Goal: Task Accomplishment & Management: Use online tool/utility

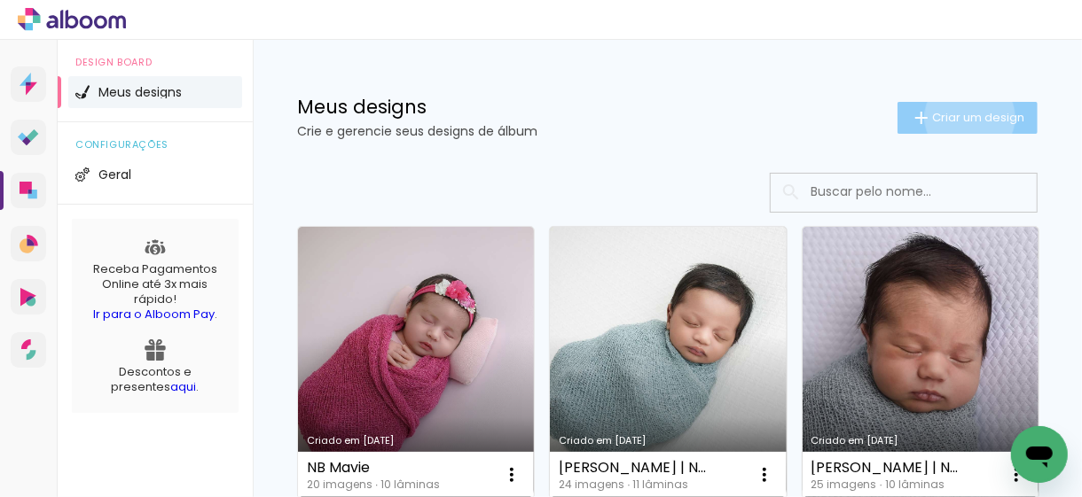
click at [953, 117] on span "Criar um design" at bounding box center [978, 118] width 92 height 12
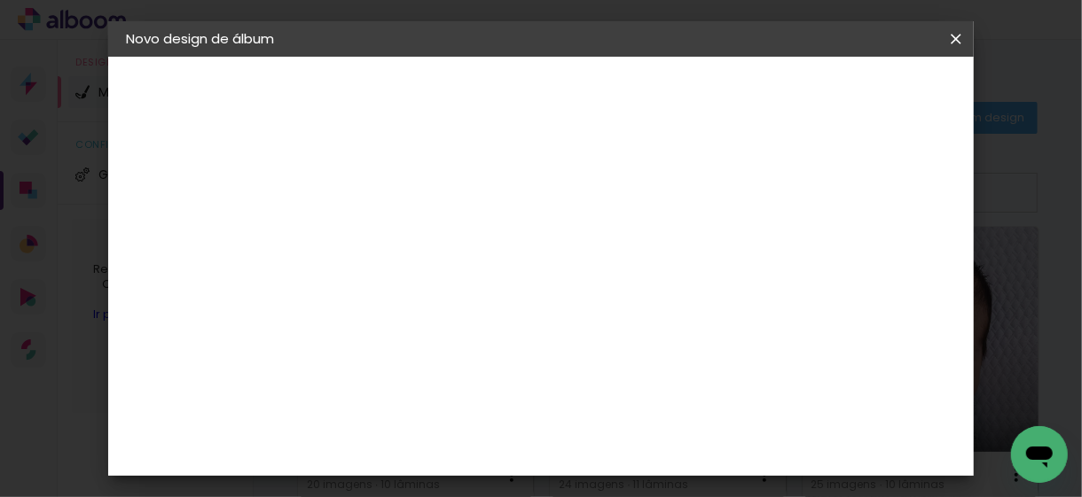
click at [416, 235] on input at bounding box center [416, 237] width 0 height 27
click at [416, 231] on input "Helena1 a" at bounding box center [416, 237] width 0 height 27
type input "Helena | 1 ano"
type paper-input "Helena | 1 ano"
click at [0, 0] on slot "Avançar" at bounding box center [0, 0] width 0 height 0
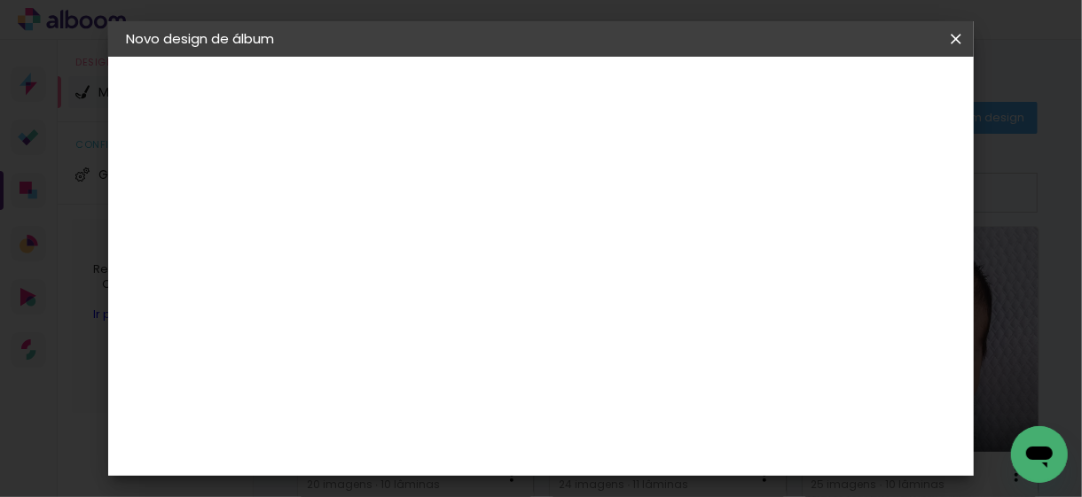
scroll to position [2660, 0]
click at [0, 0] on slot "Avançar" at bounding box center [0, 0] width 0 height 0
click at [506, 300] on iron-icon at bounding box center [495, 308] width 21 height 21
click at [0, 0] on slot "Nuit" at bounding box center [0, 0] width 0 height 0
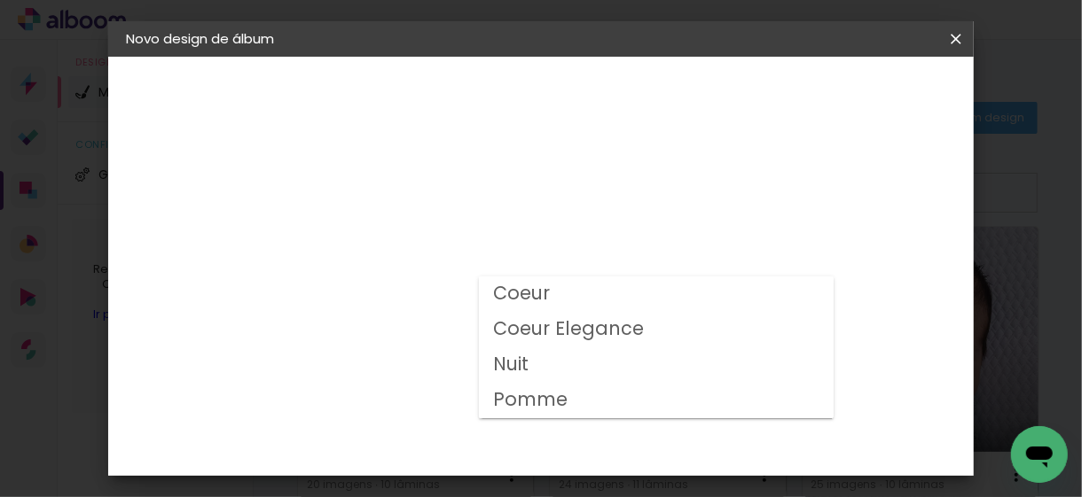
type input "Nuit"
click at [536, 400] on span "25 × 30" at bounding box center [494, 418] width 82 height 36
click at [705, 103] on paper-button "Avançar" at bounding box center [661, 94] width 87 height 30
click at [621, 94] on span "Iniciar design" at bounding box center [600, 100] width 41 height 25
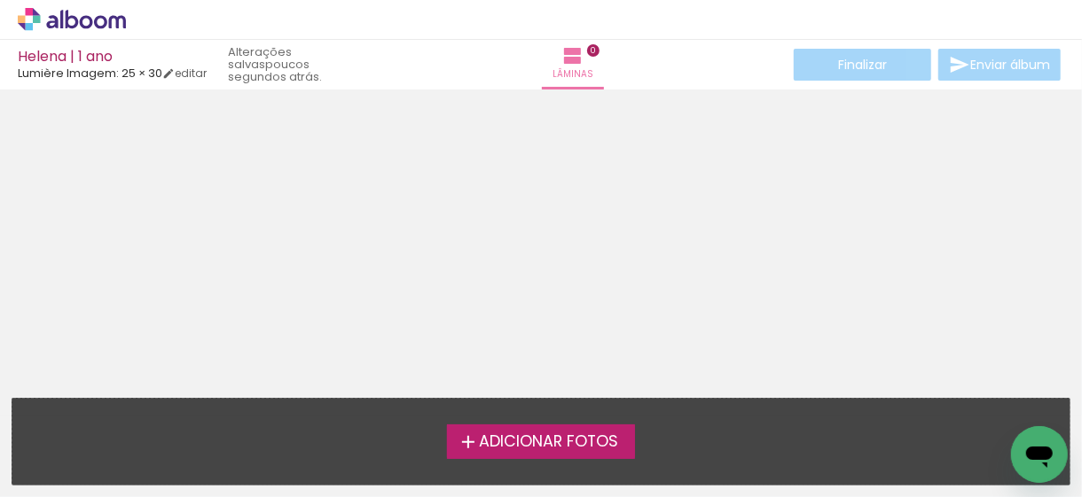
click at [514, 446] on span "Adicionar Fotos" at bounding box center [548, 442] width 139 height 16
click at [0, 0] on input "file" at bounding box center [0, 0] width 0 height 0
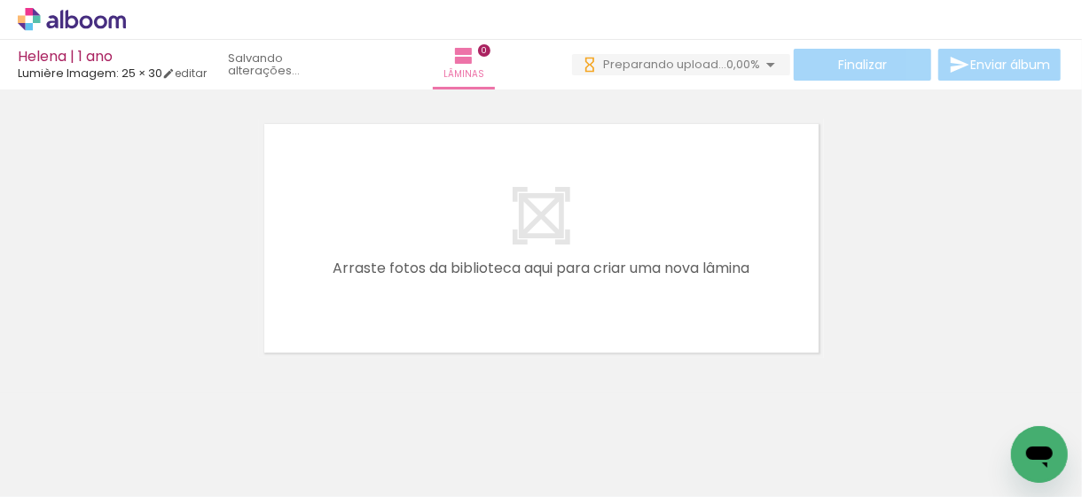
click at [72, 469] on span "Adicionar Fotos" at bounding box center [62, 474] width 53 height 20
click at [0, 0] on input "file" at bounding box center [0, 0] width 0 height 0
click at [80, 476] on span "Adicionar Fotos" at bounding box center [62, 474] width 53 height 20
click at [0, 0] on input "file" at bounding box center [0, 0] width 0 height 0
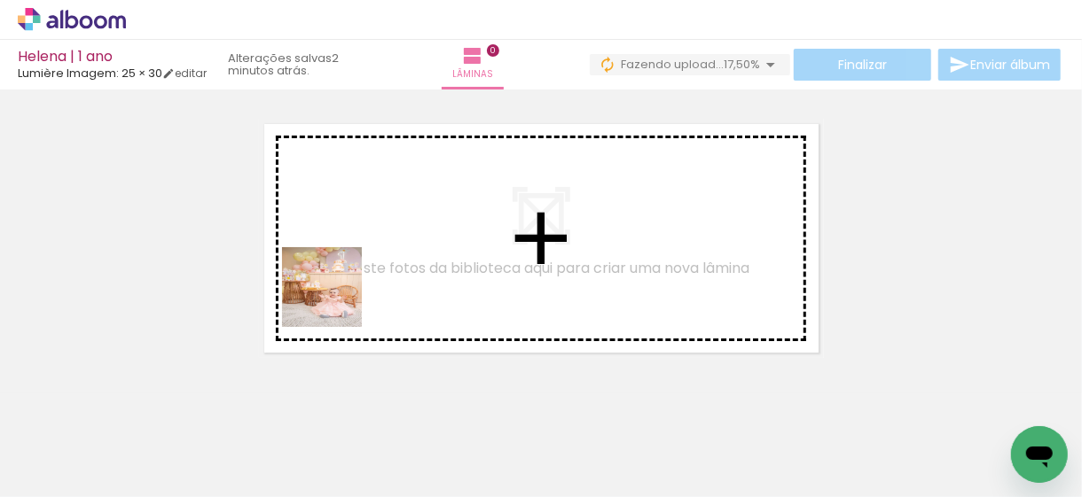
drag, startPoint x: 186, startPoint y: 441, endPoint x: 361, endPoint y: 309, distance: 218.5
click at [386, 233] on quentale-workspace at bounding box center [541, 248] width 1082 height 497
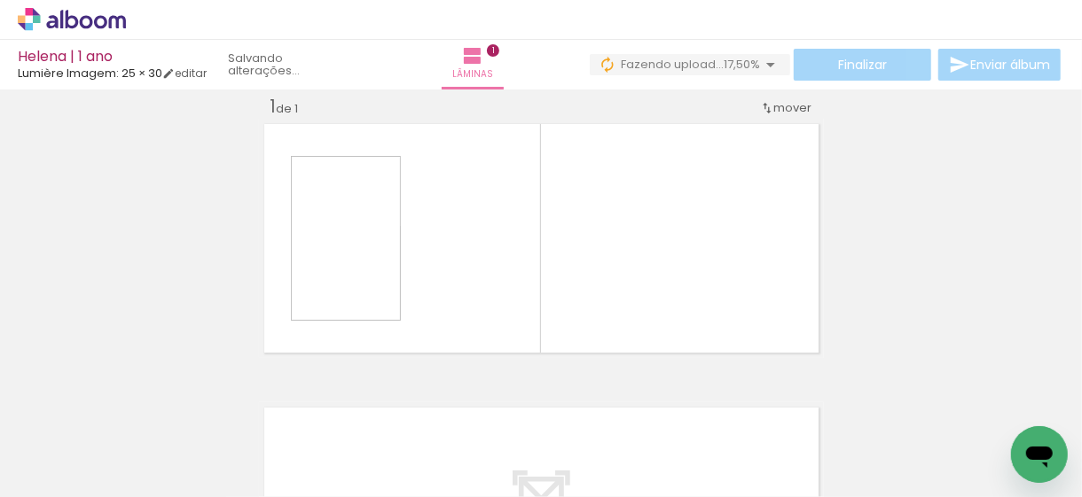
scroll to position [22, 0]
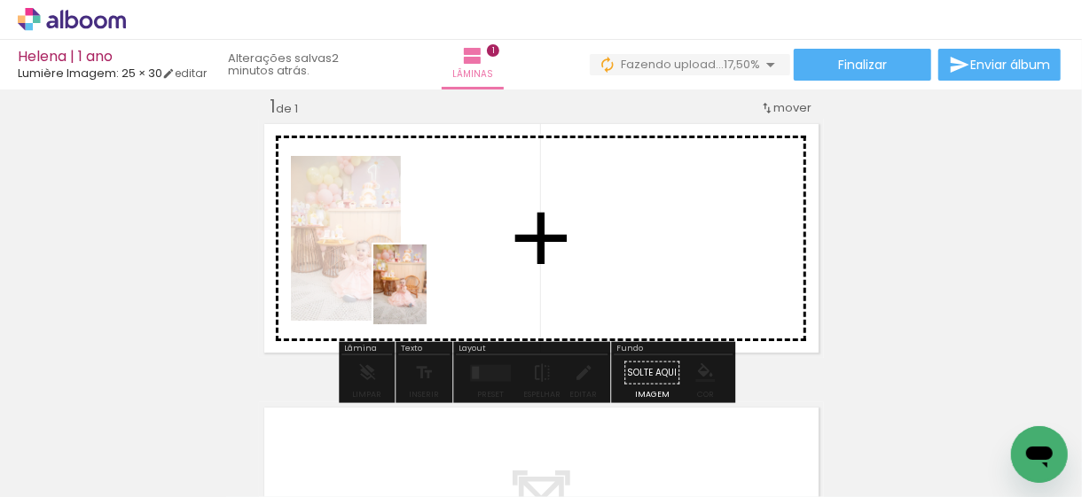
drag, startPoint x: 286, startPoint y: 449, endPoint x: 441, endPoint y: 279, distance: 229.1
click at [441, 279] on quentale-workspace at bounding box center [541, 248] width 1082 height 497
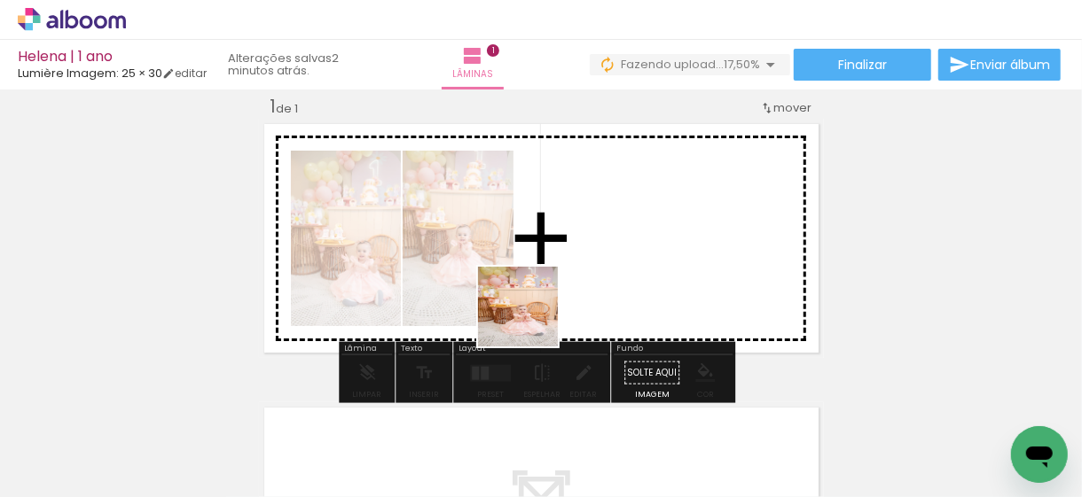
drag, startPoint x: 407, startPoint y: 432, endPoint x: 576, endPoint y: 354, distance: 186.5
click at [563, 286] on quentale-workspace at bounding box center [541, 248] width 1082 height 497
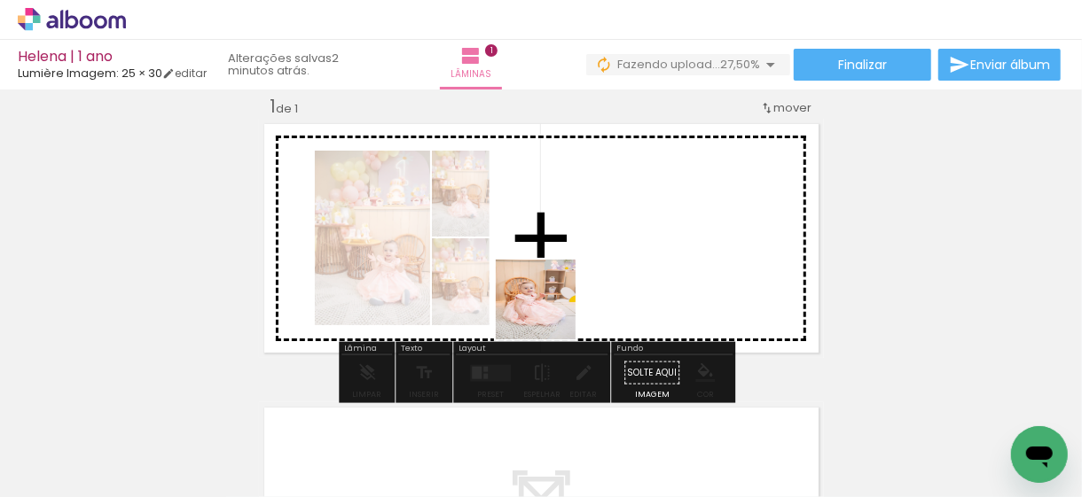
drag, startPoint x: 475, startPoint y: 442, endPoint x: 606, endPoint y: 278, distance: 208.8
click at [593, 224] on quentale-workspace at bounding box center [541, 248] width 1082 height 497
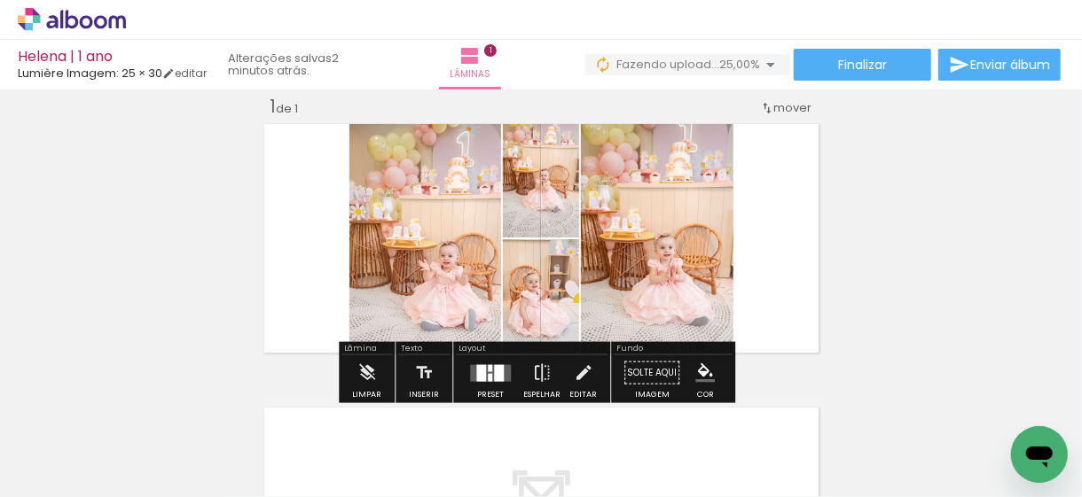
click at [478, 372] on div at bounding box center [481, 372] width 10 height 17
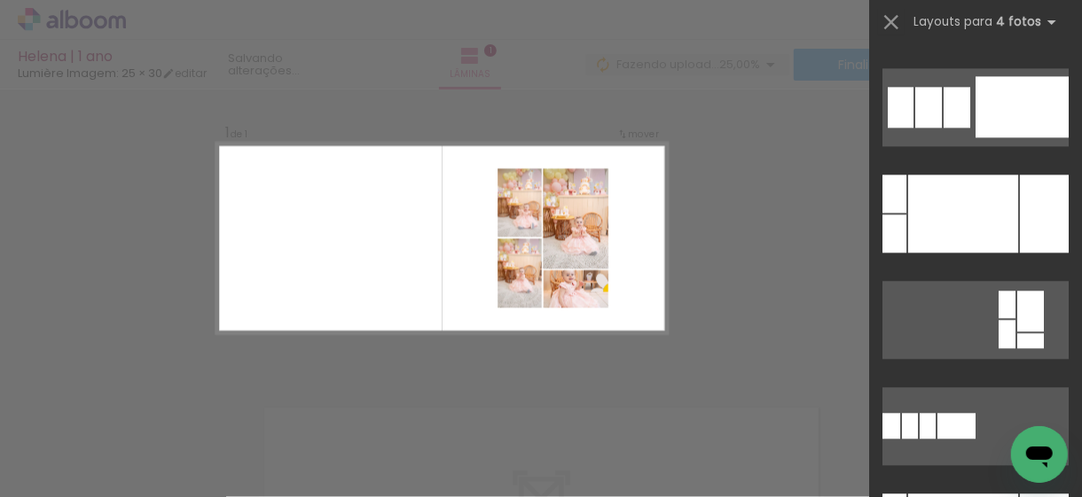
scroll to position [5586, 0]
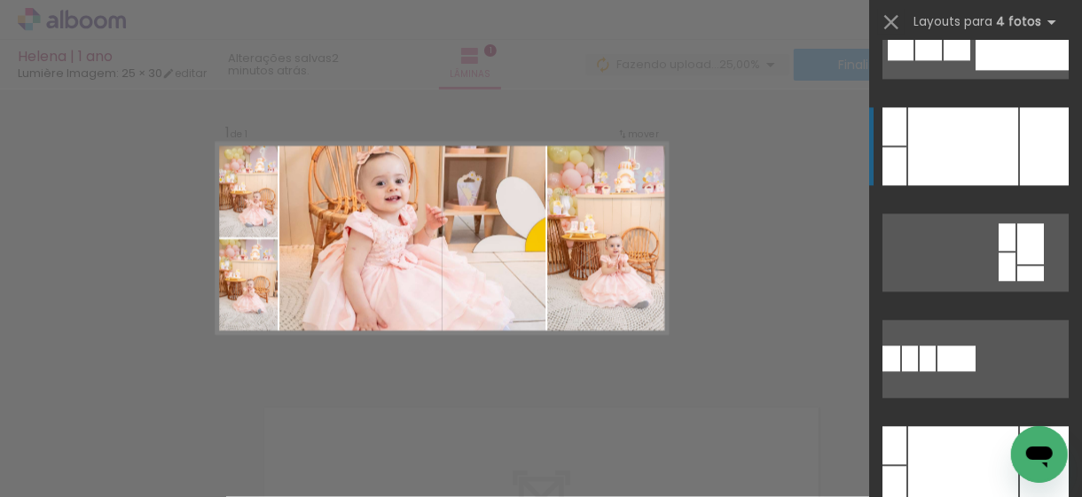
click at [974, 119] on div at bounding box center [963, 146] width 110 height 78
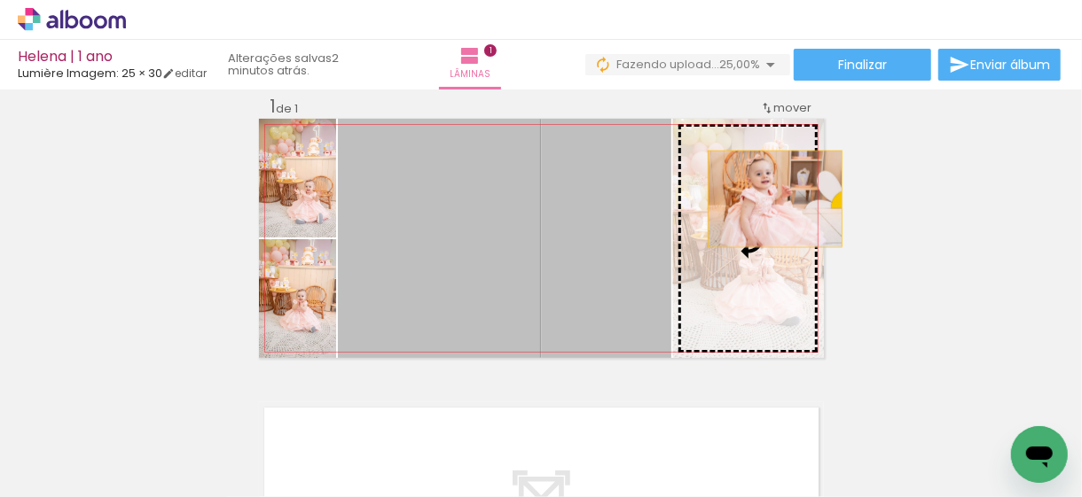
drag, startPoint x: 591, startPoint y: 215, endPoint x: 763, endPoint y: 200, distance: 171.7
click at [0, 0] on slot at bounding box center [0, 0] width 0 height 0
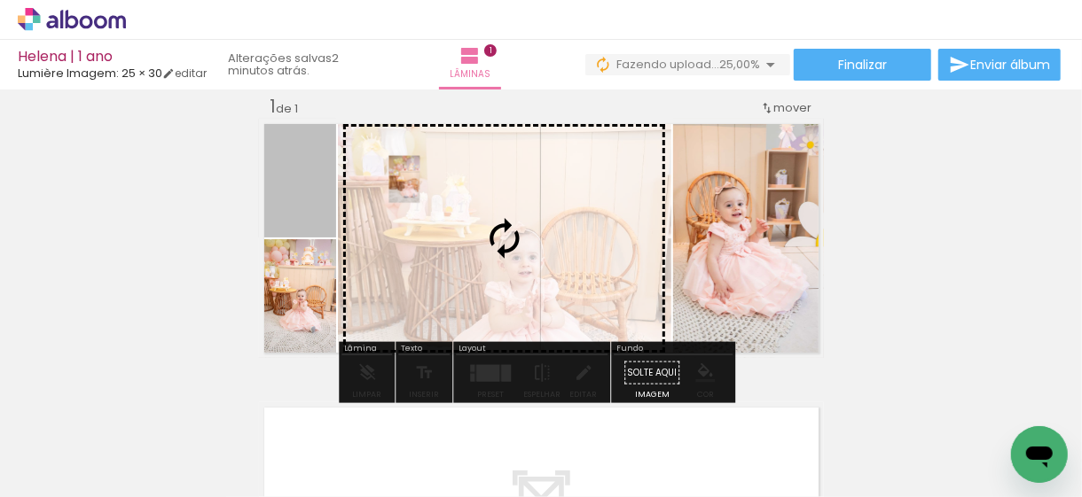
drag, startPoint x: 299, startPoint y: 181, endPoint x: 403, endPoint y: 192, distance: 105.2
click at [0, 0] on slot at bounding box center [0, 0] width 0 height 0
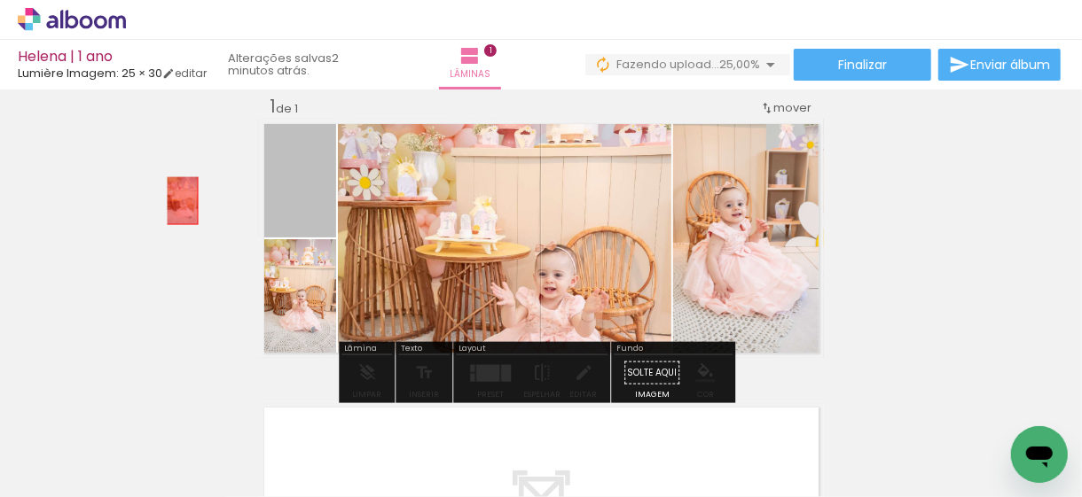
drag, startPoint x: 313, startPoint y: 174, endPoint x: 34, endPoint y: 156, distance: 279.9
click at [33, 155] on div "Inserir lâmina 1 de 1" at bounding box center [541, 358] width 1082 height 568
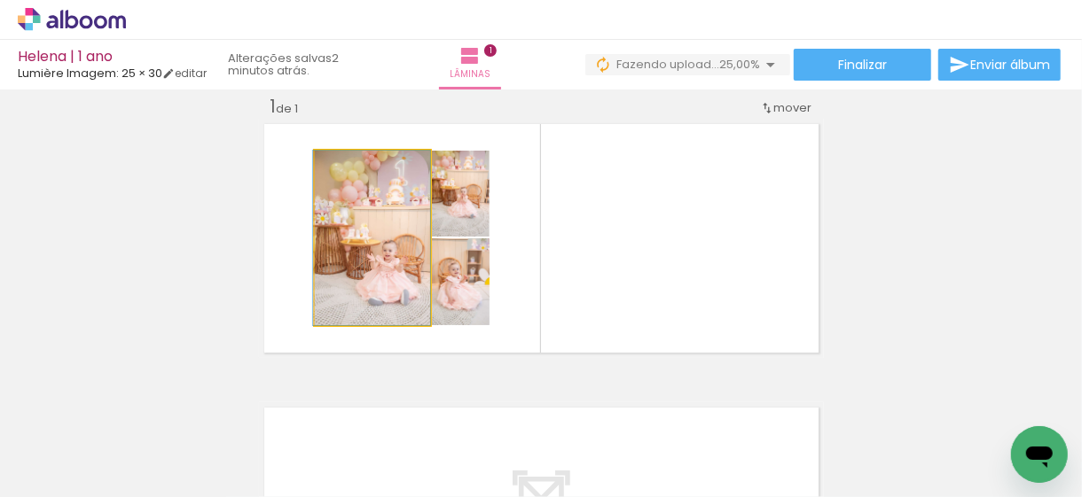
drag, startPoint x: 336, startPoint y: 250, endPoint x: 105, endPoint y: 214, distance: 234.3
click at [104, 209] on div "Inserir lâmina 1 de 1" at bounding box center [541, 358] width 1082 height 568
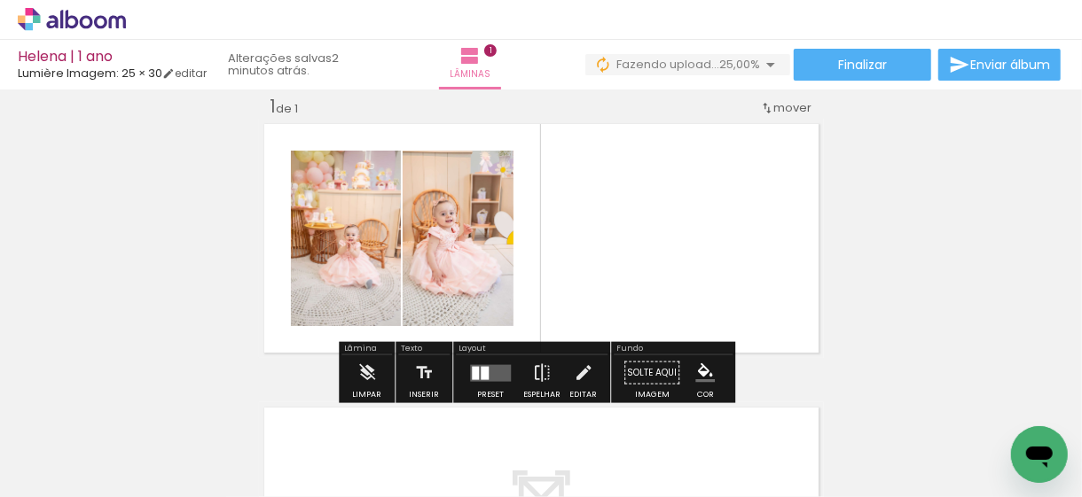
click at [472, 372] on div at bounding box center [475, 372] width 7 height 13
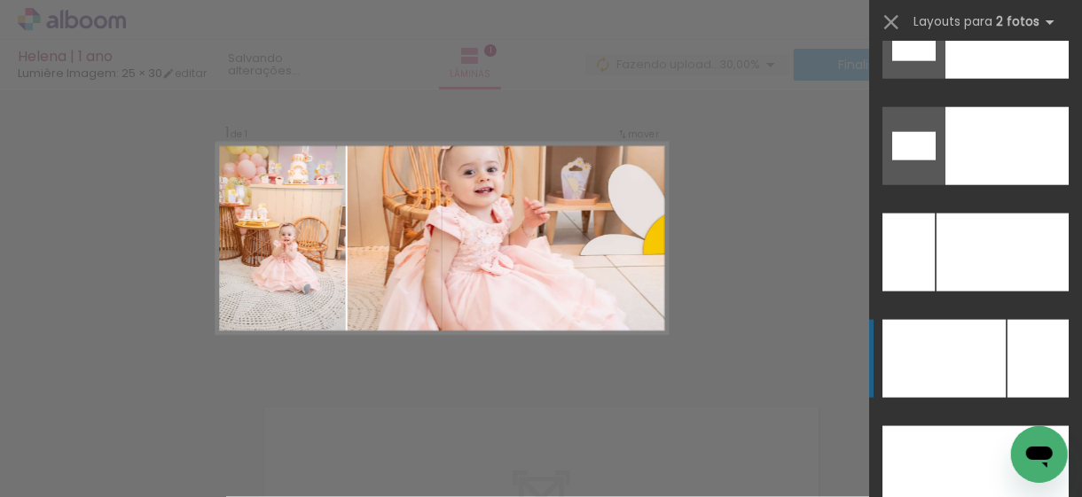
scroll to position [7980, 0]
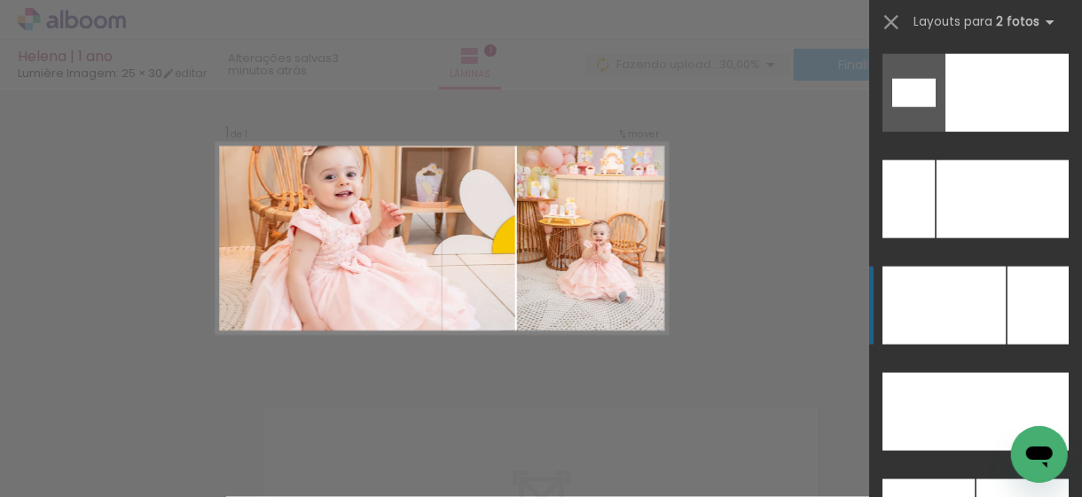
click at [981, 318] on div at bounding box center [943, 306] width 123 height 78
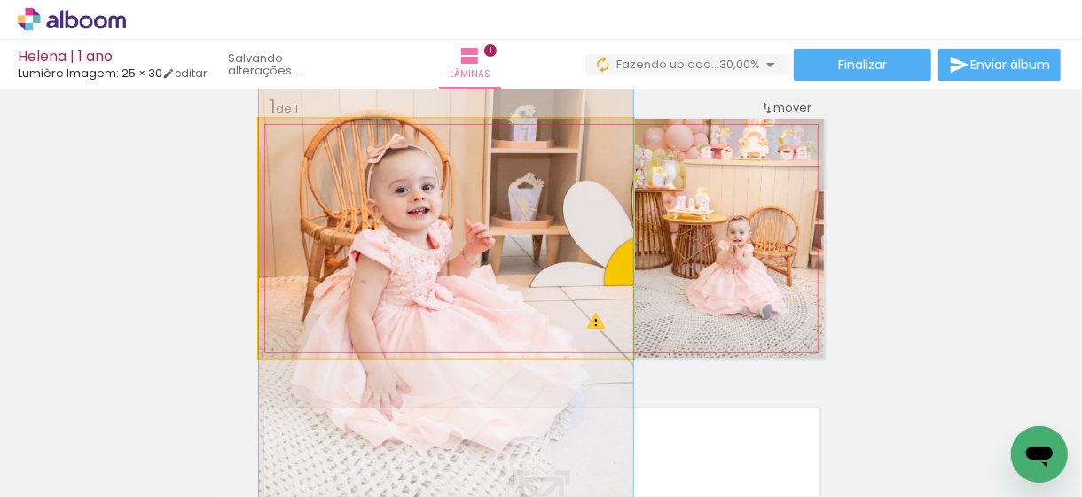
drag, startPoint x: 428, startPoint y: 231, endPoint x: 427, endPoint y: 260, distance: 28.4
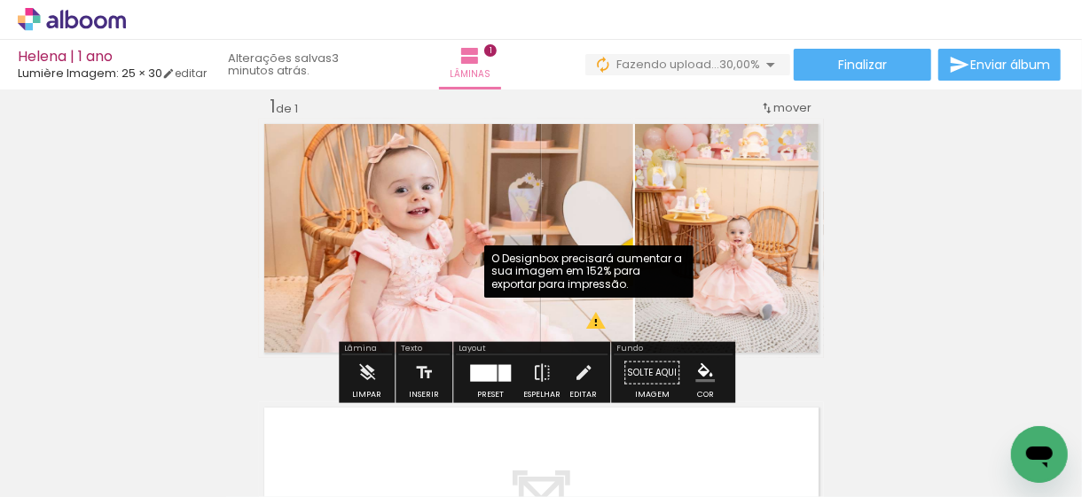
click at [588, 329] on quentale-photo at bounding box center [446, 238] width 374 height 239
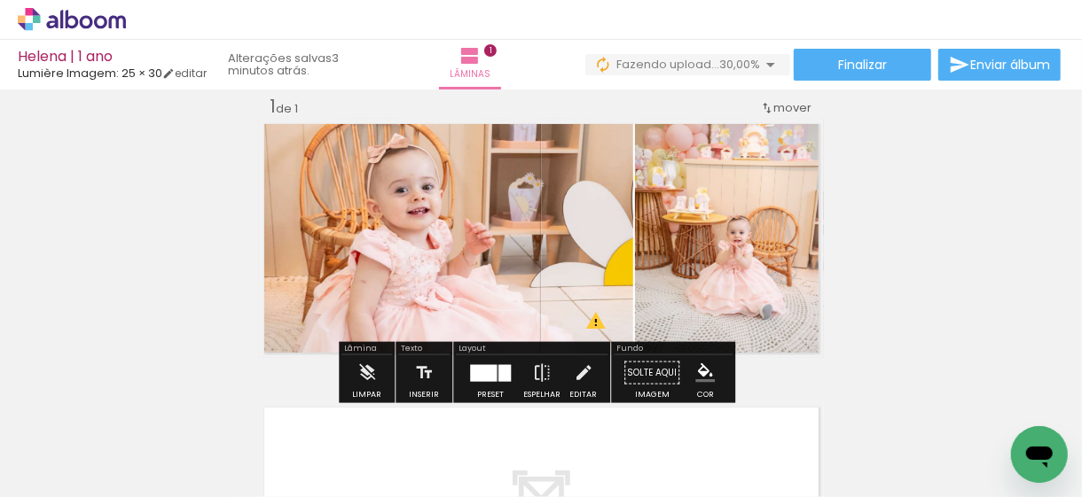
click at [503, 364] on div at bounding box center [504, 372] width 12 height 17
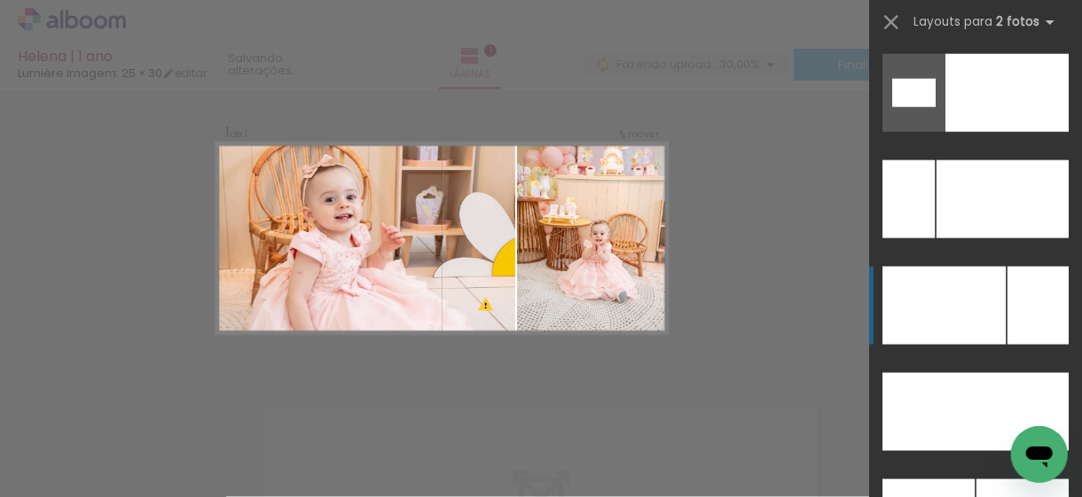
scroll to position [8193, 0]
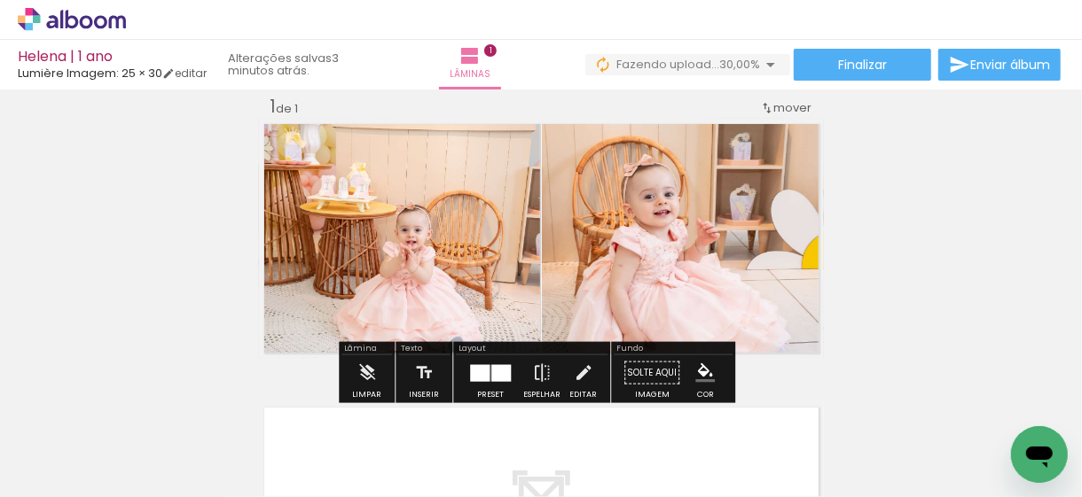
click at [870, 168] on div "Inserir lâmina 1 de 1" at bounding box center [541, 358] width 1082 height 568
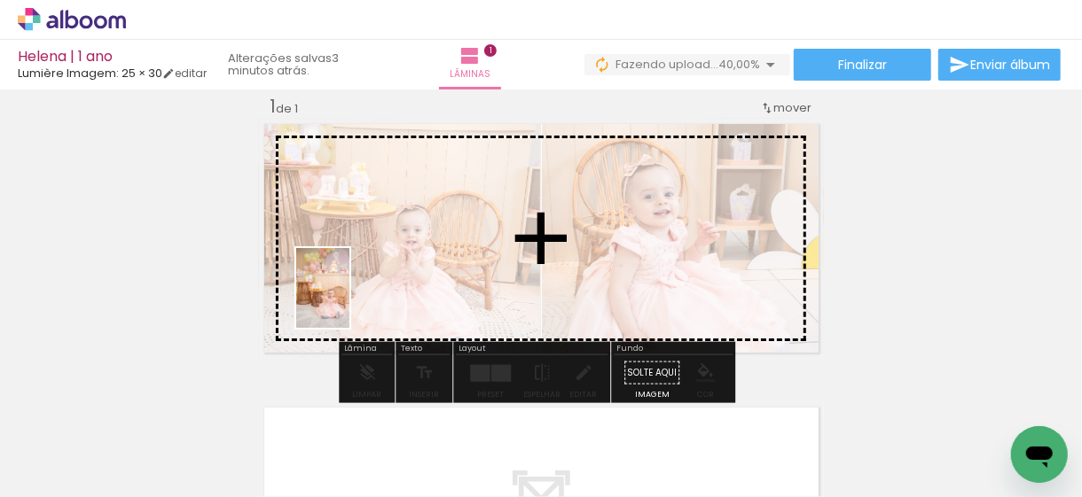
drag, startPoint x: 192, startPoint y: 440, endPoint x: 356, endPoint y: 297, distance: 216.8
click at [356, 297] on quentale-workspace at bounding box center [541, 248] width 1082 height 497
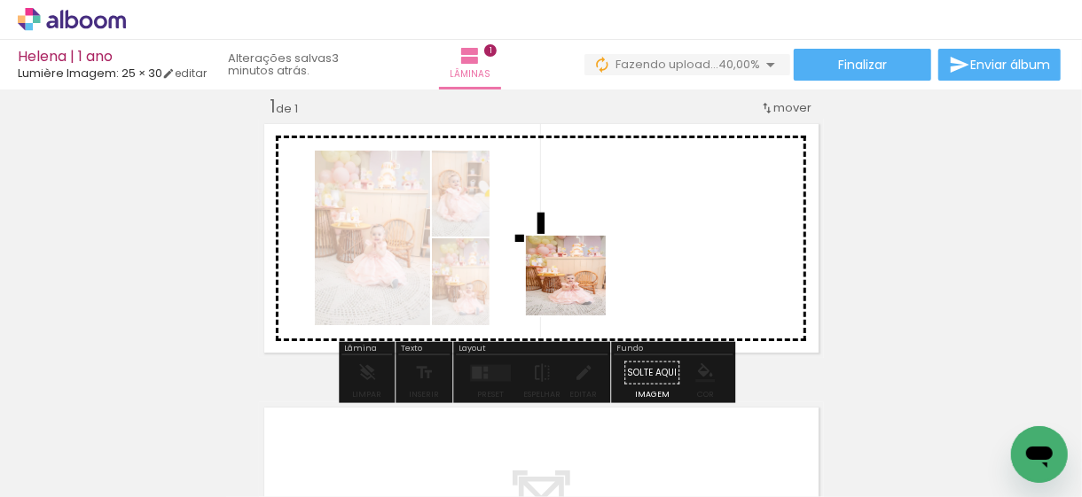
drag, startPoint x: 376, startPoint y: 441, endPoint x: 625, endPoint y: 239, distance: 320.9
click at [625, 239] on quentale-workspace at bounding box center [541, 248] width 1082 height 497
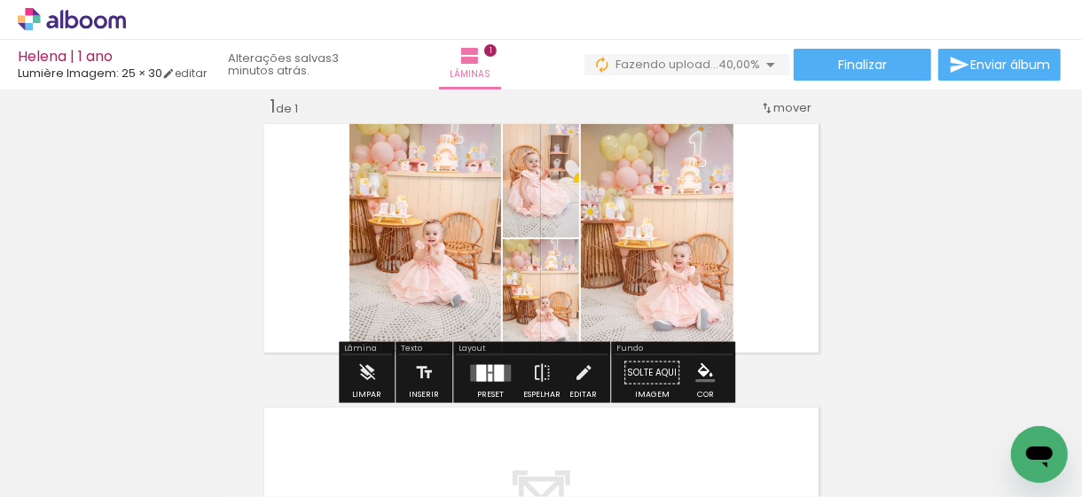
click at [503, 373] on quentale-layouter at bounding box center [490, 372] width 41 height 17
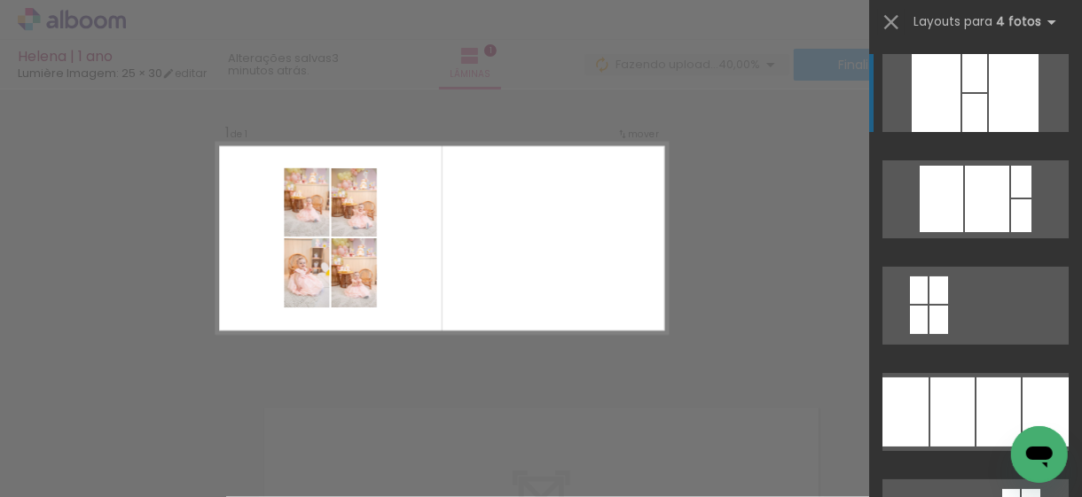
scroll to position [177, 0]
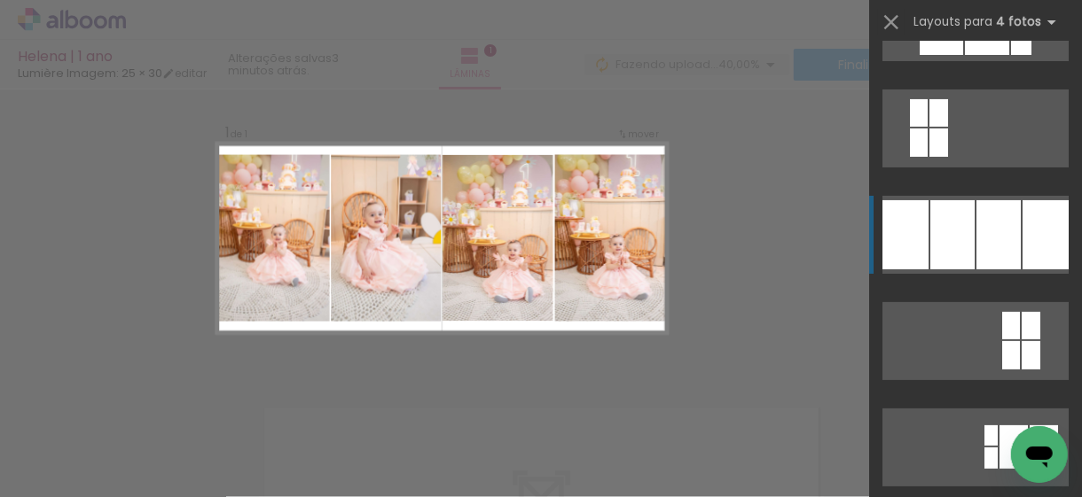
click at [1011, 20] on div at bounding box center [1021, 4] width 20 height 32
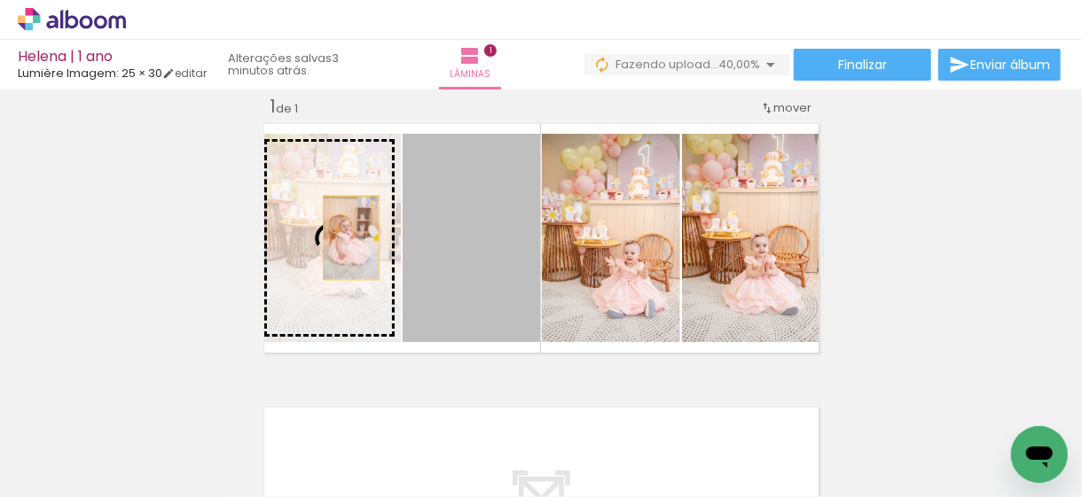
drag, startPoint x: 472, startPoint y: 245, endPoint x: 344, endPoint y: 238, distance: 127.9
click at [0, 0] on slot at bounding box center [0, 0] width 0 height 0
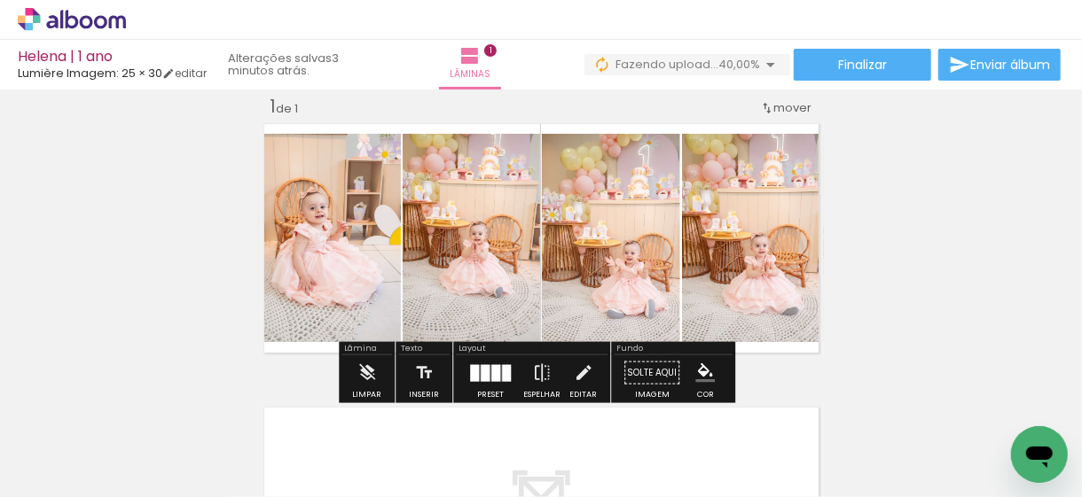
click at [476, 253] on quentale-photo at bounding box center [471, 238] width 137 height 208
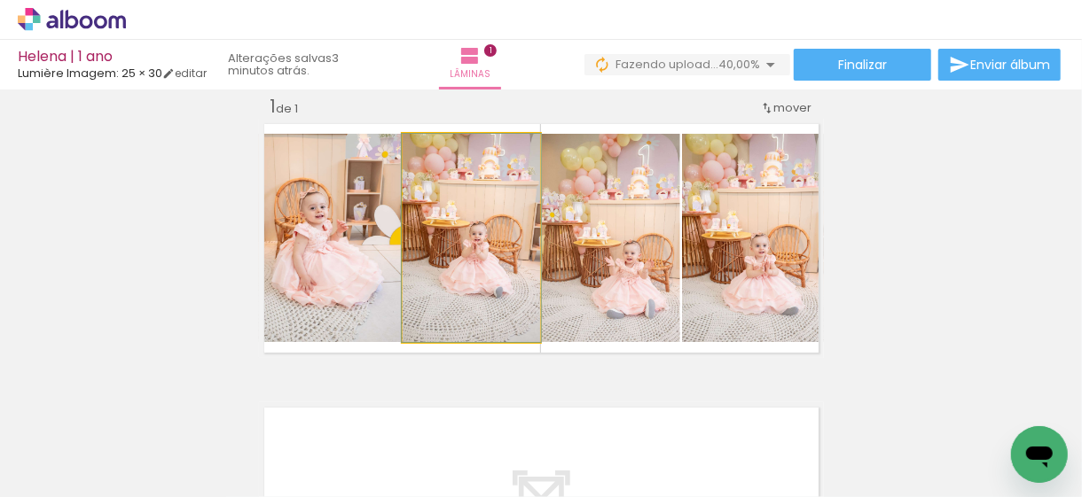
click at [476, 253] on quentale-photo at bounding box center [471, 238] width 137 height 208
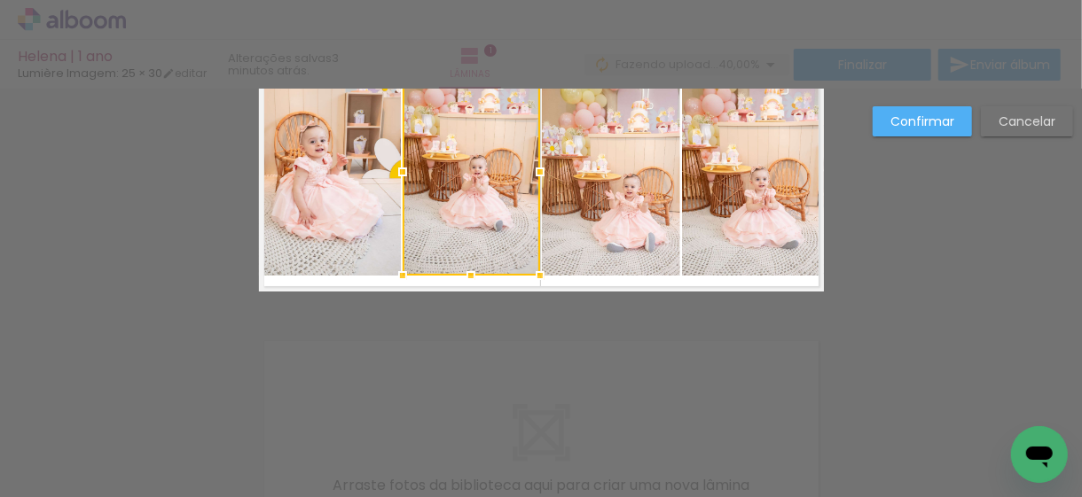
scroll to position [0, 0]
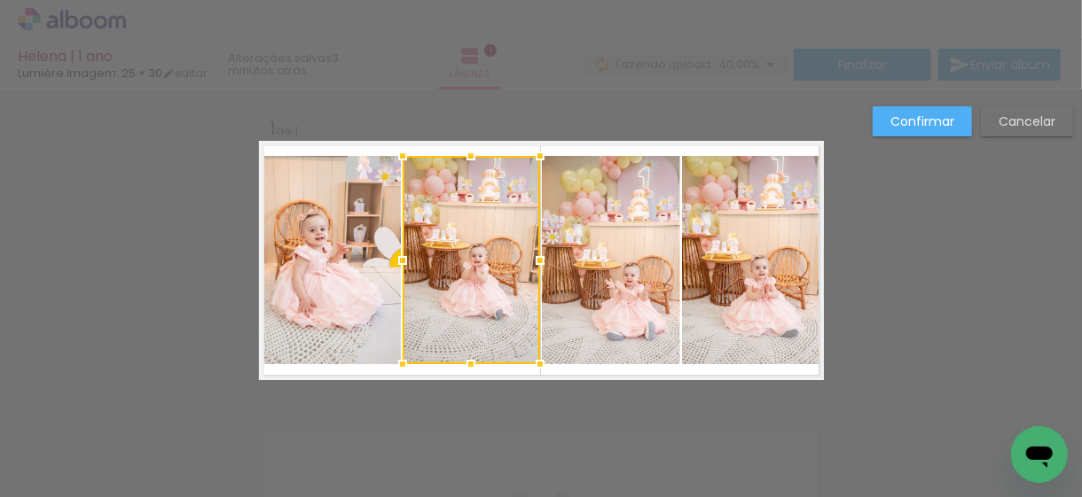
click at [333, 259] on quentale-photo at bounding box center [330, 260] width 142 height 208
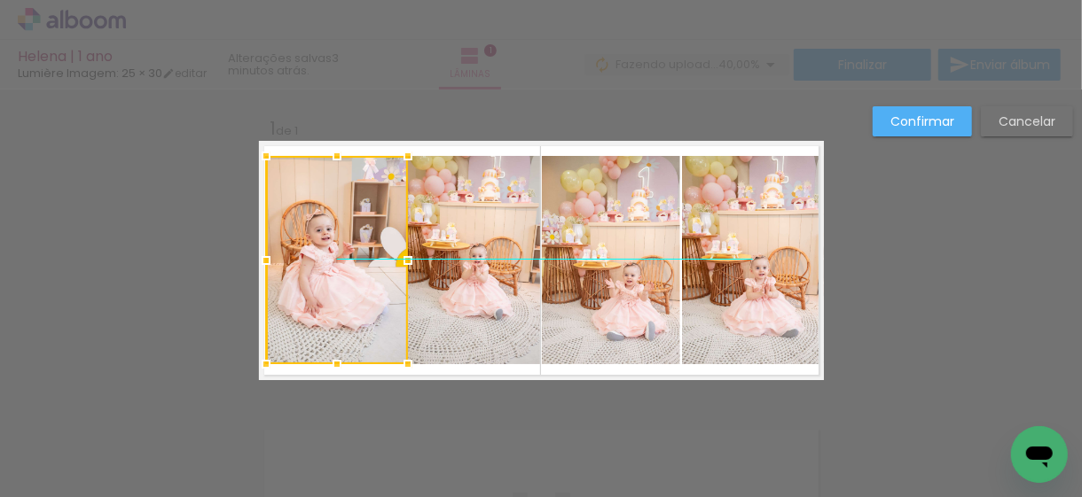
click at [360, 263] on div at bounding box center [337, 260] width 142 height 208
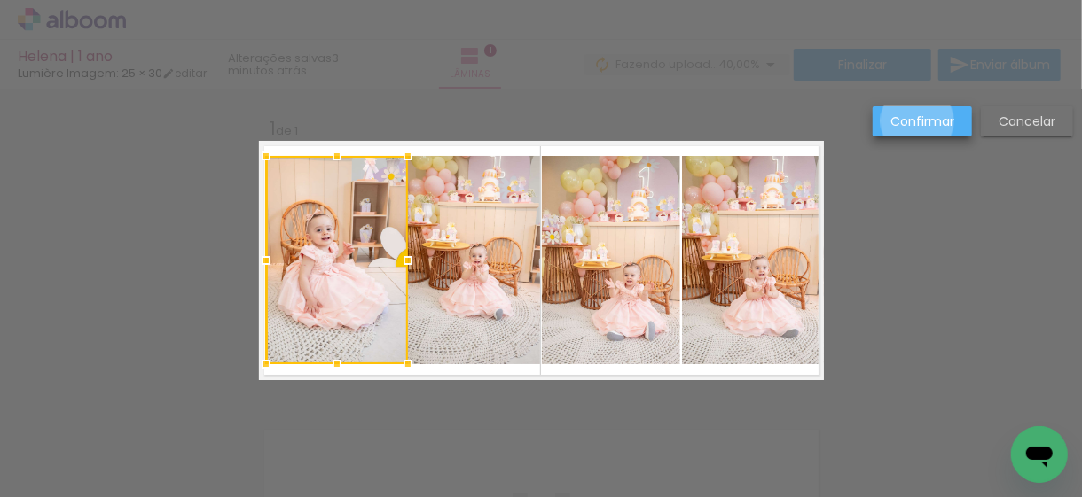
click at [0, 0] on slot "Confirmar" at bounding box center [0, 0] width 0 height 0
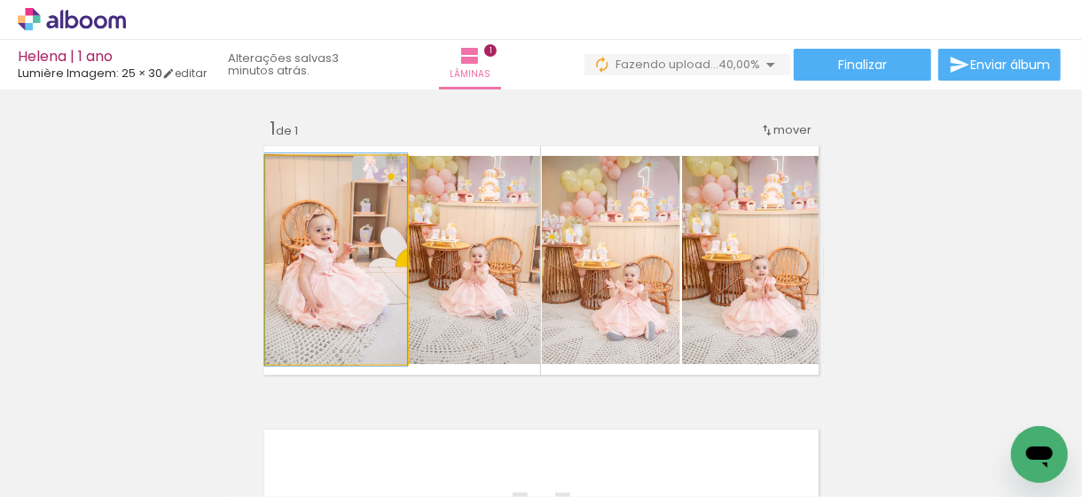
click at [359, 277] on quentale-photo at bounding box center [336, 260] width 142 height 208
click at [348, 284] on quentale-photo at bounding box center [336, 260] width 142 height 208
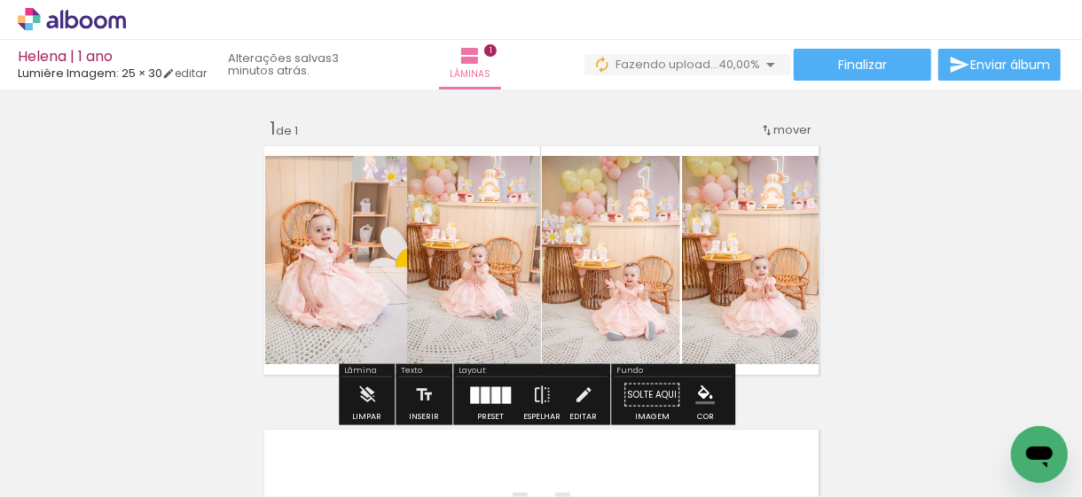
click at [349, 283] on quentale-photo at bounding box center [336, 260] width 142 height 208
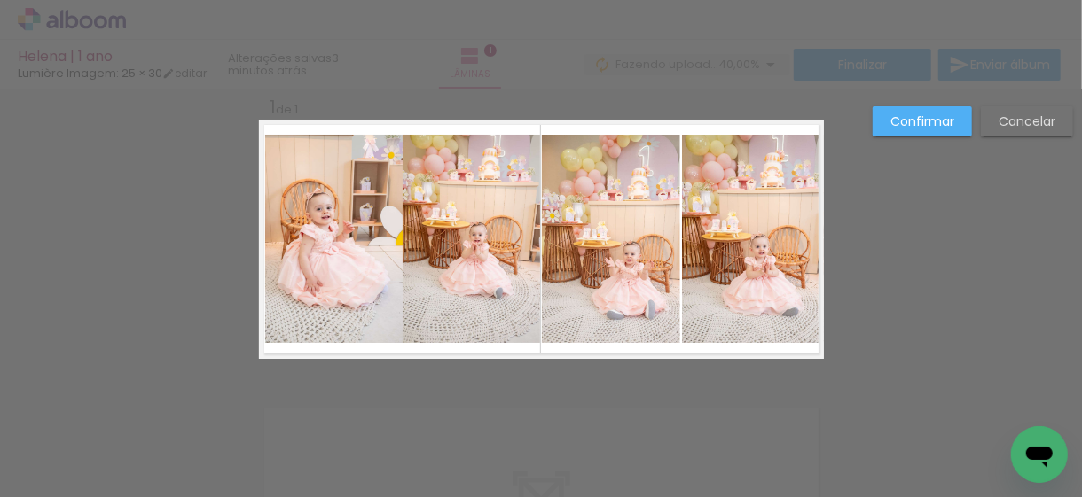
scroll to position [22, 0]
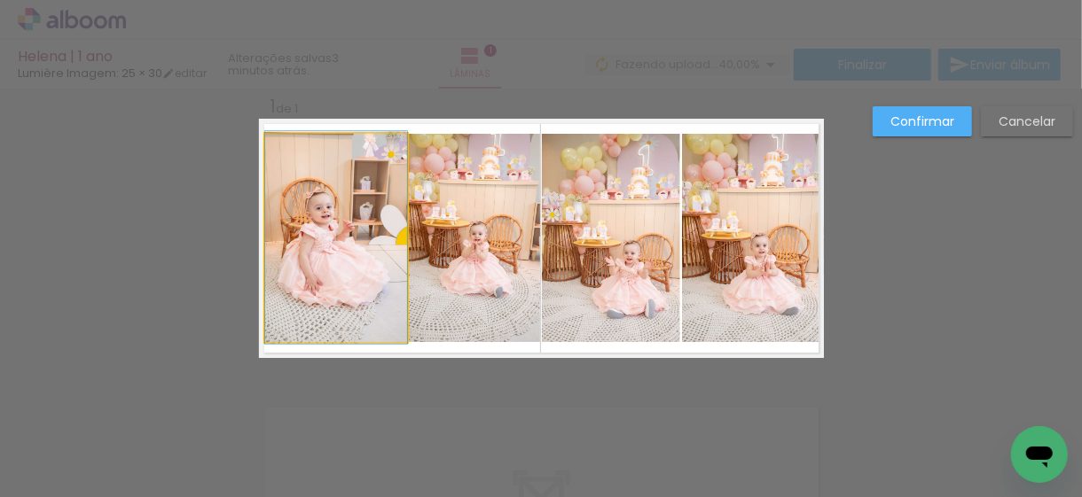
drag, startPoint x: 386, startPoint y: 254, endPoint x: 372, endPoint y: 254, distance: 14.2
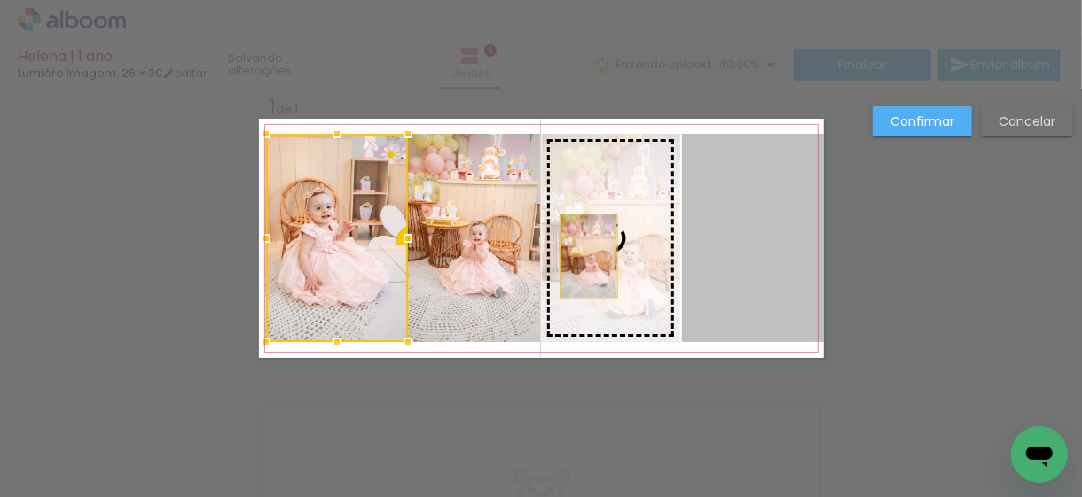
drag, startPoint x: 798, startPoint y: 276, endPoint x: 582, endPoint y: 256, distance: 217.2
click at [0, 0] on slot at bounding box center [0, 0] width 0 height 0
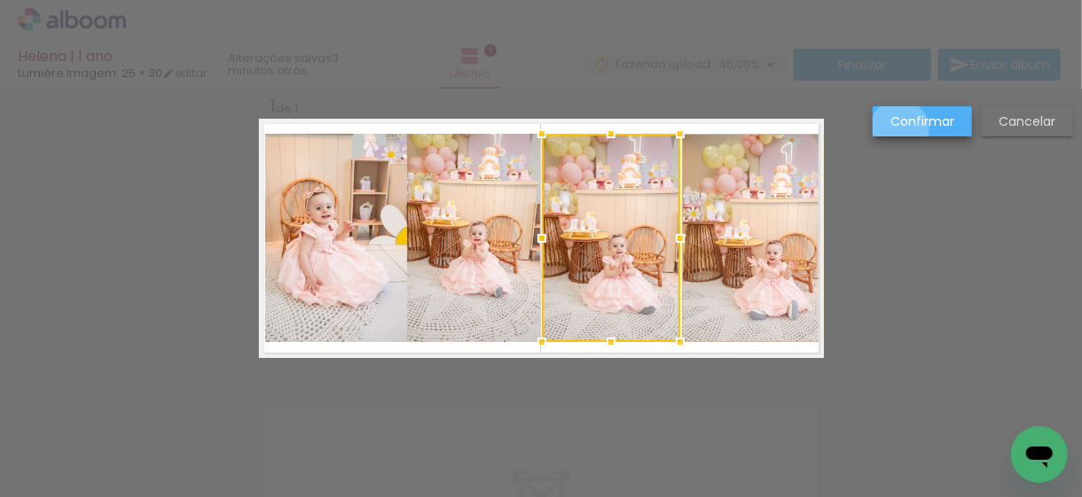
click at [900, 129] on paper-button "Confirmar" at bounding box center [922, 121] width 99 height 30
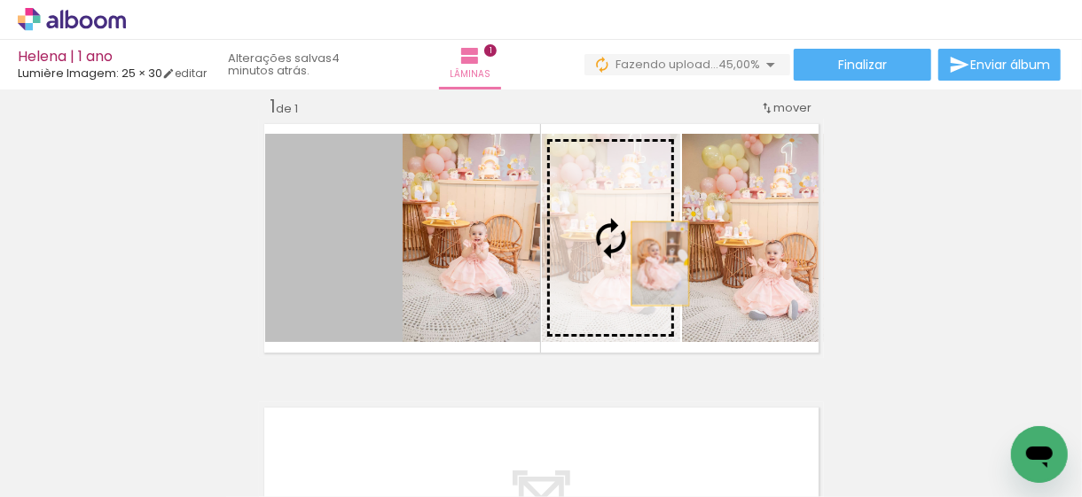
drag, startPoint x: 303, startPoint y: 276, endPoint x: 629, endPoint y: 265, distance: 325.6
click at [0, 0] on slot at bounding box center [0, 0] width 0 height 0
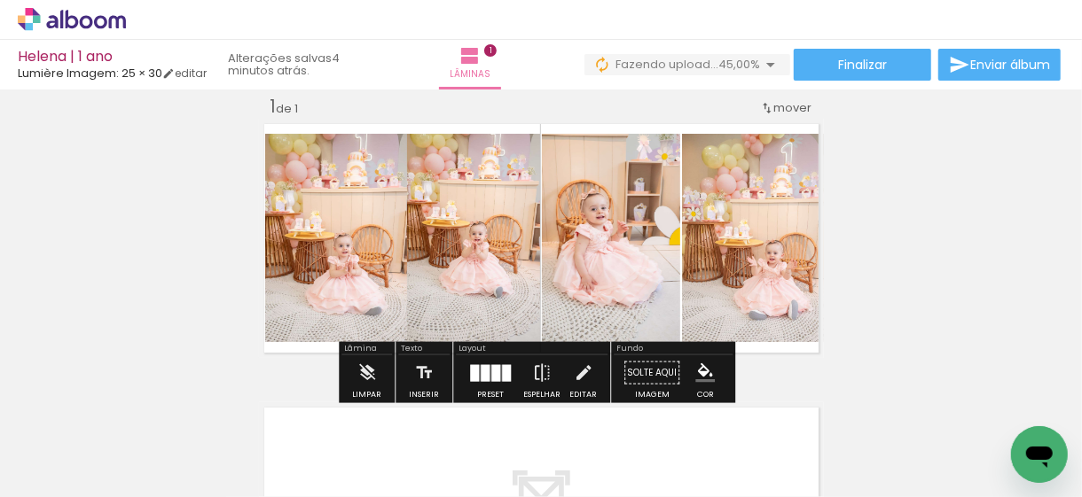
click at [491, 365] on div at bounding box center [495, 372] width 9 height 17
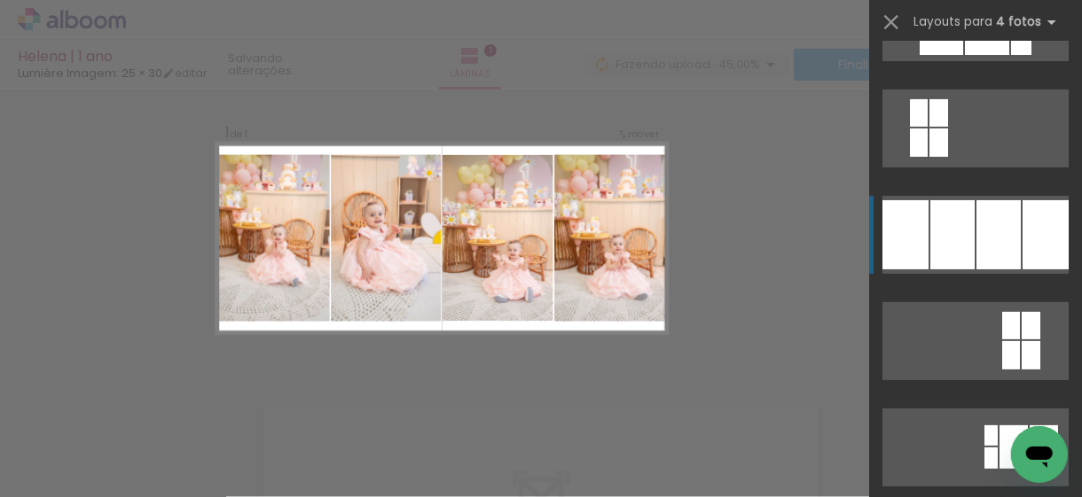
scroll to position [319, 0]
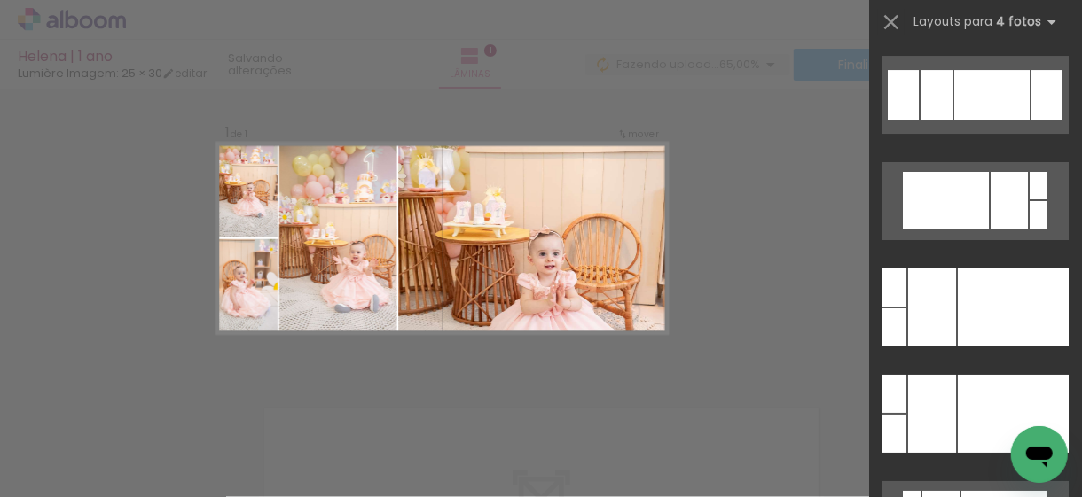
scroll to position [6703, 0]
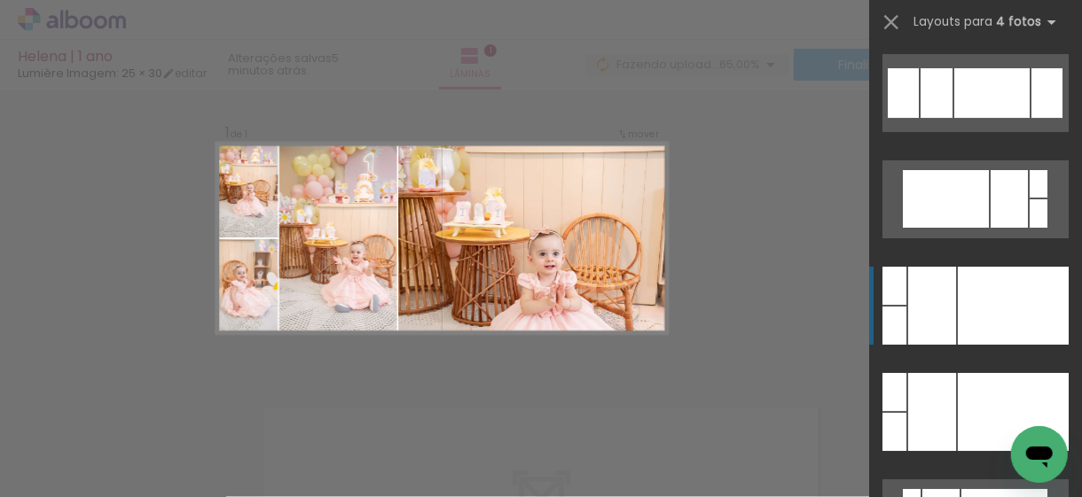
click at [967, 314] on div at bounding box center [1013, 306] width 111 height 78
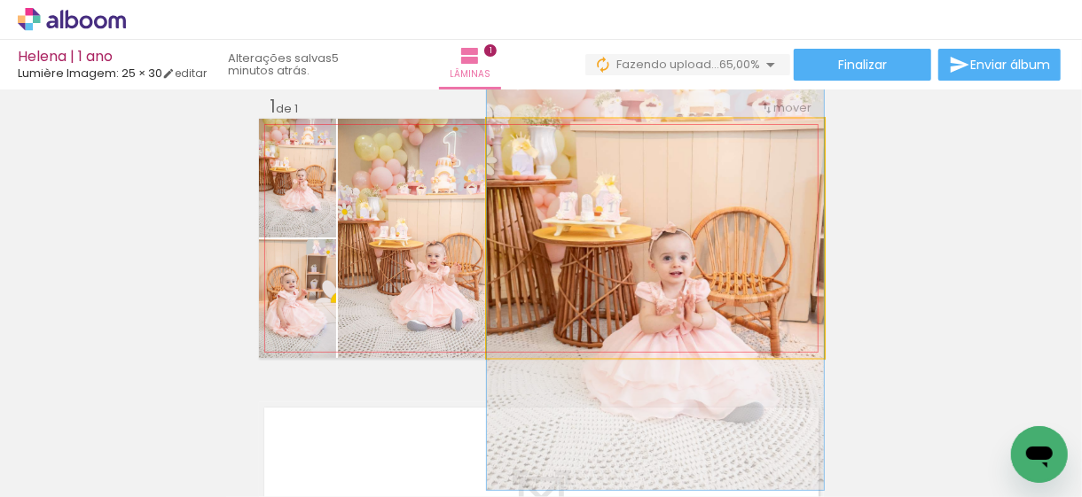
click at [669, 249] on quentale-photo at bounding box center [655, 238] width 337 height 239
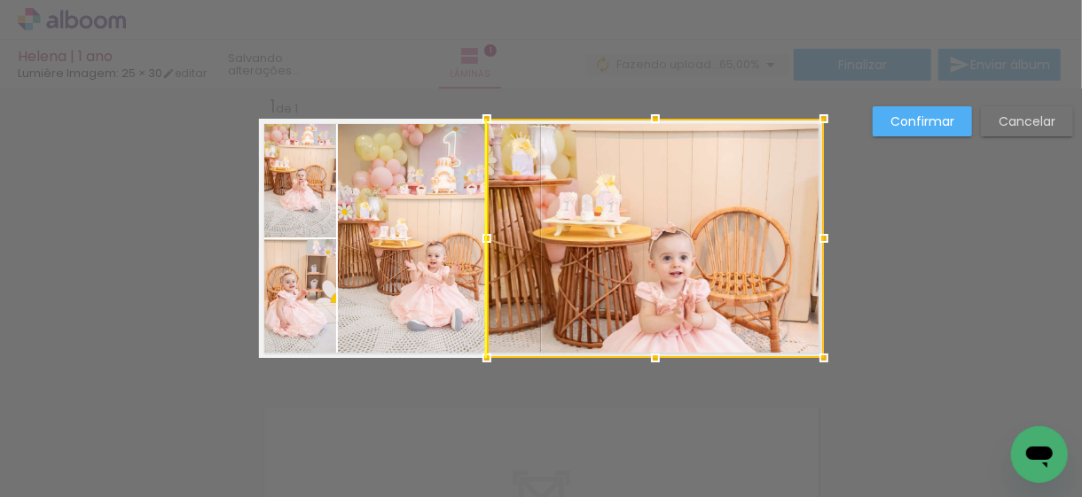
drag, startPoint x: 675, startPoint y: 263, endPoint x: 678, endPoint y: 178, distance: 85.2
click at [680, 198] on div at bounding box center [655, 238] width 337 height 239
drag, startPoint x: 669, startPoint y: 258, endPoint x: 673, endPoint y: 184, distance: 73.7
click at [673, 185] on div at bounding box center [655, 238] width 337 height 239
click at [0, 0] on slot "Confirmar" at bounding box center [0, 0] width 0 height 0
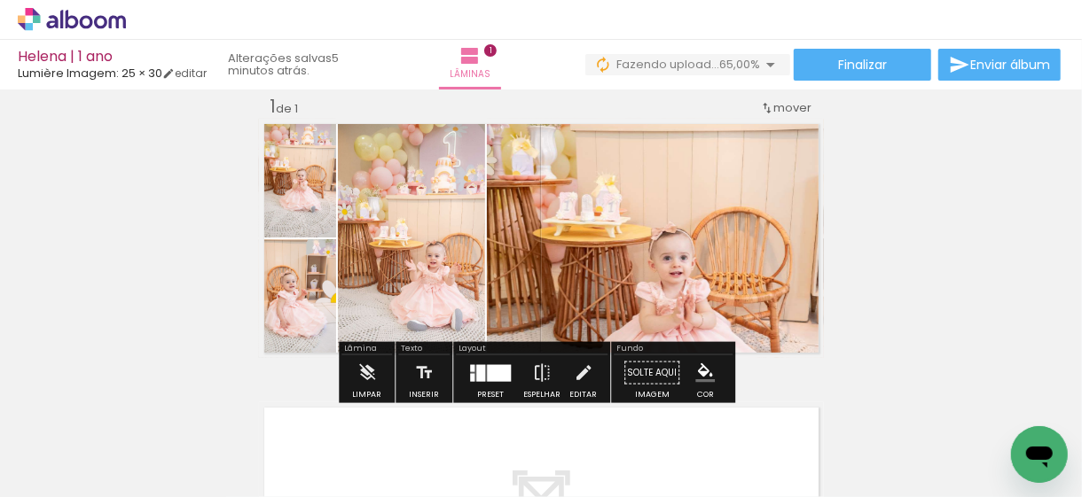
click at [733, 249] on quentale-photo at bounding box center [655, 238] width 337 height 239
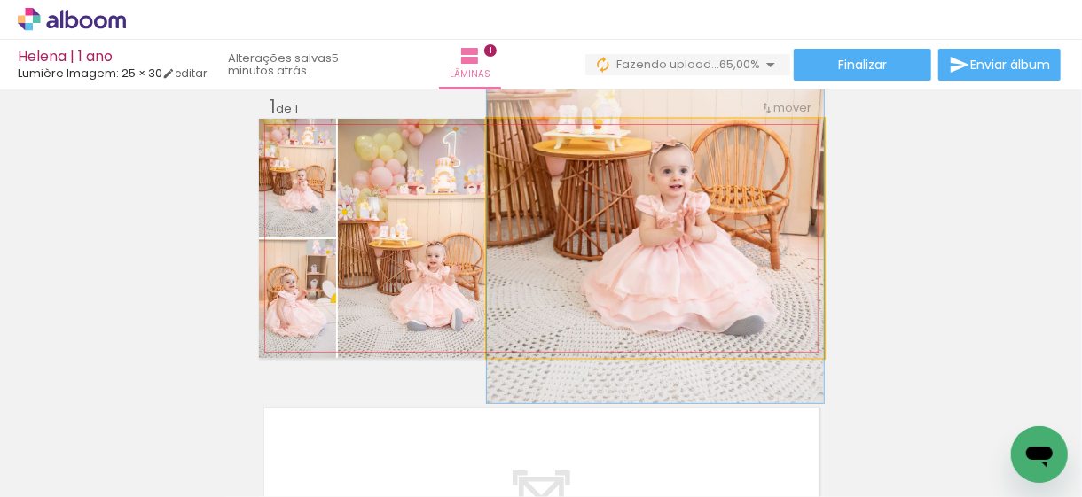
drag, startPoint x: 693, startPoint y: 253, endPoint x: 706, endPoint y: 166, distance: 87.8
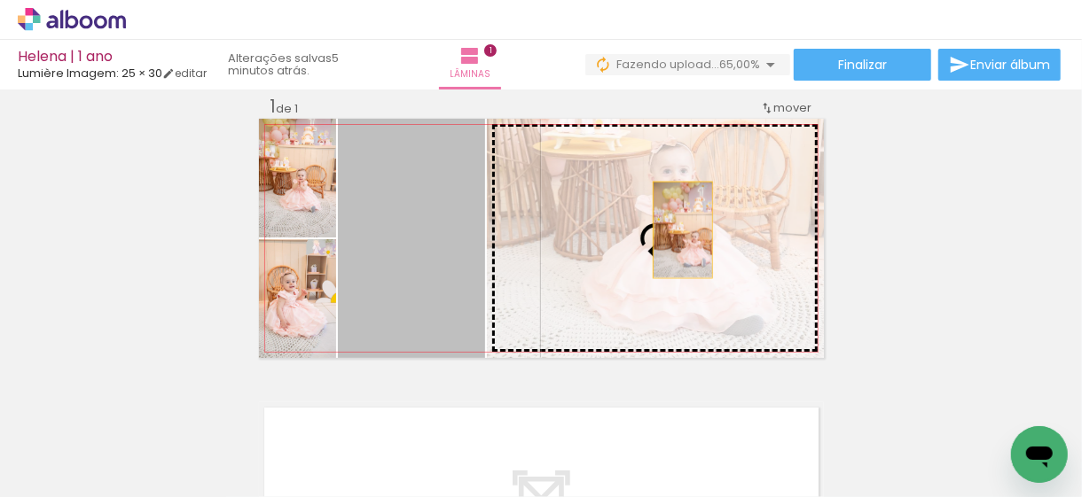
drag, startPoint x: 416, startPoint y: 252, endPoint x: 678, endPoint y: 230, distance: 263.4
click at [0, 0] on slot at bounding box center [0, 0] width 0 height 0
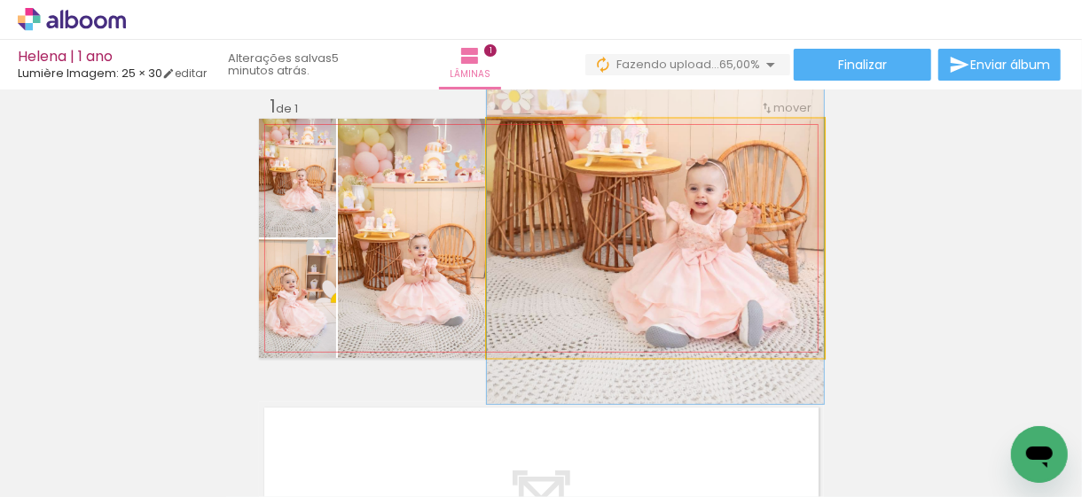
drag, startPoint x: 697, startPoint y: 286, endPoint x: 703, endPoint y: 189, distance: 96.8
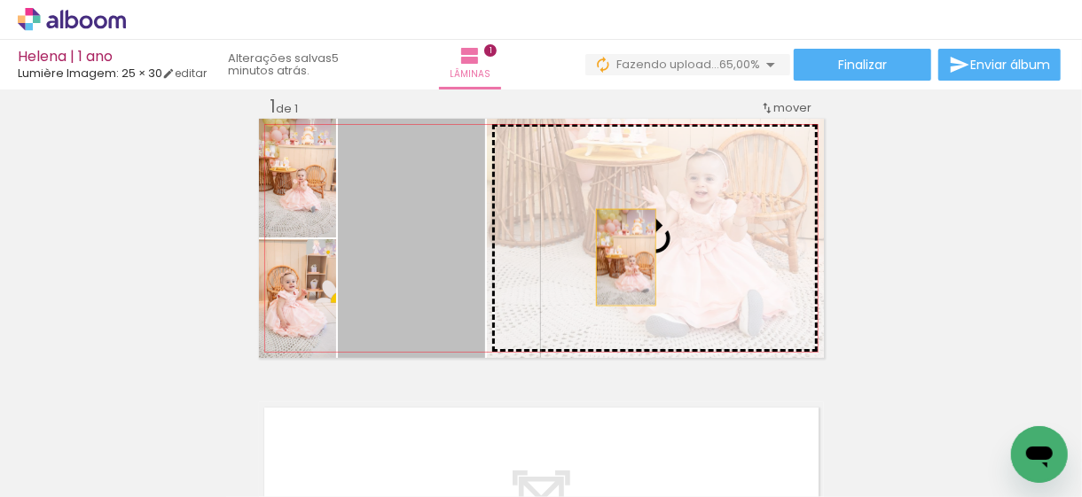
drag, startPoint x: 441, startPoint y: 254, endPoint x: 632, endPoint y: 257, distance: 191.6
click at [0, 0] on slot at bounding box center [0, 0] width 0 height 0
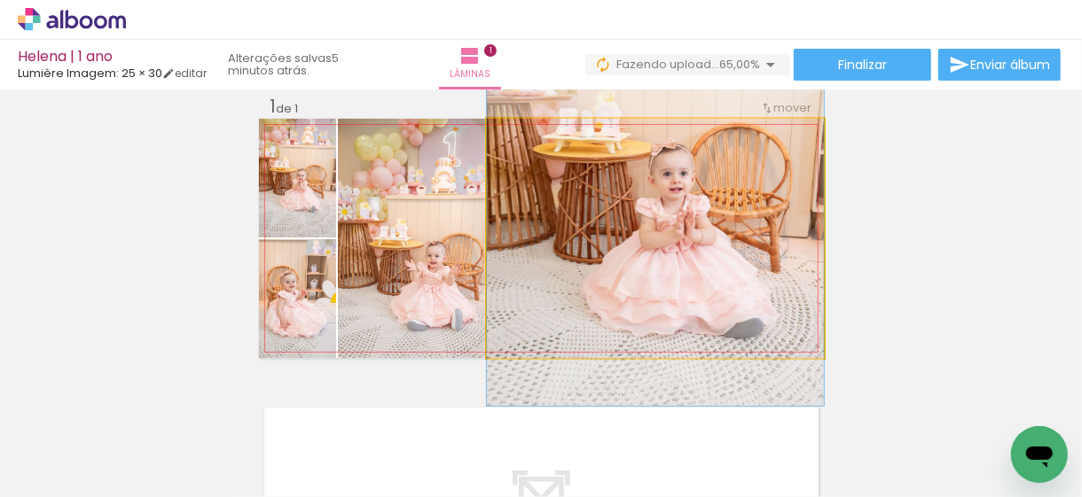
drag, startPoint x: 692, startPoint y: 270, endPoint x: 704, endPoint y: 186, distance: 85.1
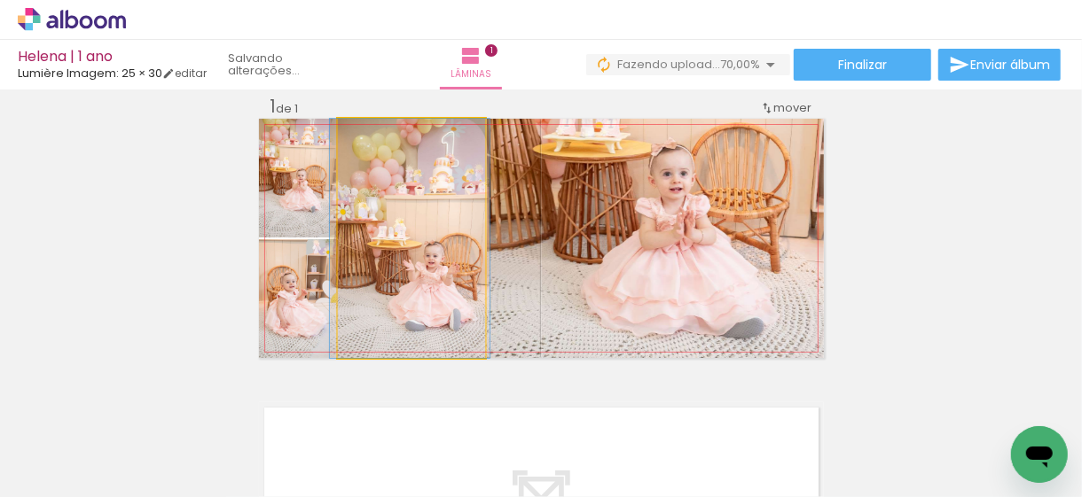
drag, startPoint x: 395, startPoint y: 245, endPoint x: 391, endPoint y: 211, distance: 33.9
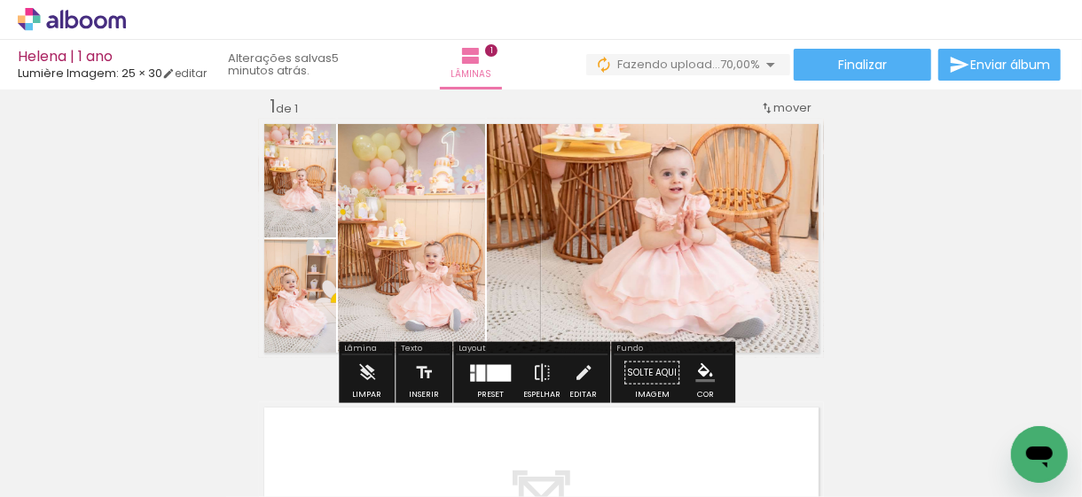
click at [145, 280] on div "Inserir lâmina 1 de 1" at bounding box center [541, 358] width 1082 height 568
click at [497, 365] on div at bounding box center [499, 372] width 24 height 17
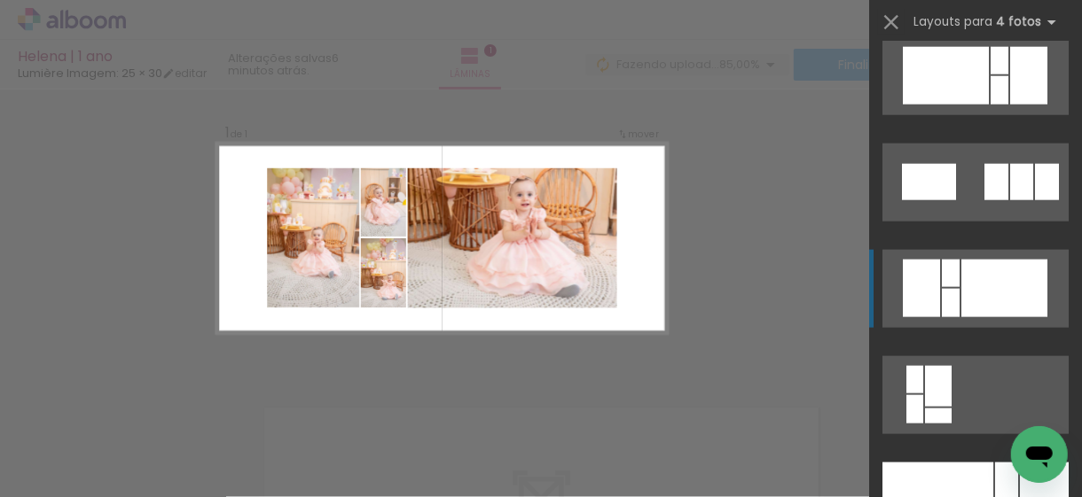
scroll to position [8158, 0]
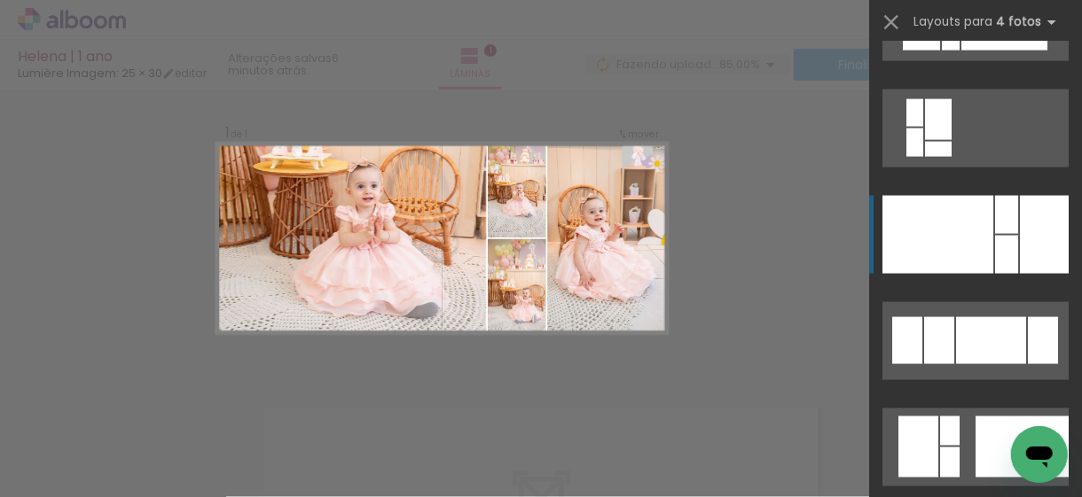
click at [969, 254] on div at bounding box center [937, 235] width 111 height 78
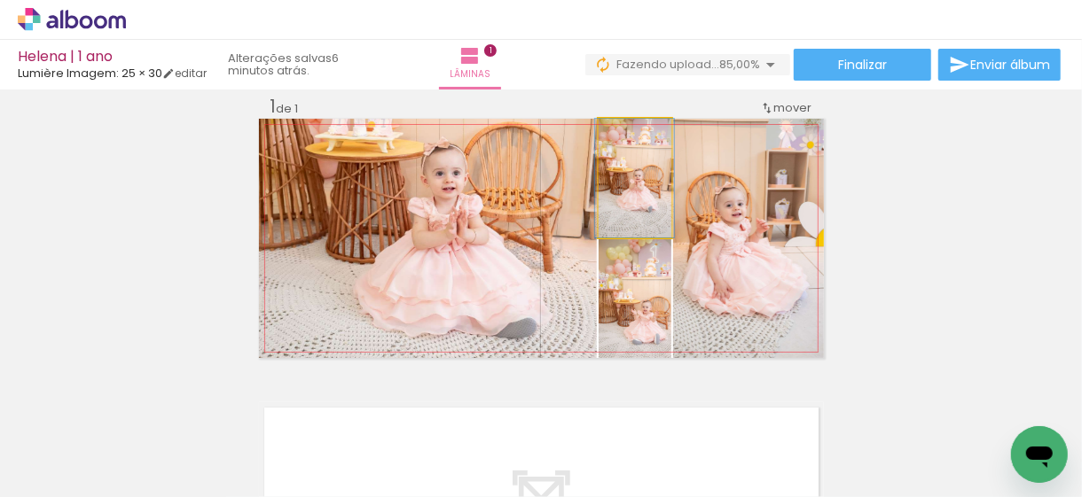
click at [626, 202] on quentale-photo at bounding box center [635, 178] width 73 height 119
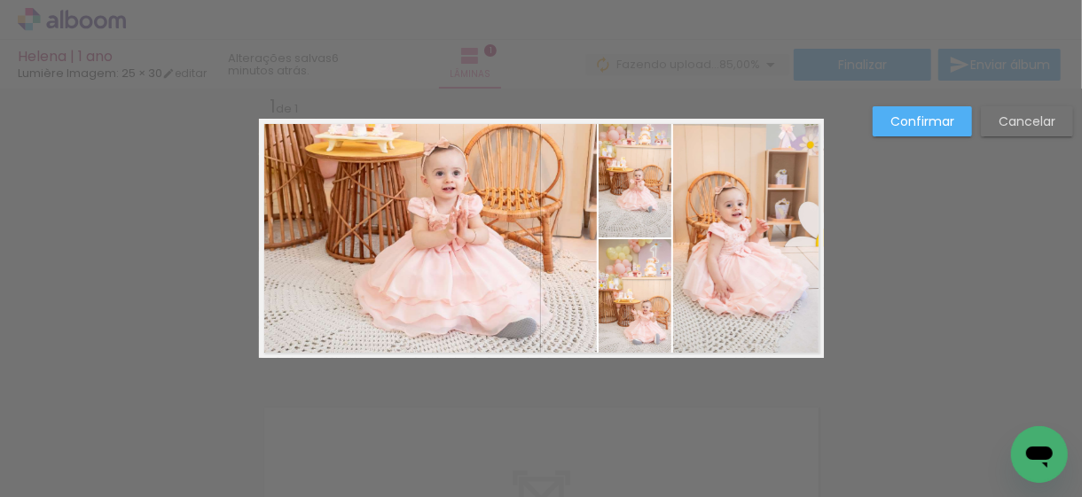
click at [0, 0] on slot "Confirmar" at bounding box center [0, 0] width 0 height 0
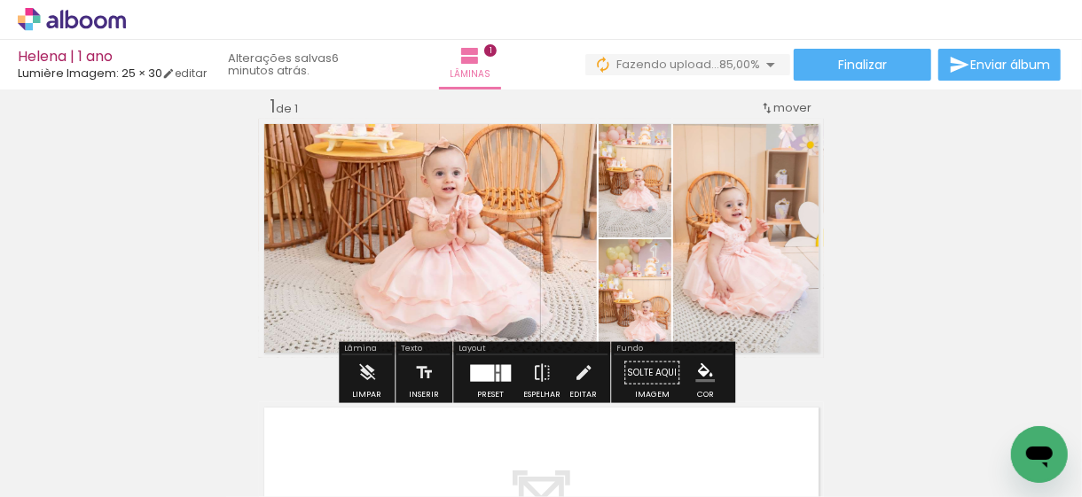
click at [621, 182] on quentale-photo at bounding box center [635, 178] width 73 height 119
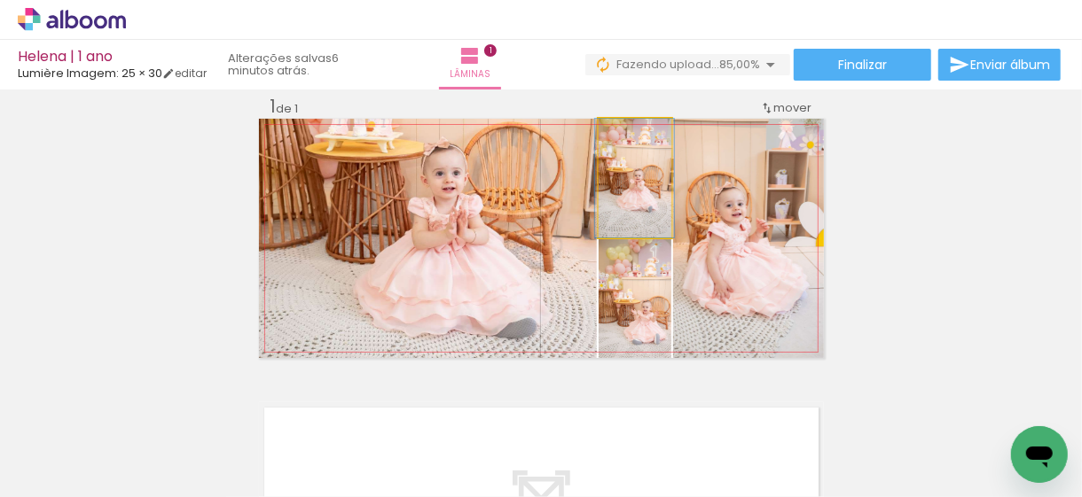
click at [625, 203] on quentale-photo at bounding box center [635, 178] width 73 height 119
click at [630, 203] on quentale-photo at bounding box center [635, 178] width 73 height 119
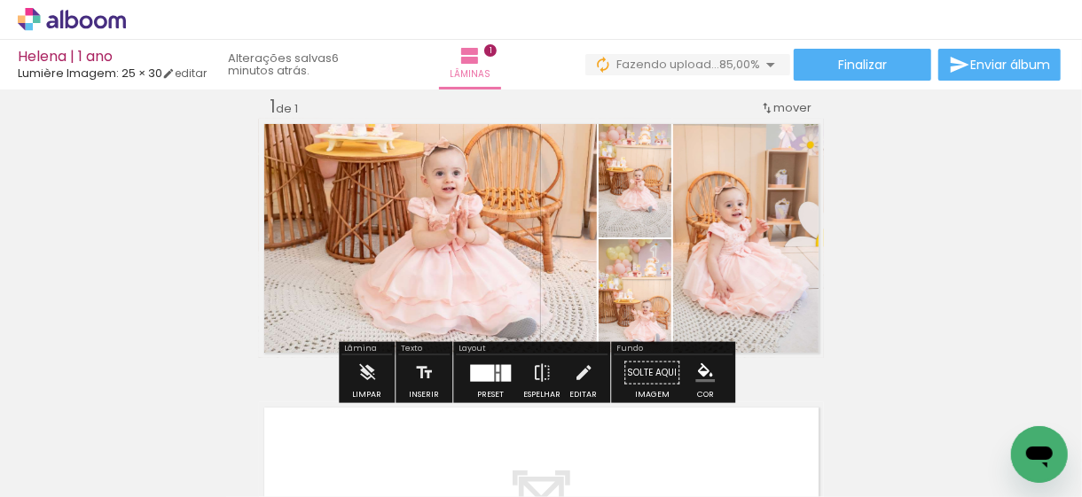
click at [638, 203] on quentale-photo at bounding box center [635, 178] width 73 height 119
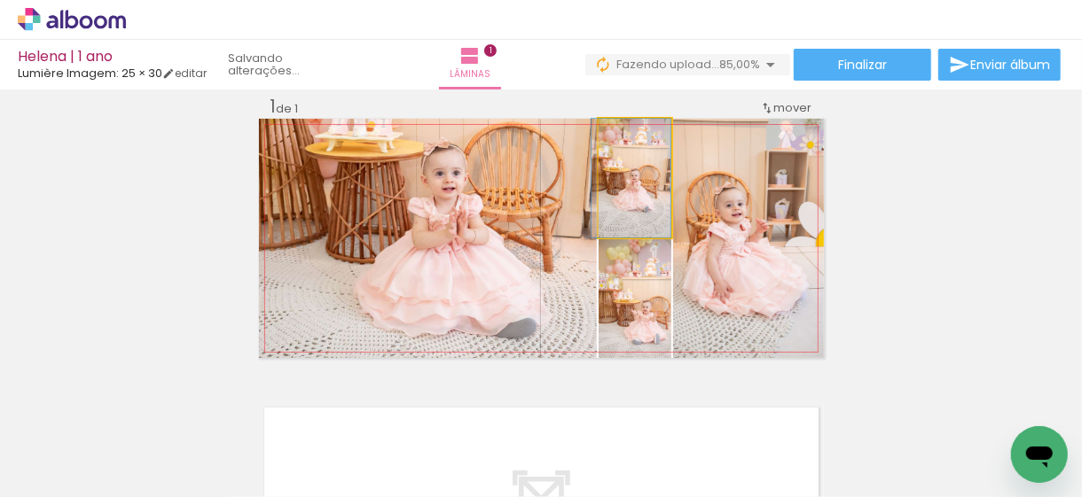
drag, startPoint x: 638, startPoint y: 203, endPoint x: 635, endPoint y: 223, distance: 19.8
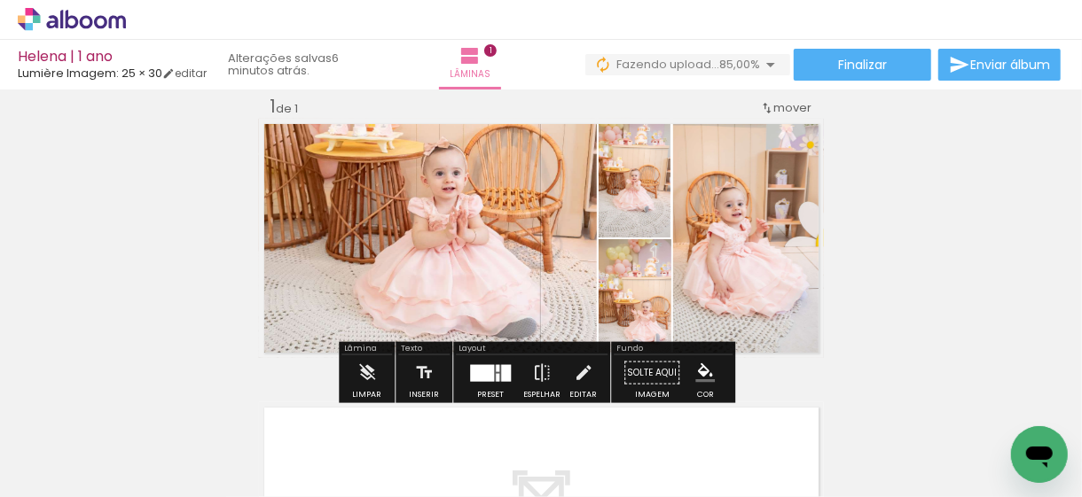
click at [618, 320] on quentale-photo at bounding box center [635, 298] width 73 height 119
click at [477, 372] on div at bounding box center [482, 372] width 24 height 17
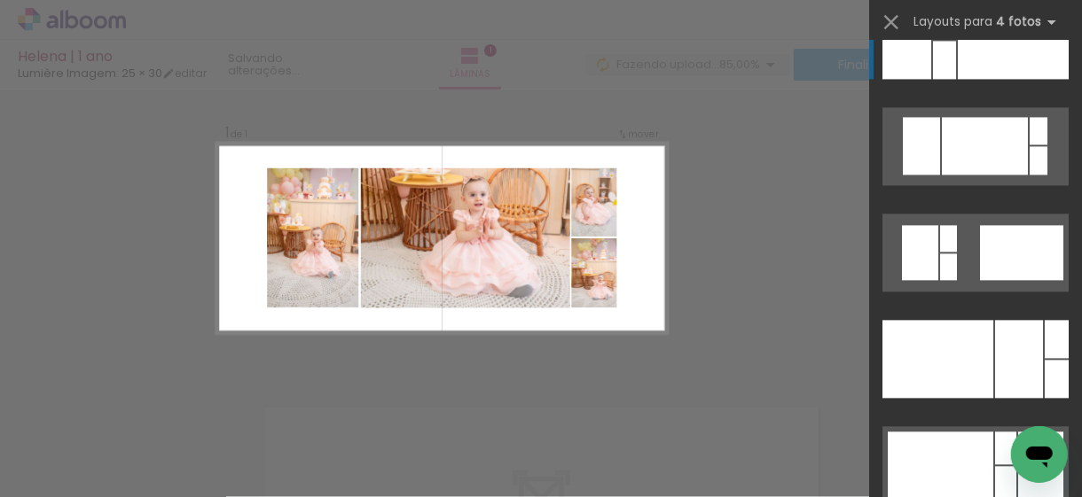
scroll to position [8832, 0]
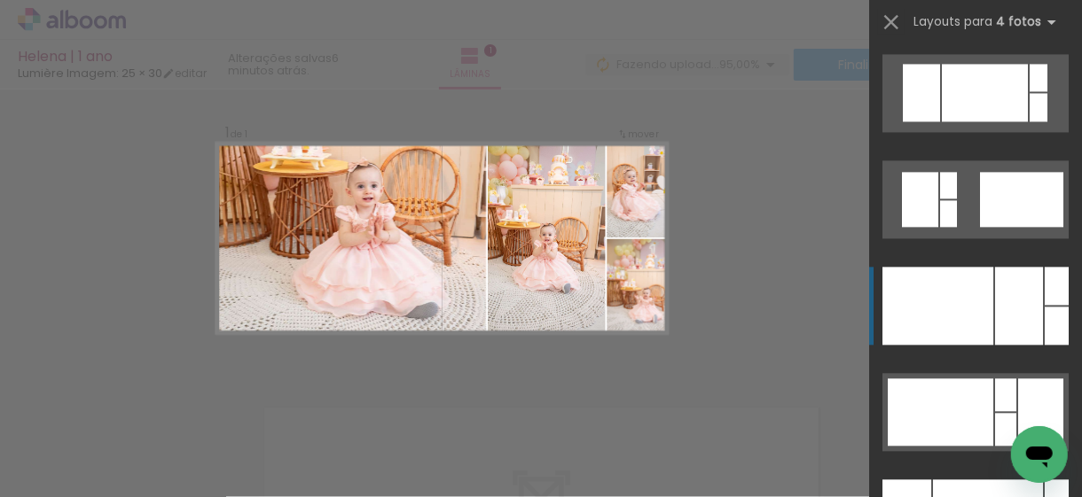
click at [961, 320] on div at bounding box center [937, 306] width 111 height 78
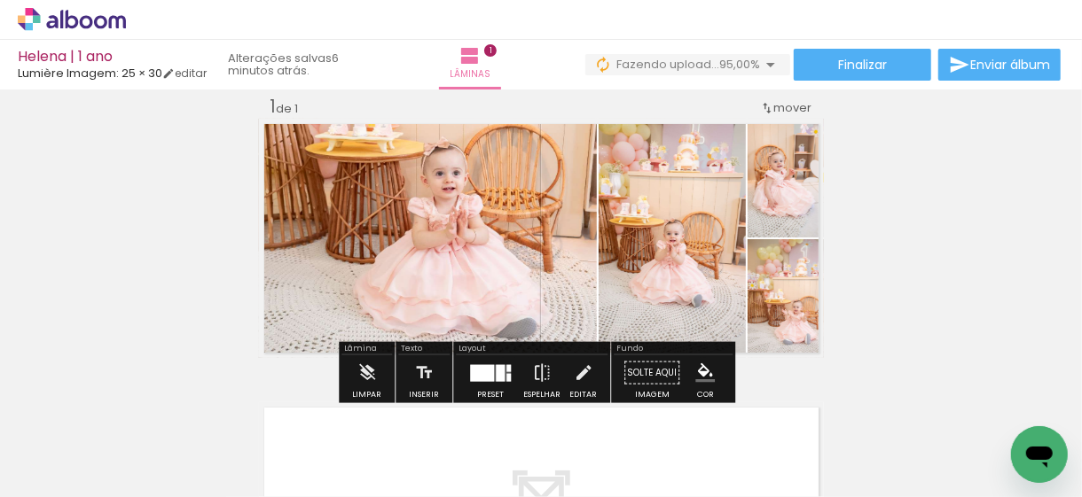
click at [694, 220] on quentale-photo at bounding box center [672, 238] width 147 height 239
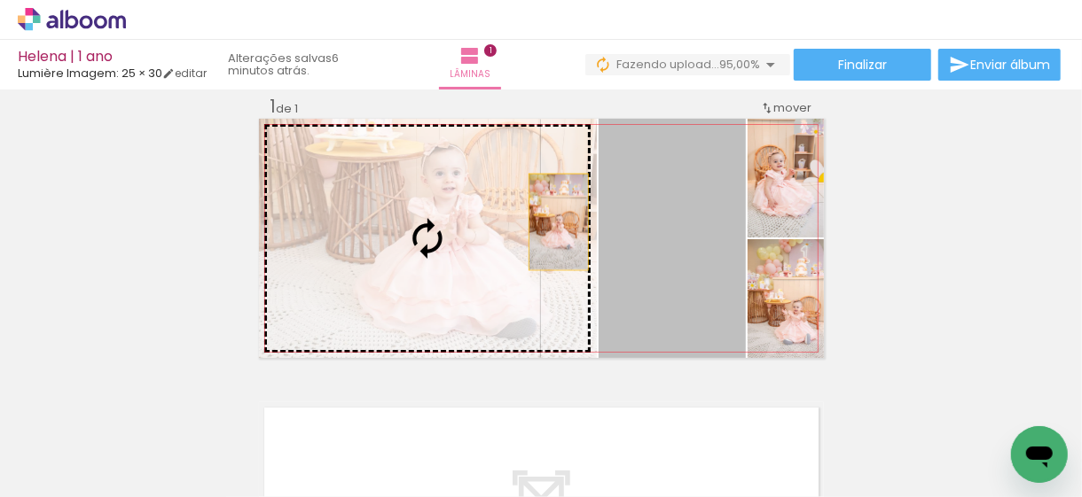
drag, startPoint x: 685, startPoint y: 241, endPoint x: 520, endPoint y: 222, distance: 166.1
click at [0, 0] on slot at bounding box center [0, 0] width 0 height 0
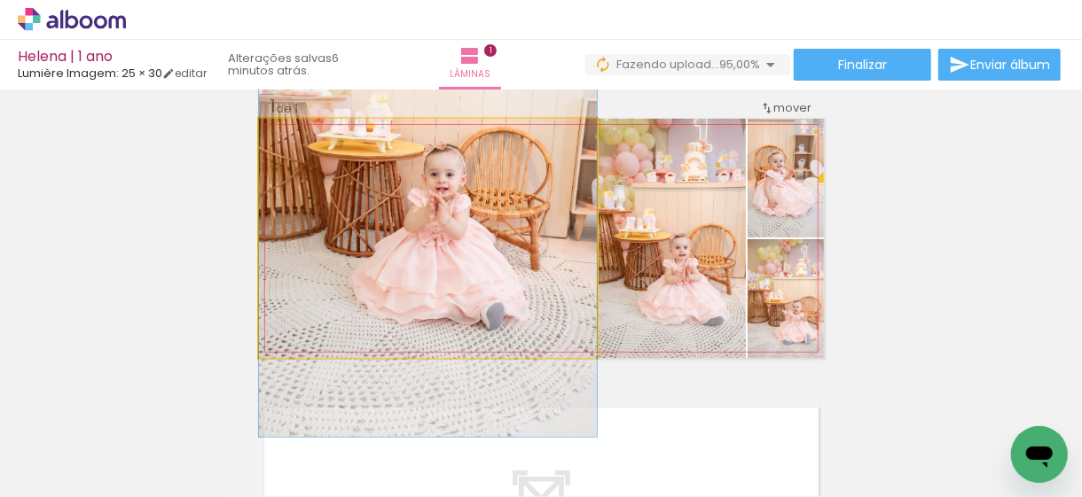
drag, startPoint x: 508, startPoint y: 272, endPoint x: 511, endPoint y: 218, distance: 54.2
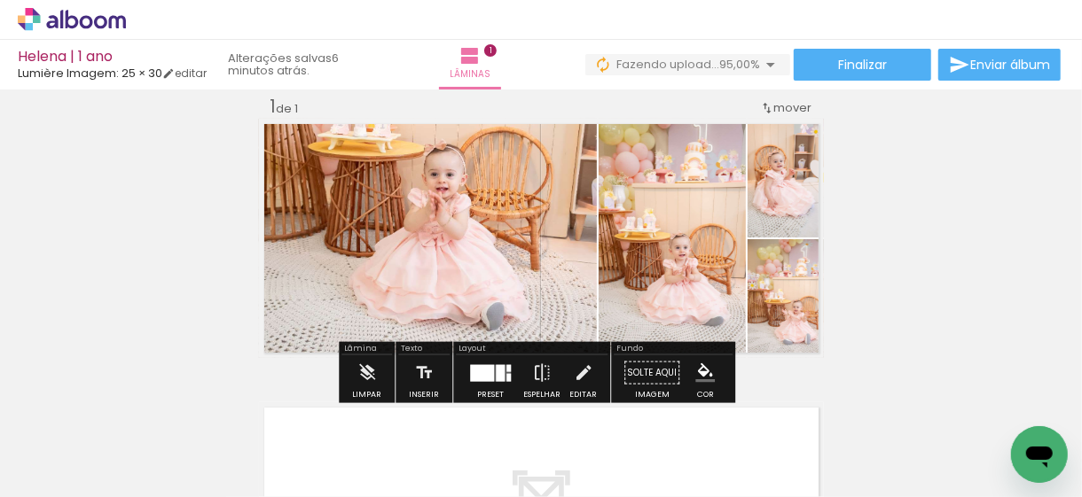
click at [781, 299] on quentale-photo at bounding box center [785, 298] width 76 height 119
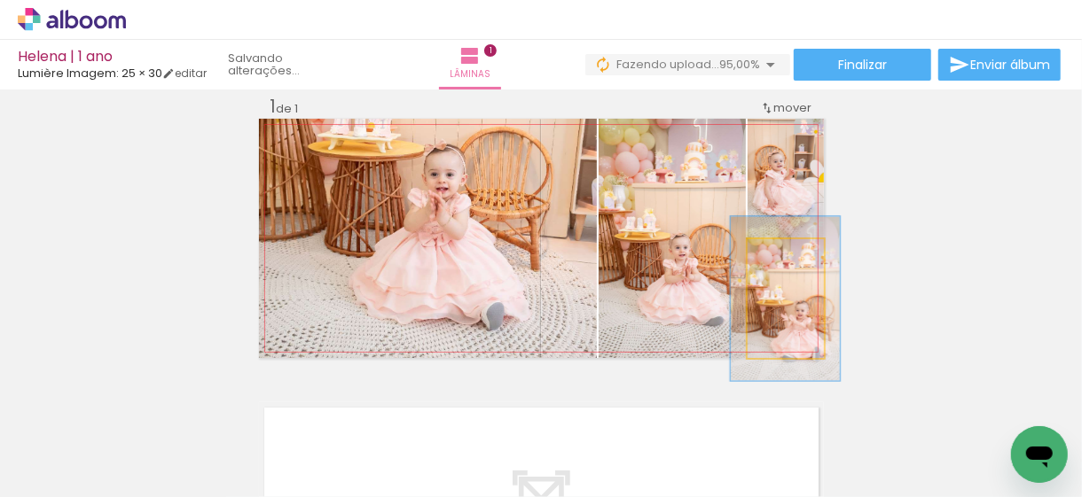
type paper-slider "138"
click at [779, 260] on div at bounding box center [786, 258] width 16 height 16
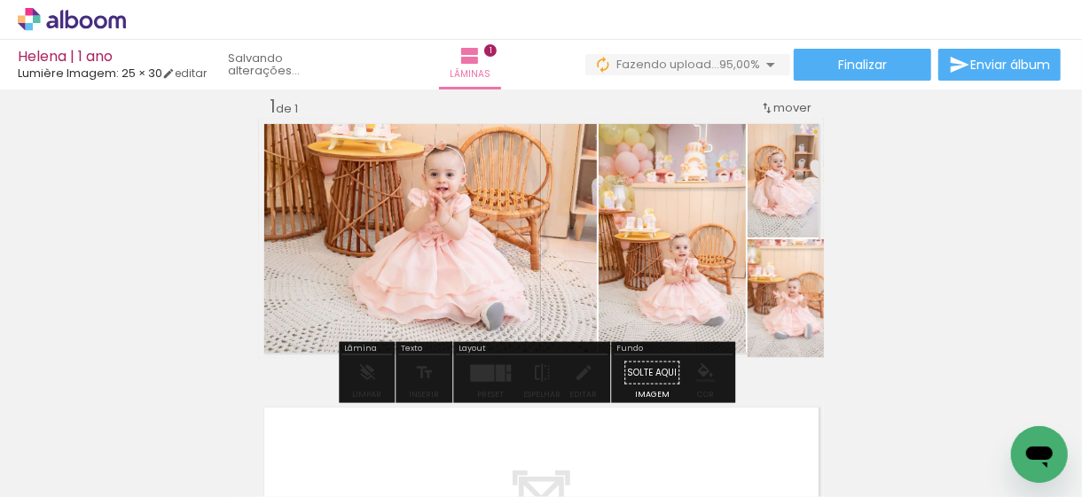
drag, startPoint x: 786, startPoint y: 327, endPoint x: 778, endPoint y: 286, distance: 41.6
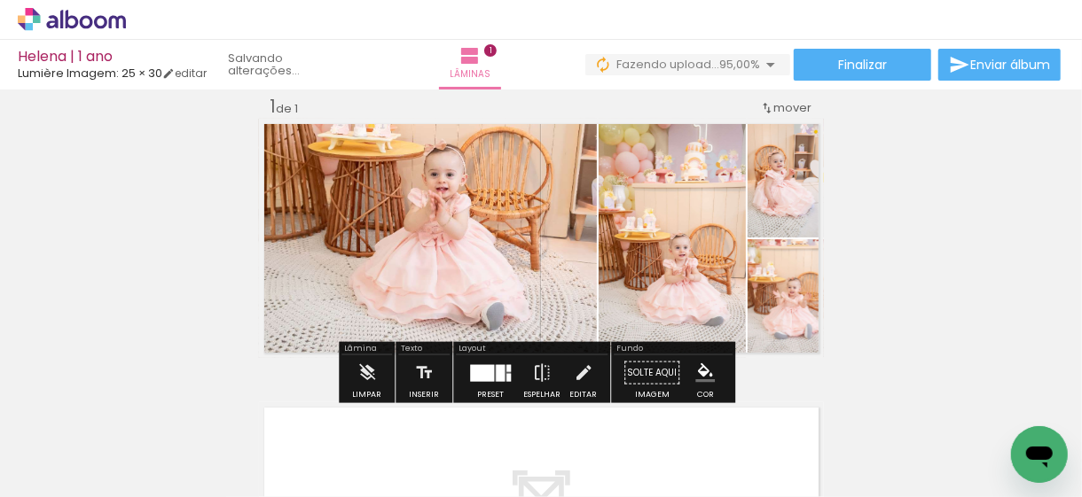
click at [784, 207] on quentale-photo at bounding box center [785, 178] width 76 height 119
click at [902, 199] on div "Inserir lâmina 1 de 1" at bounding box center [541, 358] width 1082 height 568
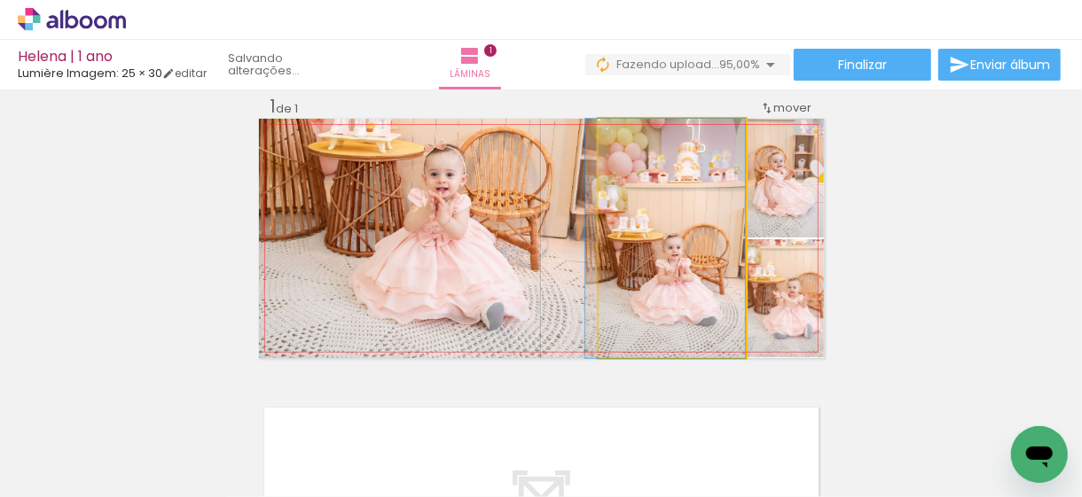
drag, startPoint x: 654, startPoint y: 264, endPoint x: 630, endPoint y: 255, distance: 24.7
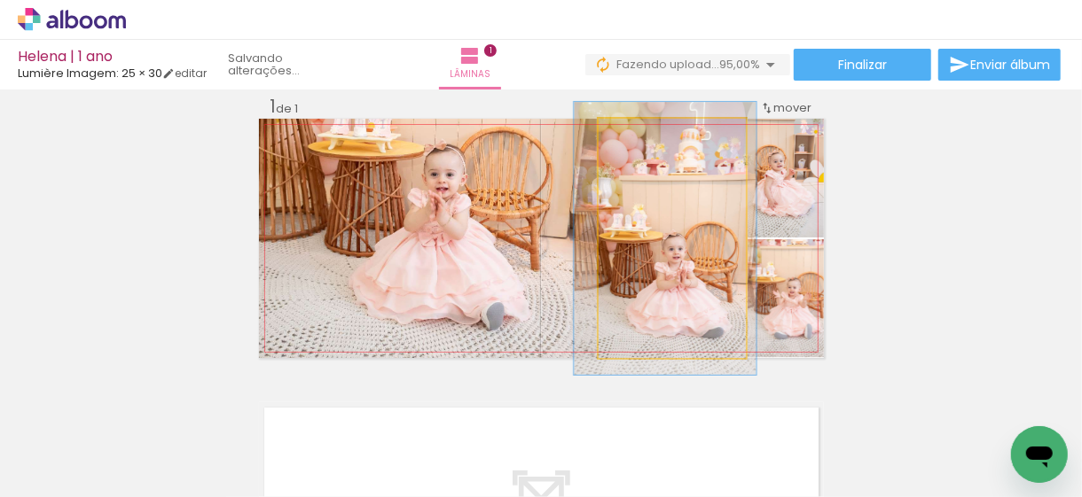
drag, startPoint x: 636, startPoint y: 139, endPoint x: 646, endPoint y: 141, distance: 9.9
type paper-slider "116"
click at [646, 139] on div at bounding box center [648, 137] width 16 height 16
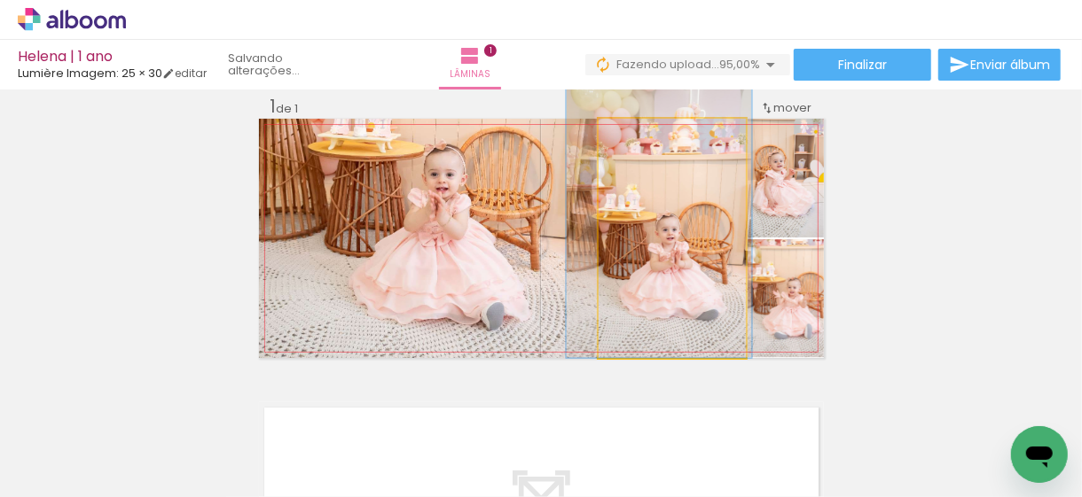
drag, startPoint x: 698, startPoint y: 290, endPoint x: 694, endPoint y: 274, distance: 16.4
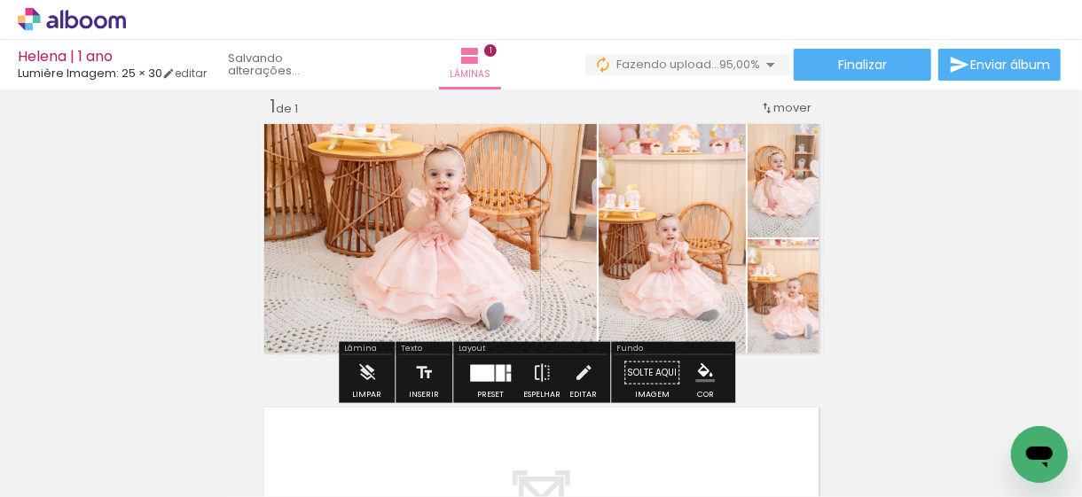
click at [1045, 251] on div "Inserir lâmina 1 de 1" at bounding box center [541, 358] width 1082 height 568
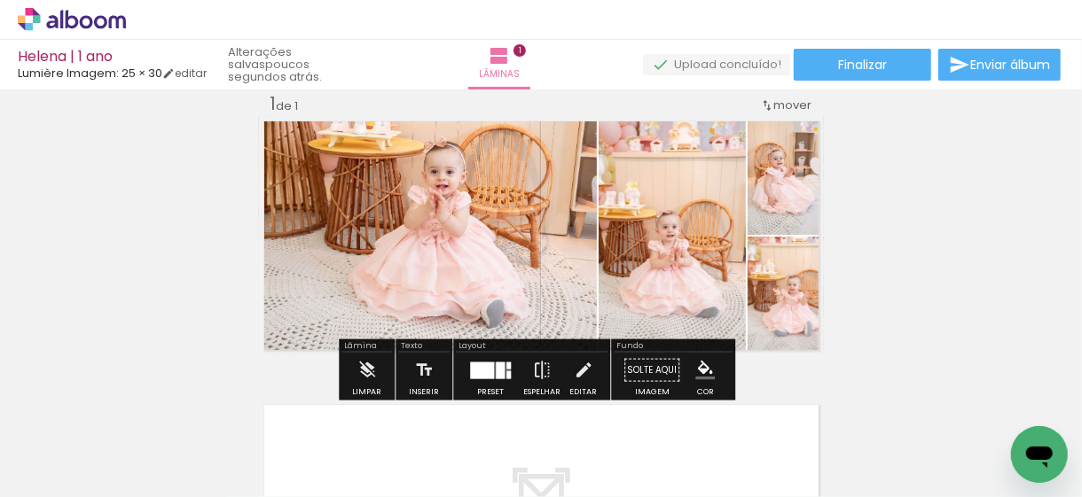
scroll to position [0, 0]
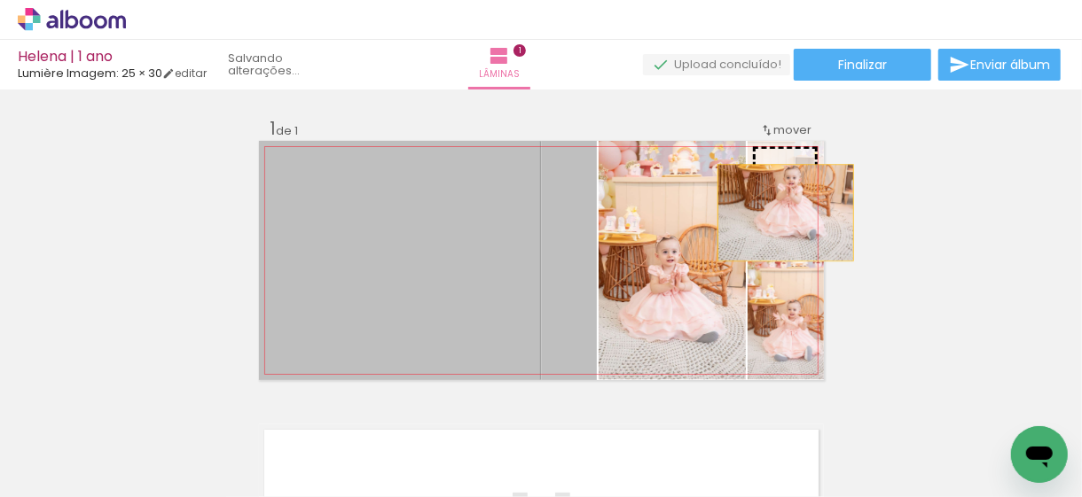
drag, startPoint x: 407, startPoint y: 264, endPoint x: 779, endPoint y: 213, distance: 375.1
click at [0, 0] on slot at bounding box center [0, 0] width 0 height 0
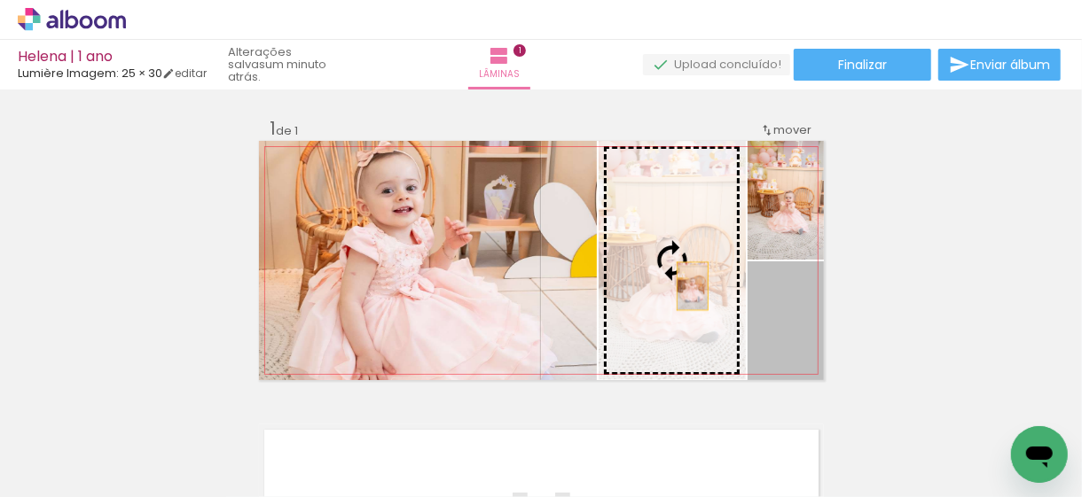
drag, startPoint x: 787, startPoint y: 342, endPoint x: 685, endPoint y: 286, distance: 116.3
click at [0, 0] on slot at bounding box center [0, 0] width 0 height 0
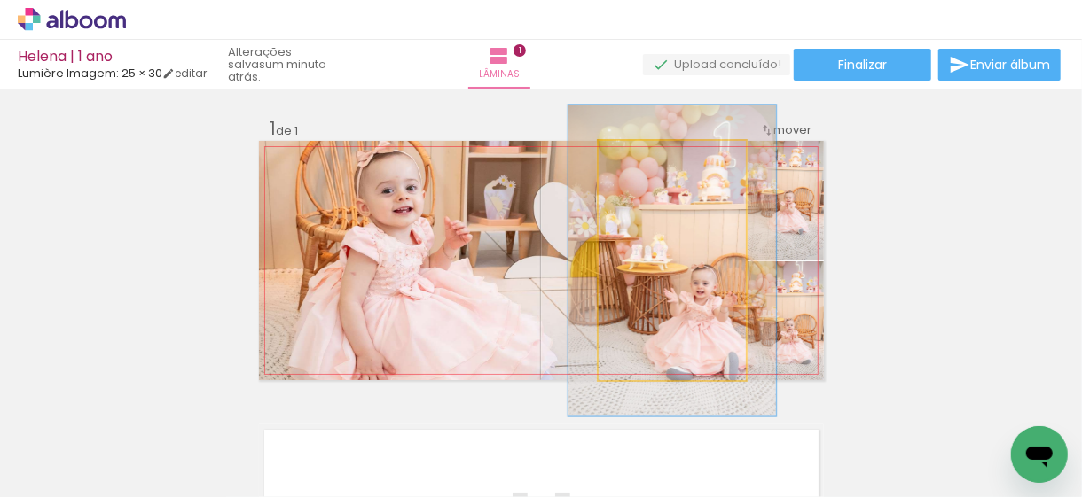
drag, startPoint x: 635, startPoint y: 157, endPoint x: 654, endPoint y: 157, distance: 18.6
click at [654, 157] on div at bounding box center [658, 160] width 16 height 16
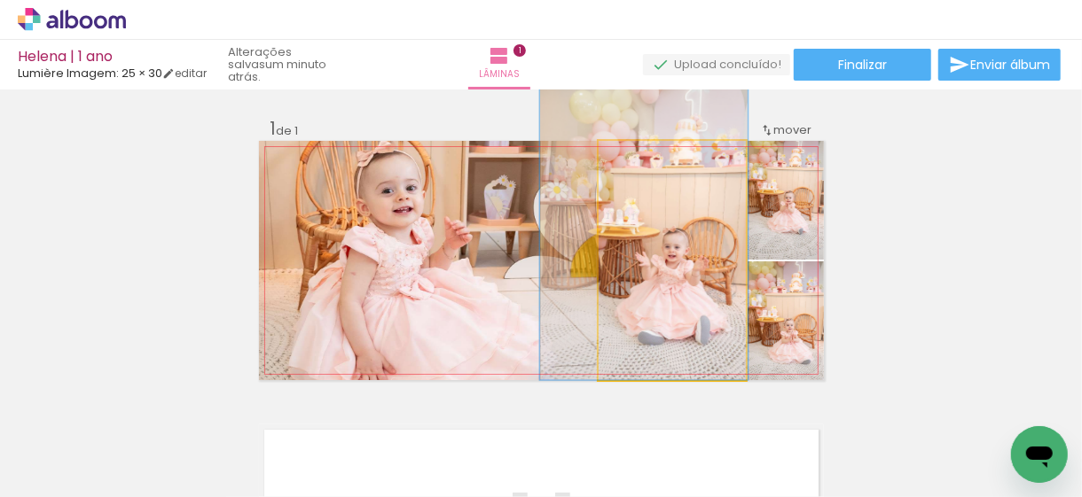
drag, startPoint x: 676, startPoint y: 282, endPoint x: 647, endPoint y: 236, distance: 54.1
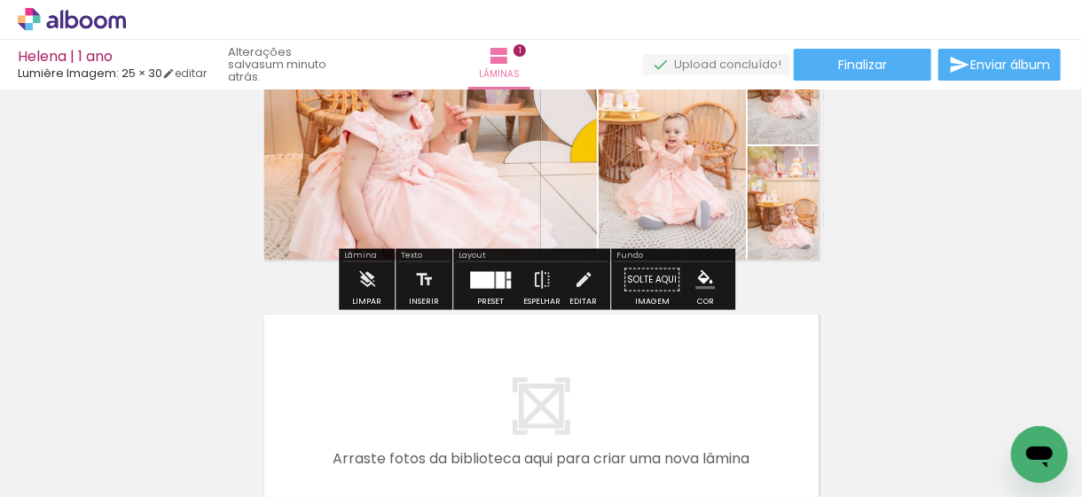
scroll to position [89, 0]
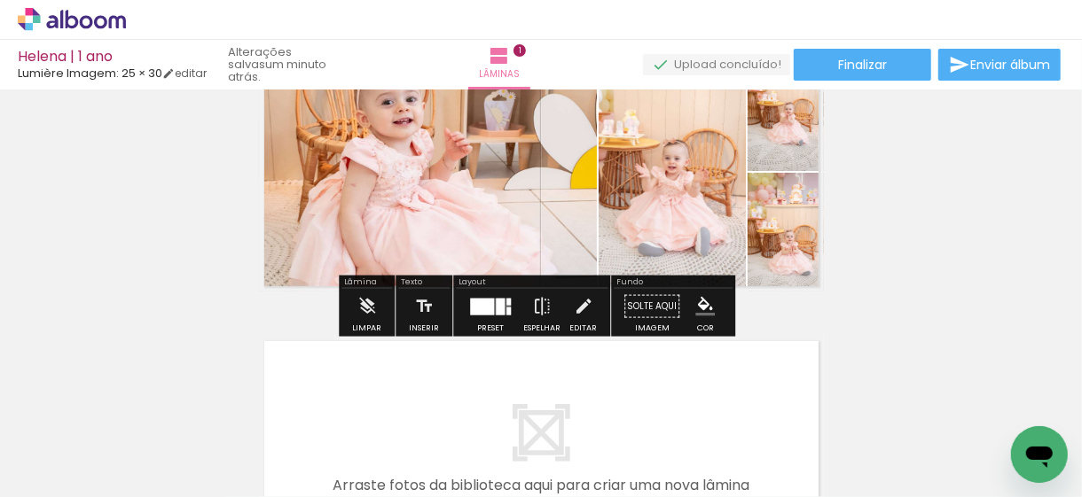
click at [919, 268] on div "Inserir lâmina 1 de 1" at bounding box center [541, 291] width 1082 height 568
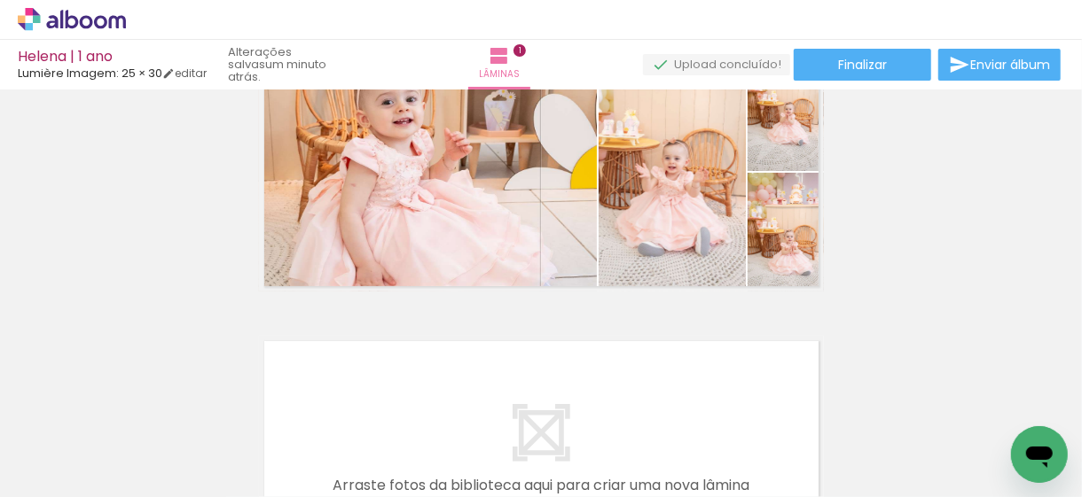
scroll to position [0, 0]
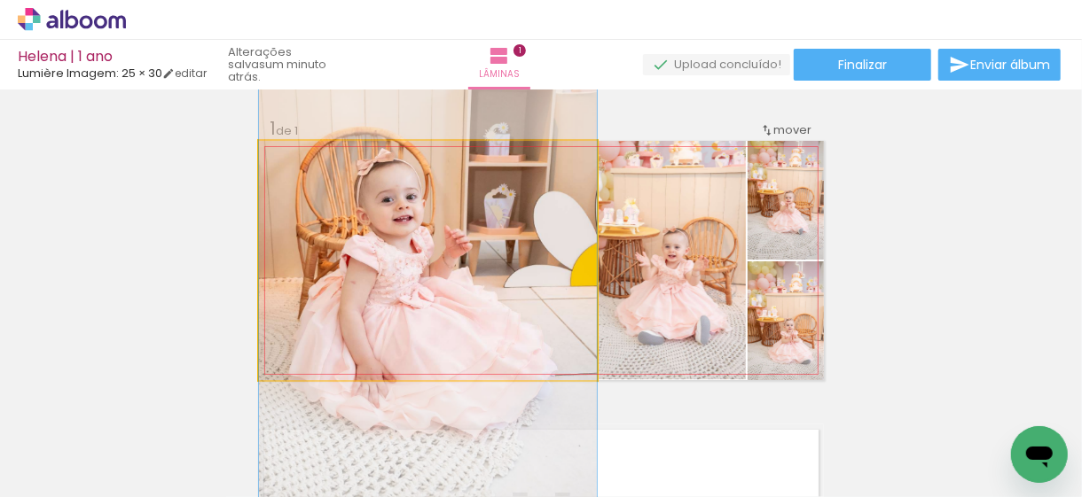
drag, startPoint x: 380, startPoint y: 239, endPoint x: 378, endPoint y: 247, distance: 9.0
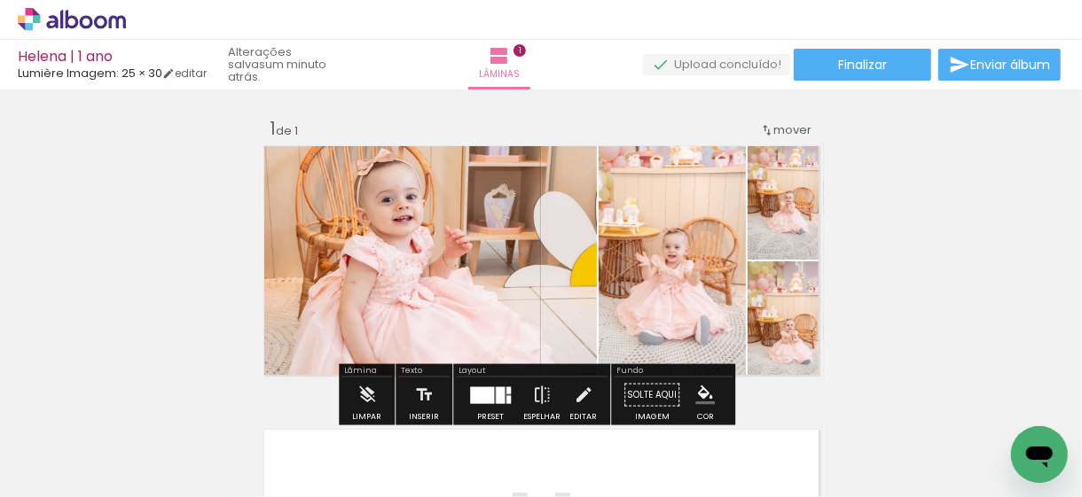
click at [1023, 291] on div "Inserir lâmina 1 de 1" at bounding box center [541, 380] width 1082 height 568
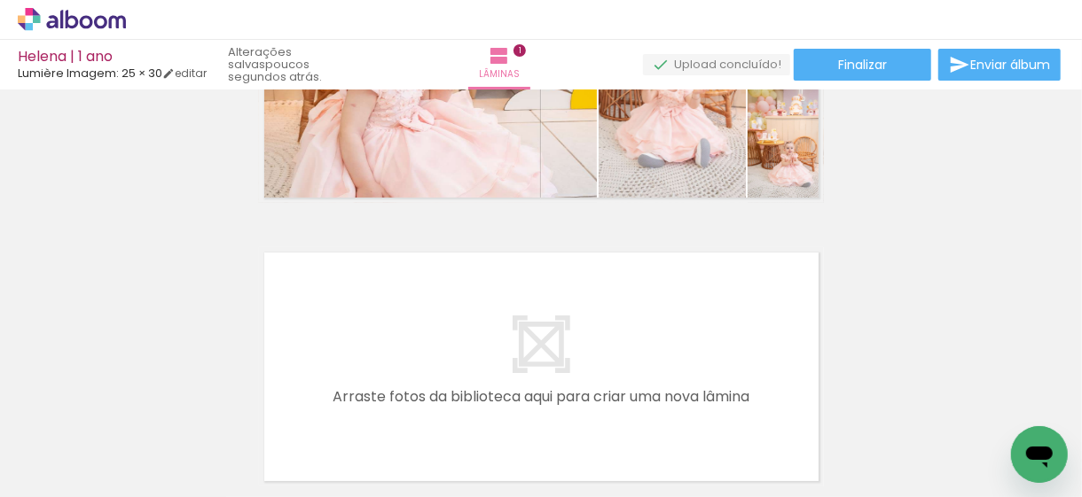
click at [303, 438] on div at bounding box center [276, 438] width 53 height 80
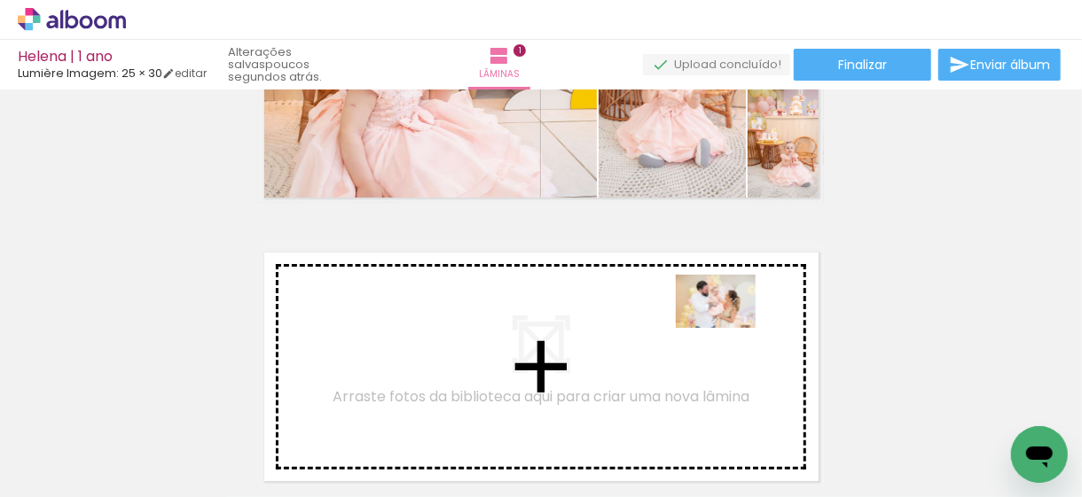
drag, startPoint x: 945, startPoint y: 430, endPoint x: 718, endPoint y: 326, distance: 249.6
click at [718, 326] on quentale-workspace at bounding box center [541, 248] width 1082 height 497
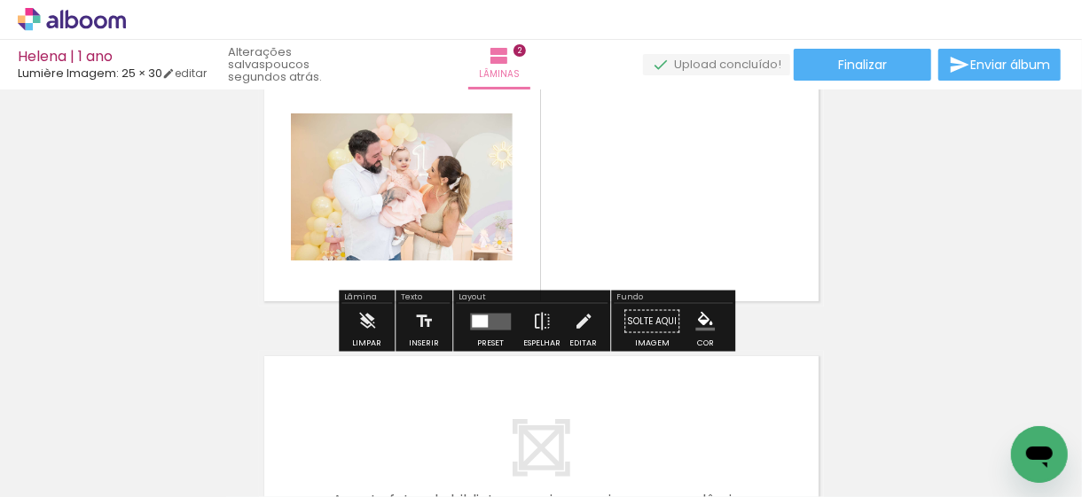
scroll to position [395, 0]
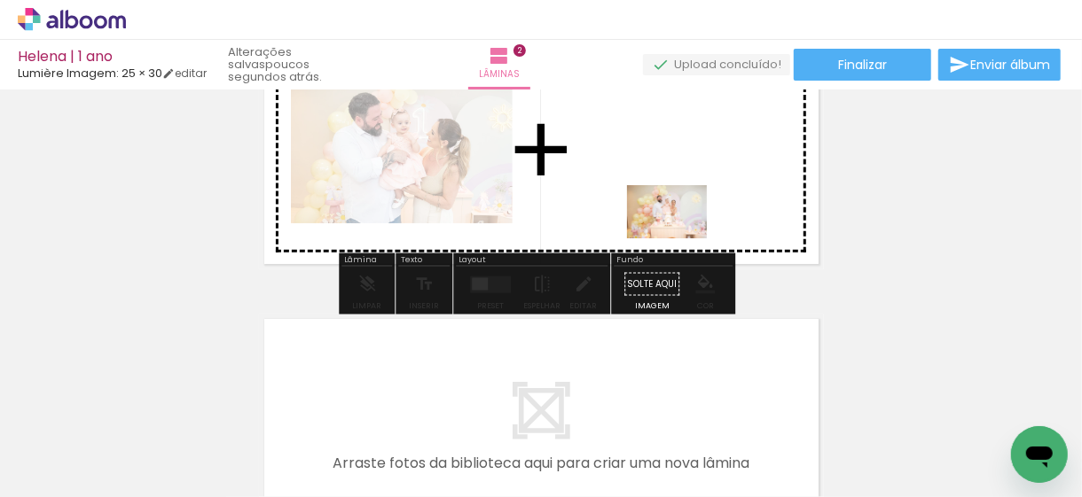
drag, startPoint x: 885, startPoint y: 460, endPoint x: 676, endPoint y: 216, distance: 321.3
click at [676, 216] on quentale-workspace at bounding box center [541, 248] width 1082 height 497
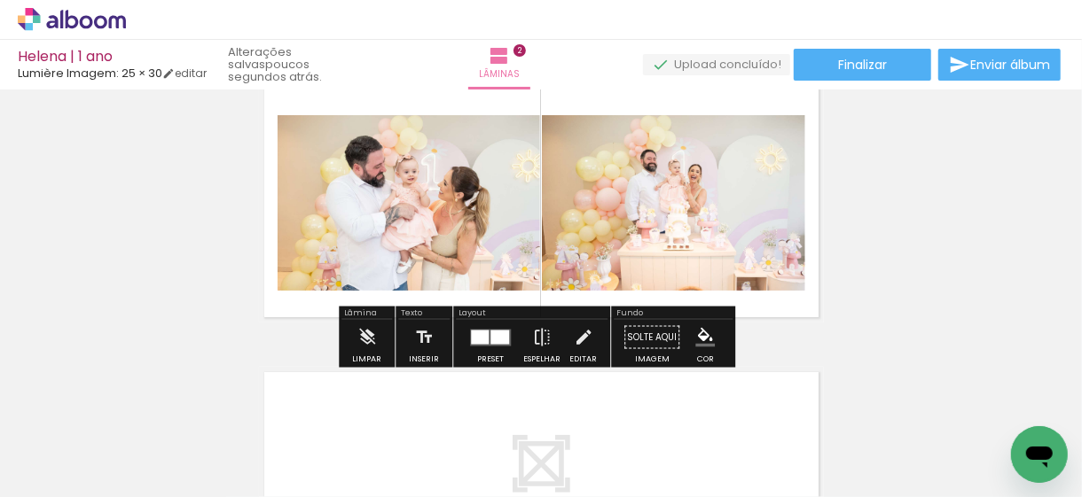
scroll to position [306, 0]
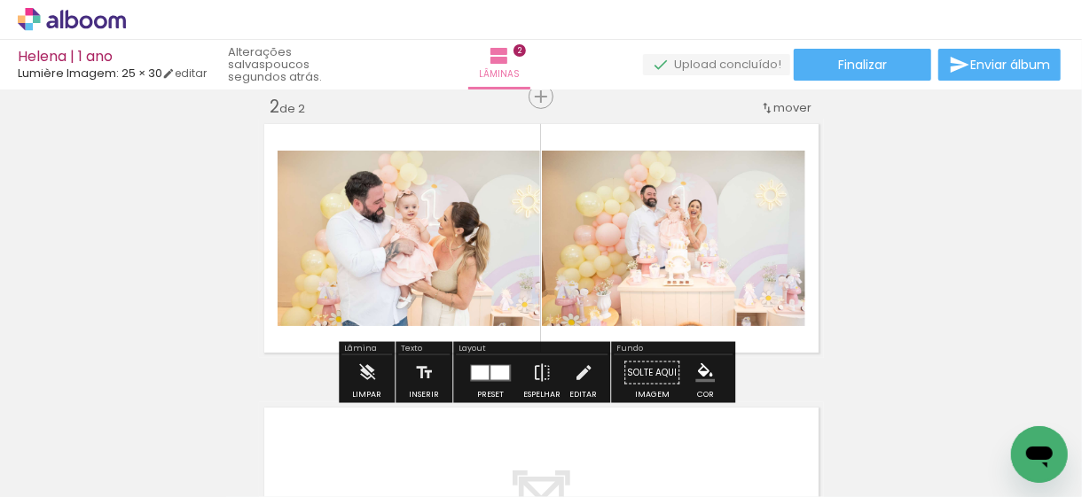
click at [498, 372] on div at bounding box center [499, 372] width 19 height 14
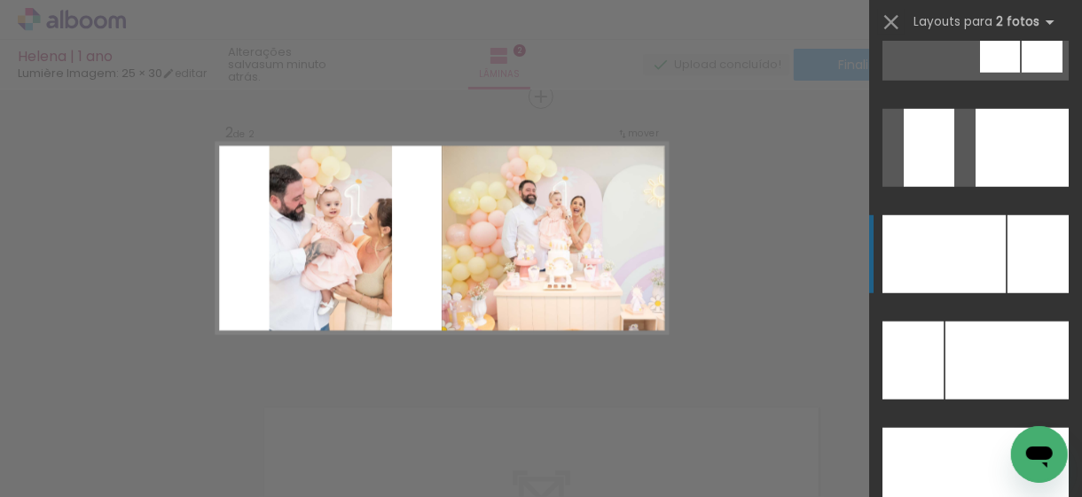
scroll to position [7626, 0]
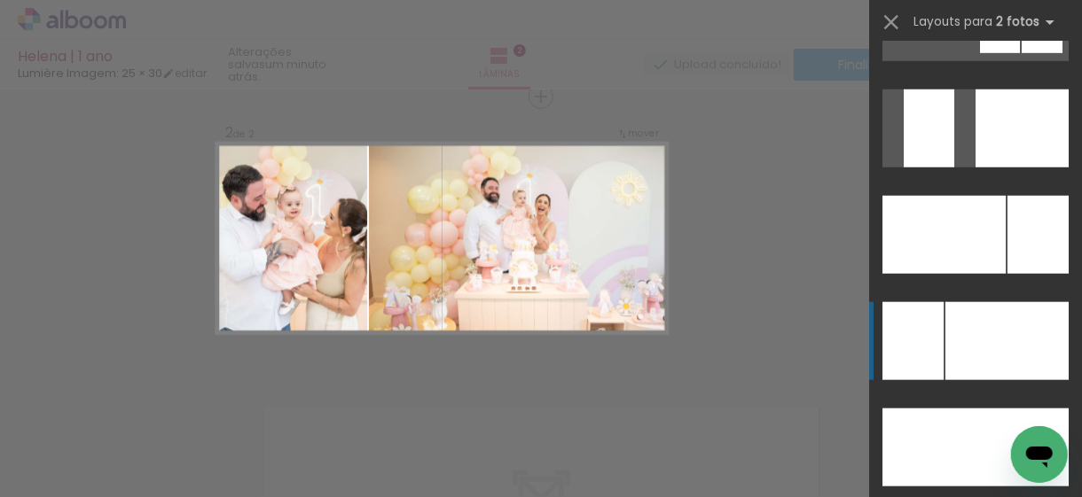
click at [969, 345] on div at bounding box center [1006, 341] width 123 height 78
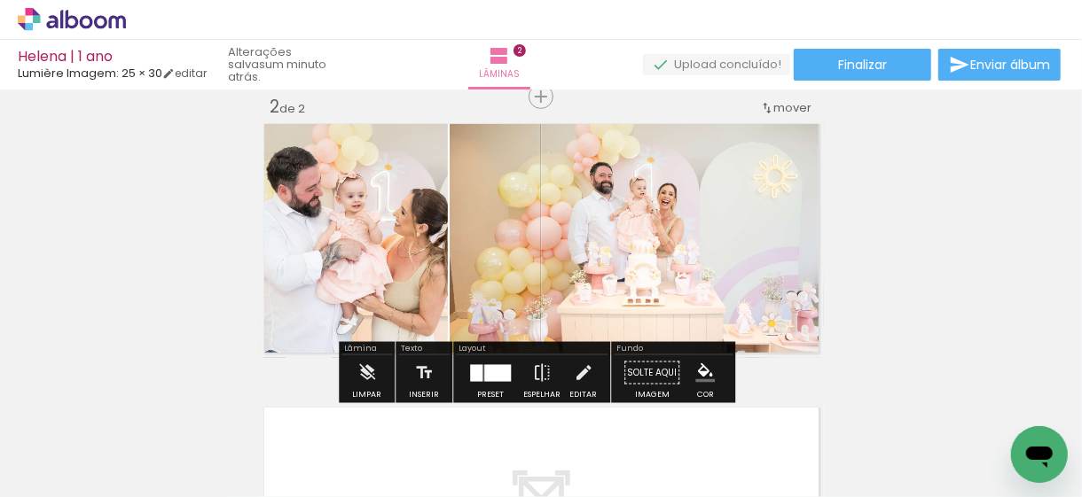
click at [484, 371] on div at bounding box center [497, 372] width 27 height 17
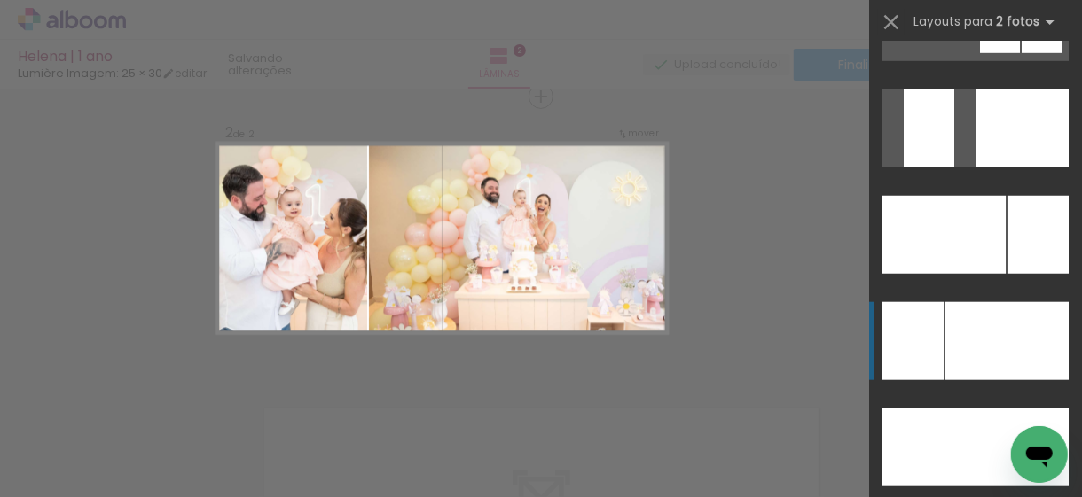
scroll to position [7874, 0]
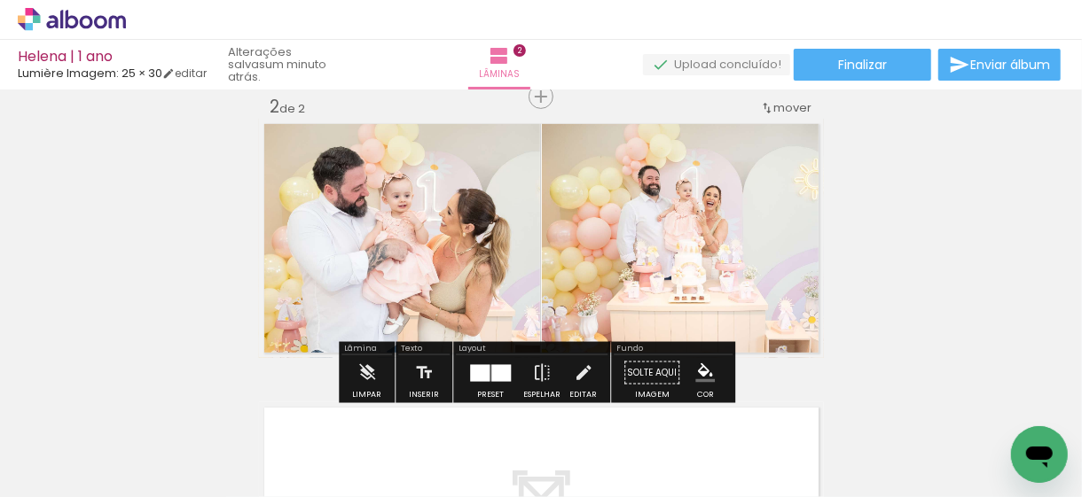
click at [873, 236] on div "Inserir lâmina 1 de 2 Inserir lâmina 2 de 2" at bounding box center [541, 216] width 1082 height 852
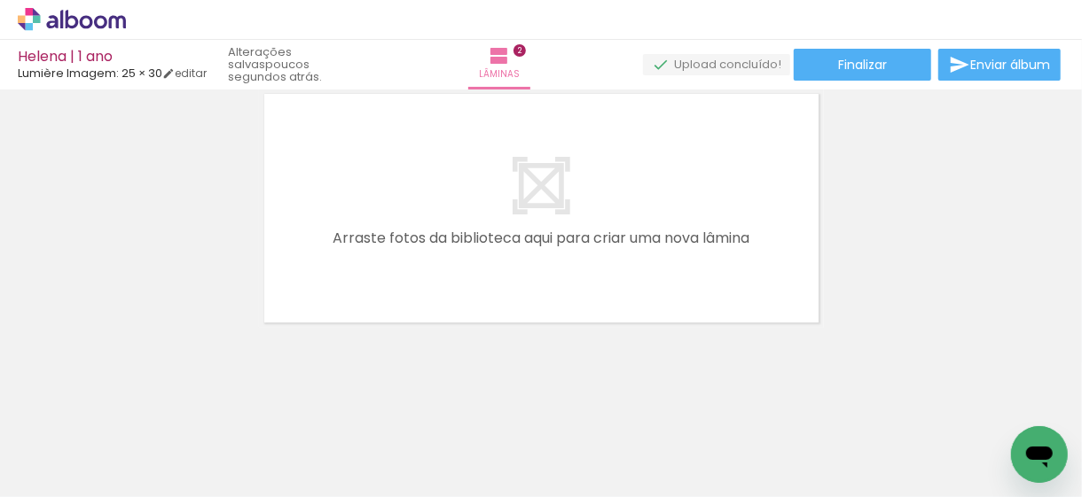
scroll to position [621, 0]
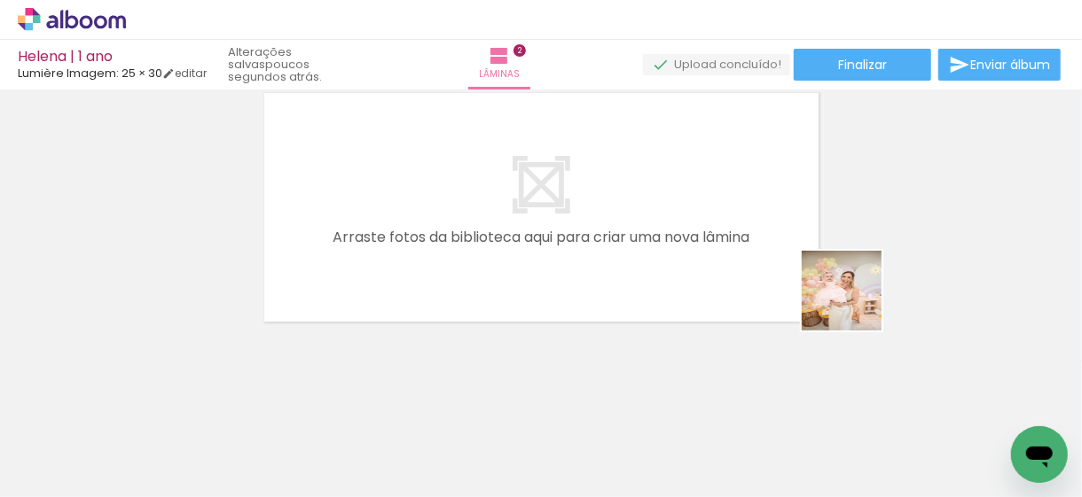
drag, startPoint x: 1003, startPoint y: 437, endPoint x: 723, endPoint y: 224, distance: 351.9
click at [723, 224] on quentale-workspace at bounding box center [541, 248] width 1082 height 497
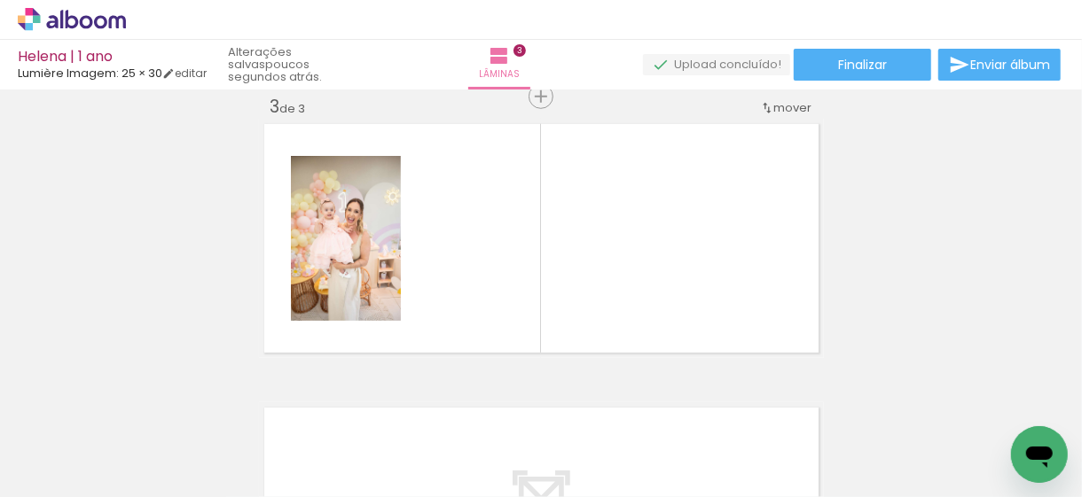
scroll to position [0, 451]
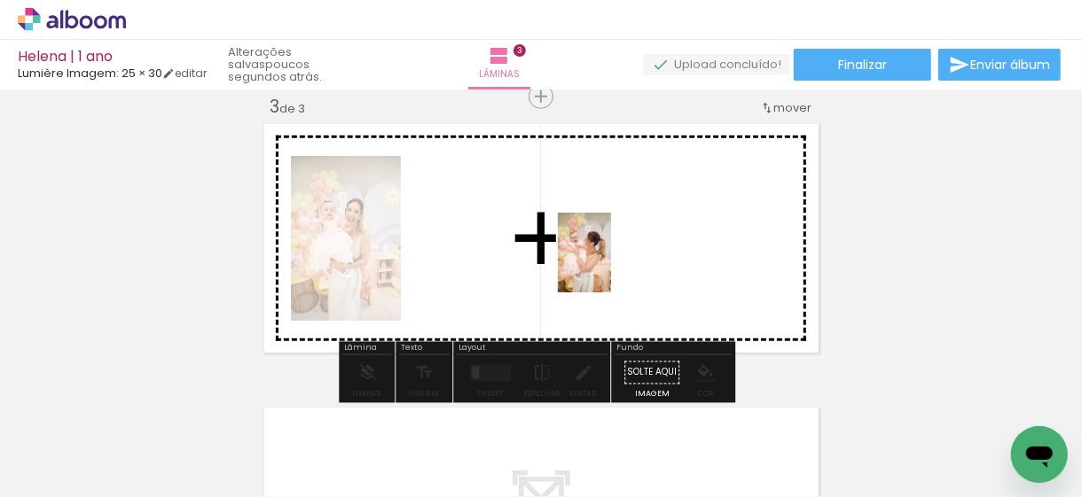
drag, startPoint x: 729, startPoint y: 445, endPoint x: 608, endPoint y: 262, distance: 219.6
click at [608, 262] on quentale-workspace at bounding box center [541, 248] width 1082 height 497
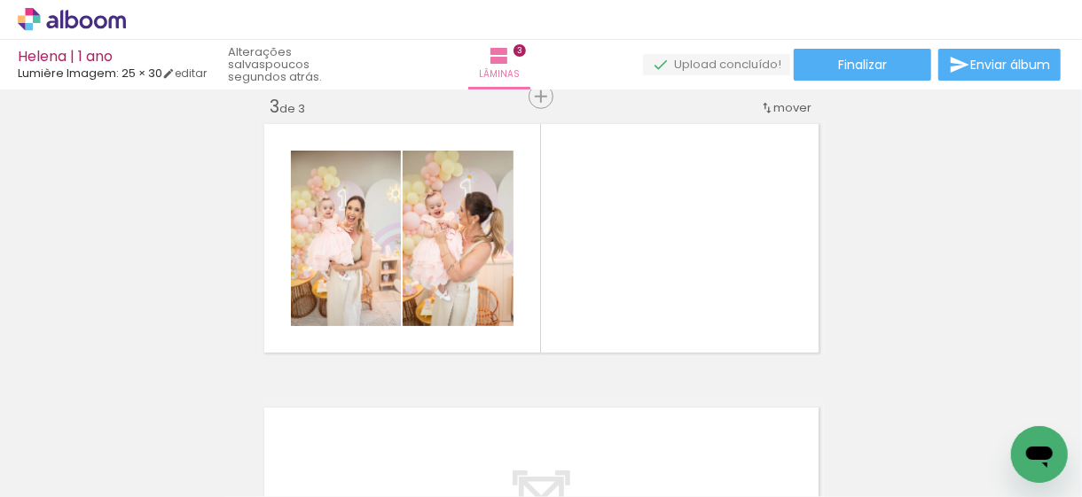
scroll to position [0, 1319]
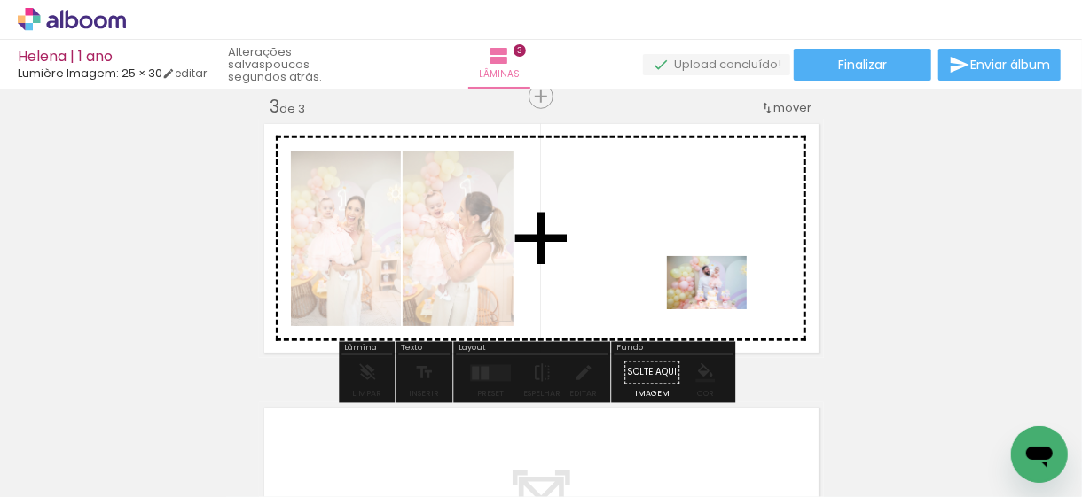
drag, startPoint x: 746, startPoint y: 460, endPoint x: 720, endPoint y: 309, distance: 152.9
click at [720, 309] on quentale-workspace at bounding box center [541, 248] width 1082 height 497
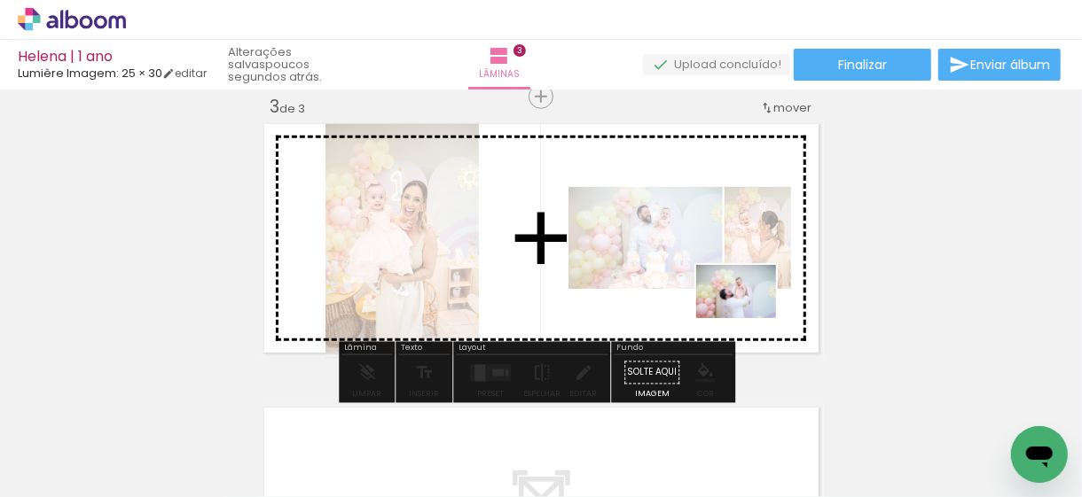
drag, startPoint x: 864, startPoint y: 458, endPoint x: 765, endPoint y: 334, distance: 158.4
click at [748, 317] on quentale-workspace at bounding box center [541, 248] width 1082 height 497
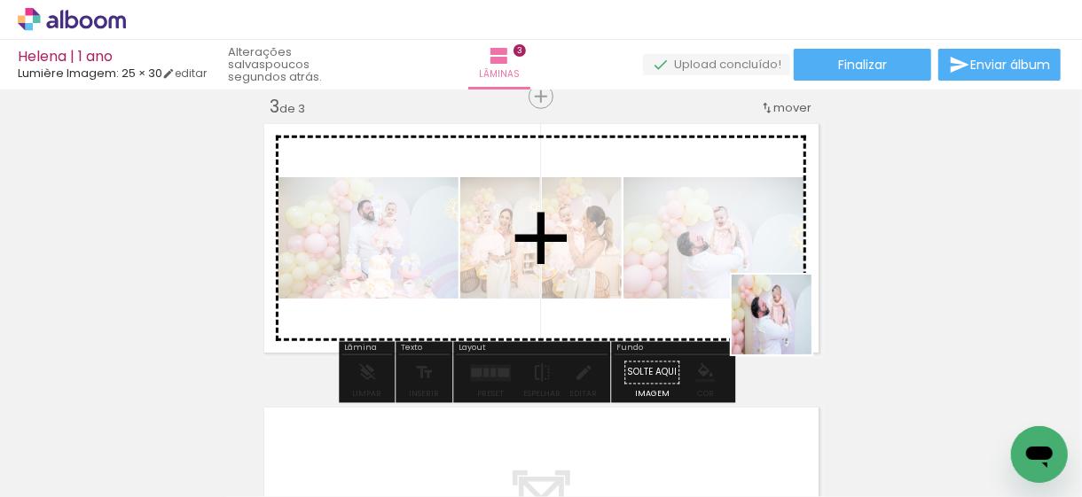
drag, startPoint x: 954, startPoint y: 452, endPoint x: 773, endPoint y: 313, distance: 228.3
click at [775, 312] on quentale-workspace at bounding box center [541, 248] width 1082 height 497
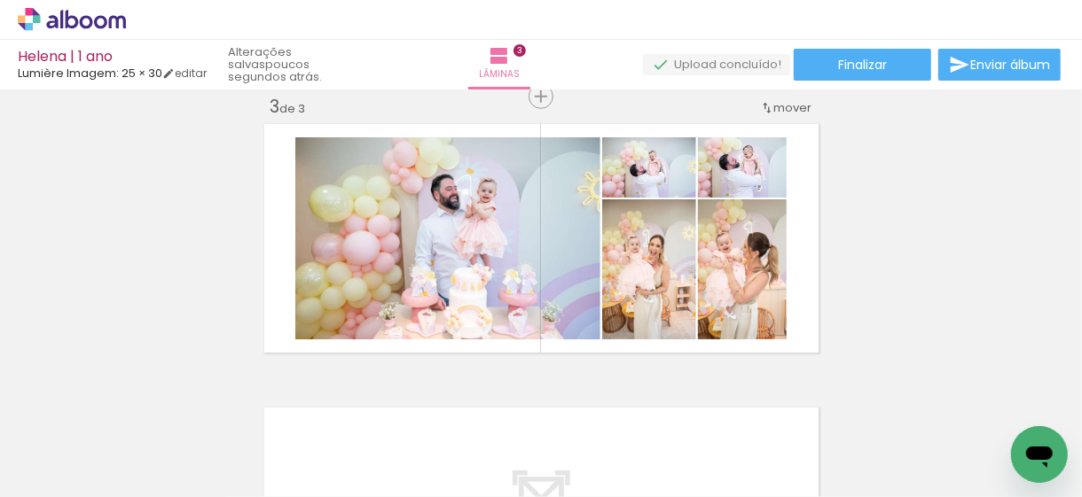
scroll to position [0, 1085]
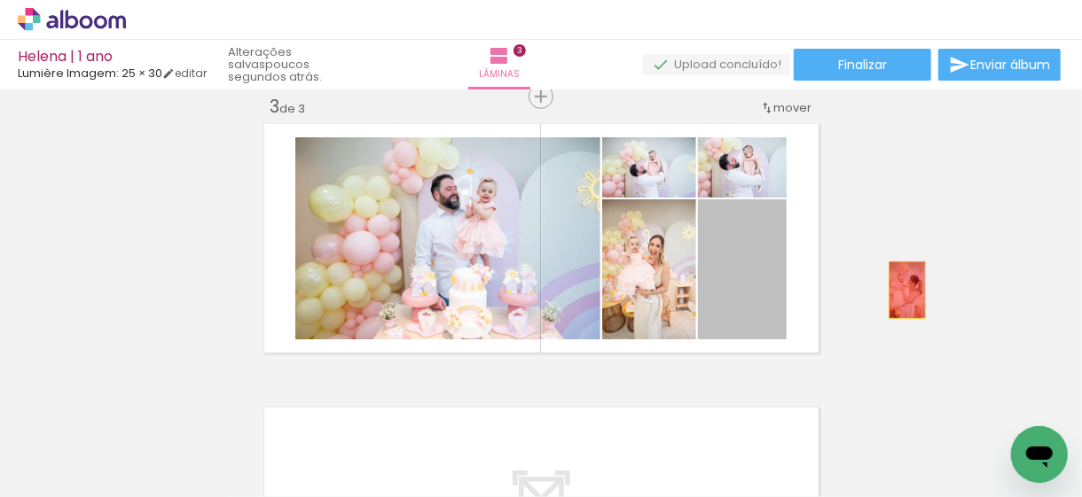
drag, startPoint x: 750, startPoint y: 297, endPoint x: 897, endPoint y: 280, distance: 148.2
click at [936, 275] on div "Inserir lâmina 1 de 3 Inserir lâmina 2 de 3 Inserir lâmina 3 de 3" at bounding box center [541, 74] width 1082 height 1136
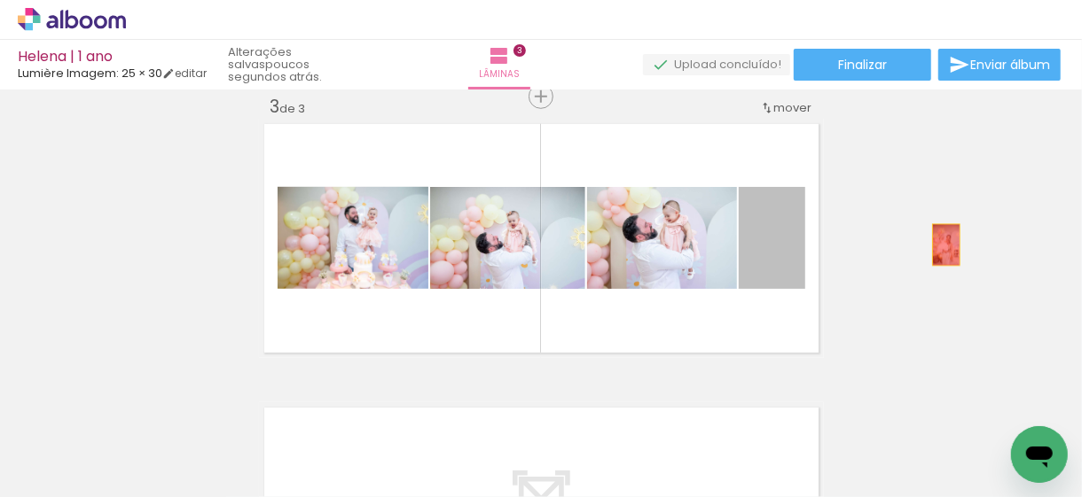
drag, startPoint x: 783, startPoint y: 259, endPoint x: 927, endPoint y: 264, distance: 143.7
click at [951, 240] on div "Inserir lâmina 1 de 3 Inserir lâmina 2 de 3 Inserir lâmina 3 de 3" at bounding box center [541, 74] width 1082 height 1136
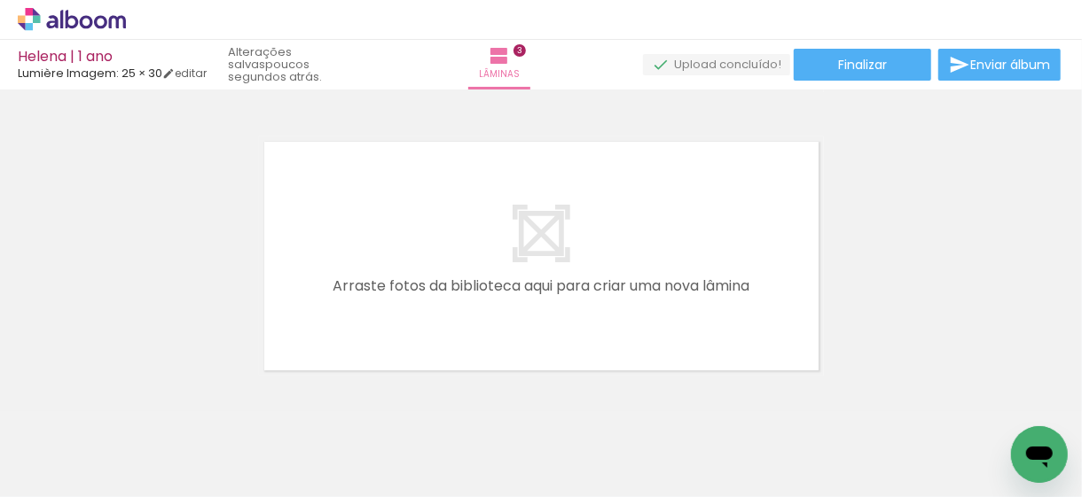
scroll to position [0, 0]
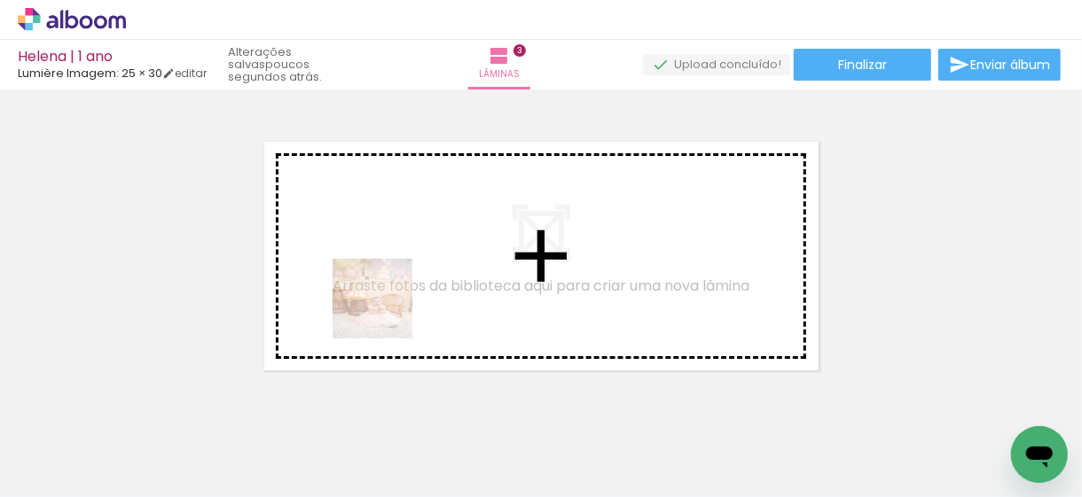
drag, startPoint x: 389, startPoint y: 450, endPoint x: 386, endPoint y: 312, distance: 138.4
click at [386, 312] on quentale-workspace at bounding box center [541, 248] width 1082 height 497
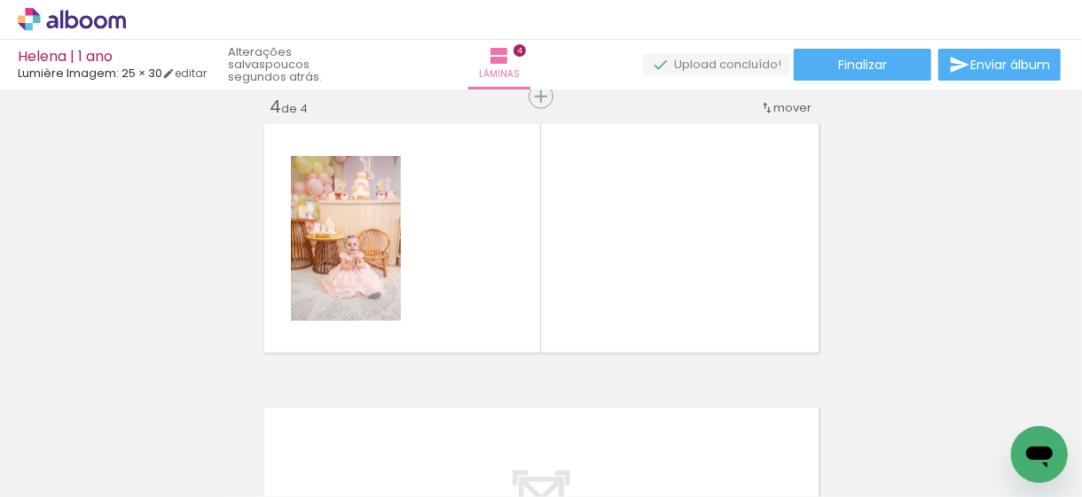
scroll to position [0, 700]
drag, startPoint x: 361, startPoint y: 449, endPoint x: 501, endPoint y: 279, distance: 219.8
click at [501, 279] on quentale-workspace at bounding box center [541, 248] width 1082 height 497
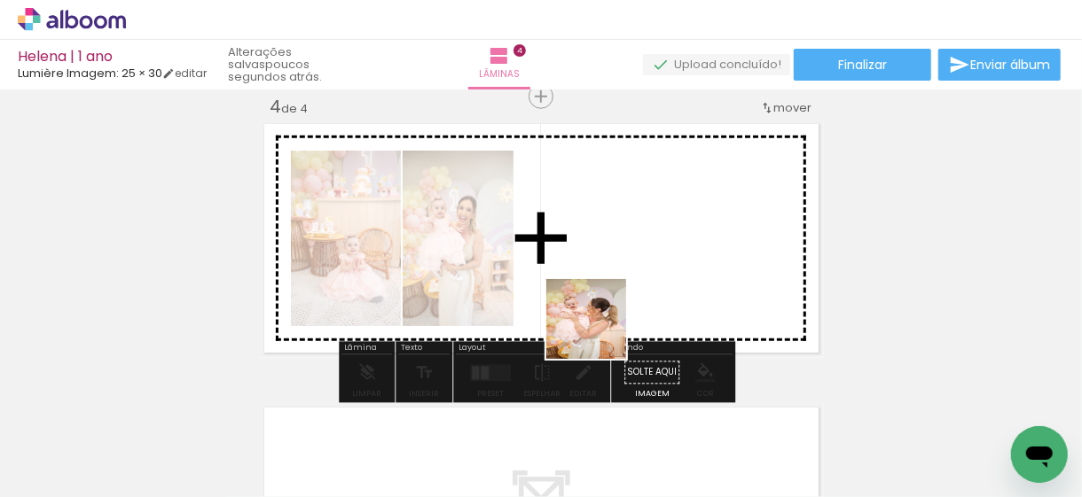
drag, startPoint x: 491, startPoint y: 470, endPoint x: 614, endPoint y: 291, distance: 216.9
click at [614, 291] on quentale-workspace at bounding box center [541, 248] width 1082 height 497
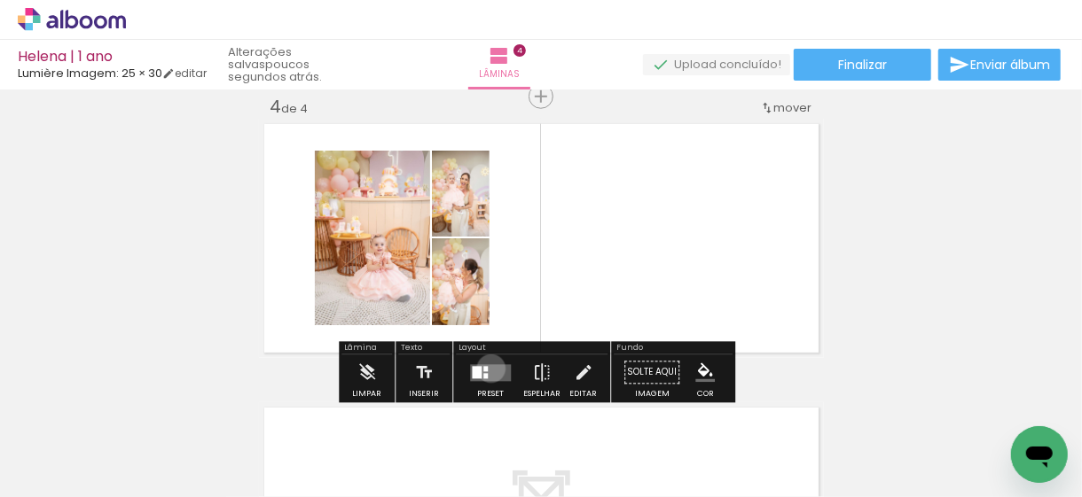
click at [487, 368] on quentale-layouter at bounding box center [490, 372] width 41 height 17
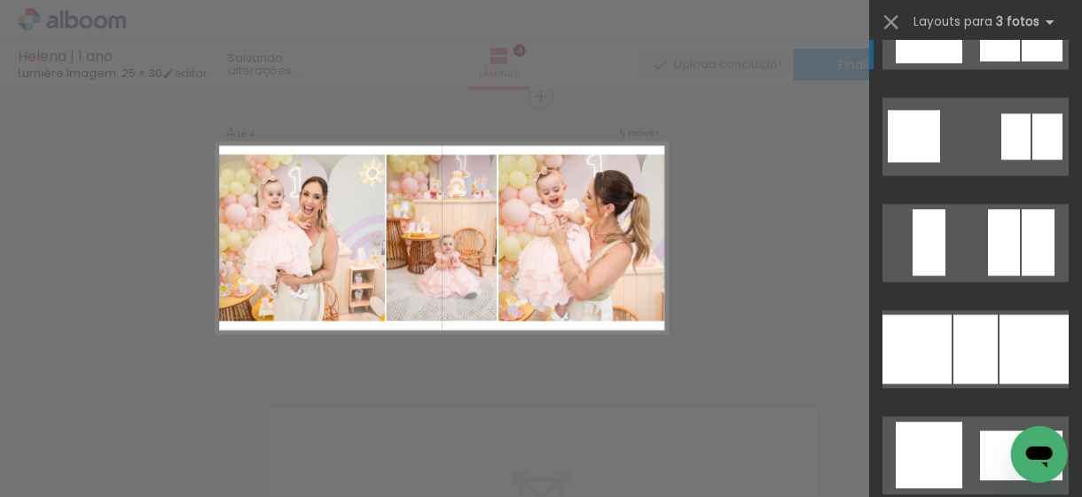
scroll to position [2394, 0]
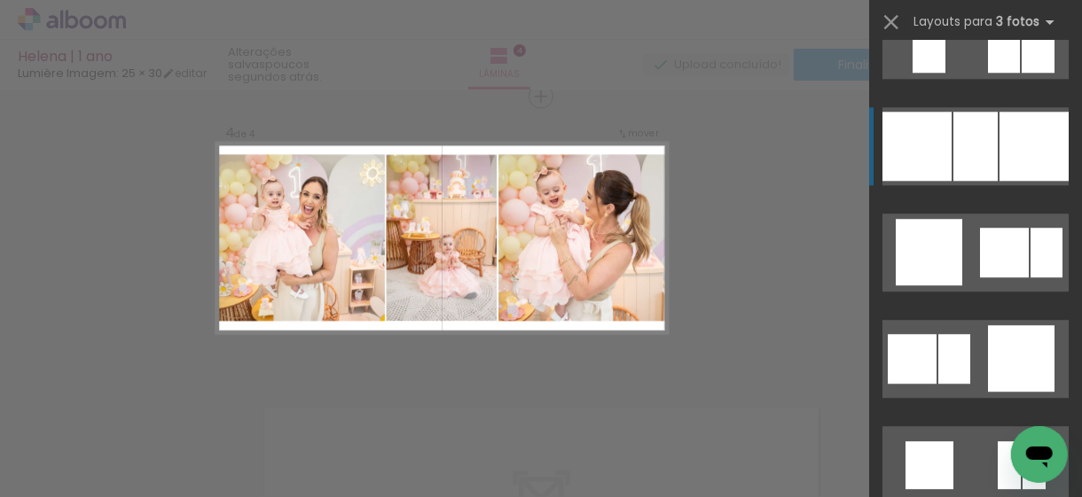
click at [1019, 175] on div at bounding box center [1033, 146] width 69 height 69
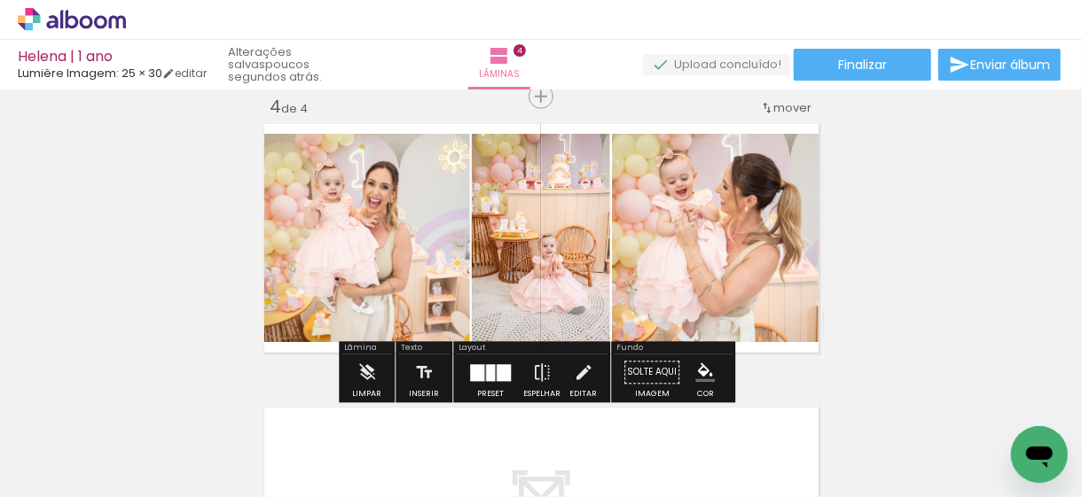
click at [368, 242] on quentale-photo at bounding box center [364, 238] width 211 height 208
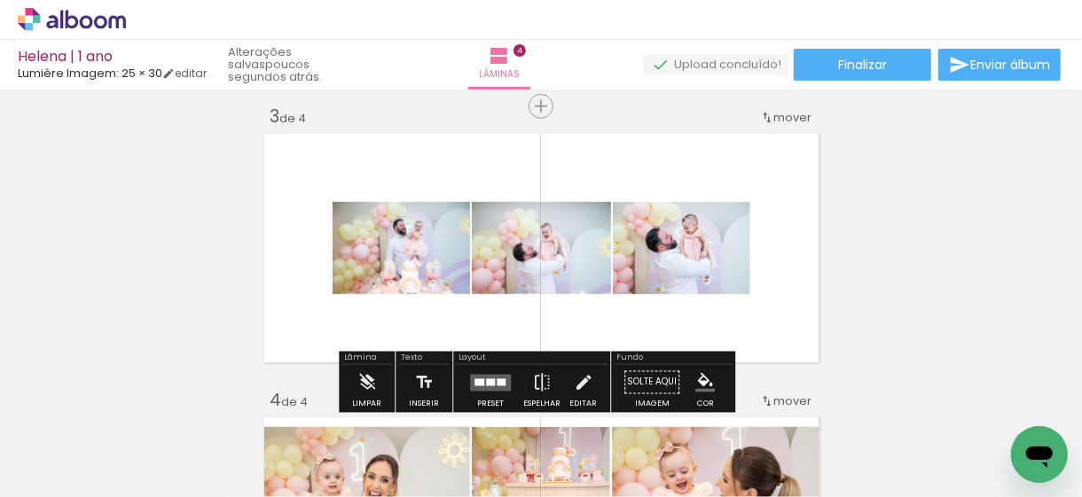
scroll to position [519, 0]
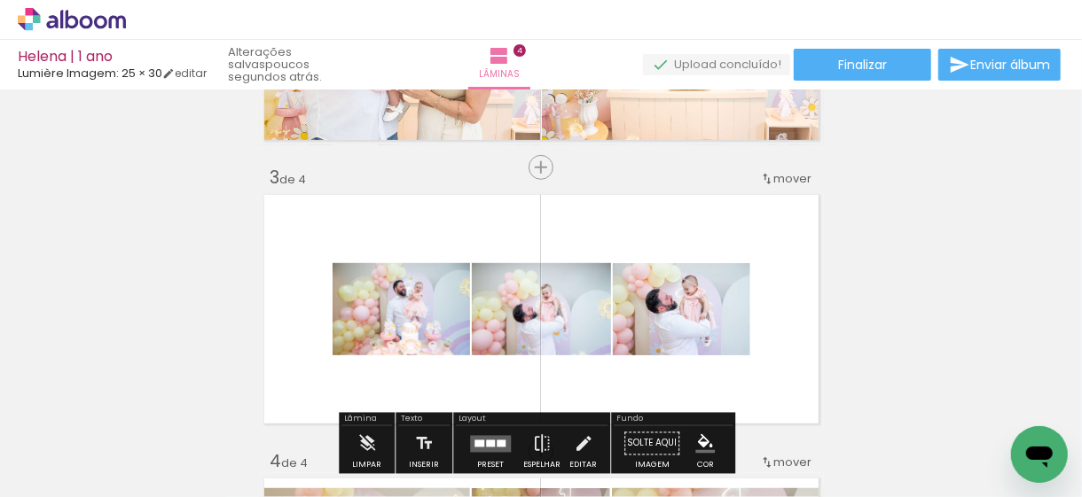
click at [658, 231] on quentale-layouter at bounding box center [541, 309] width 565 height 239
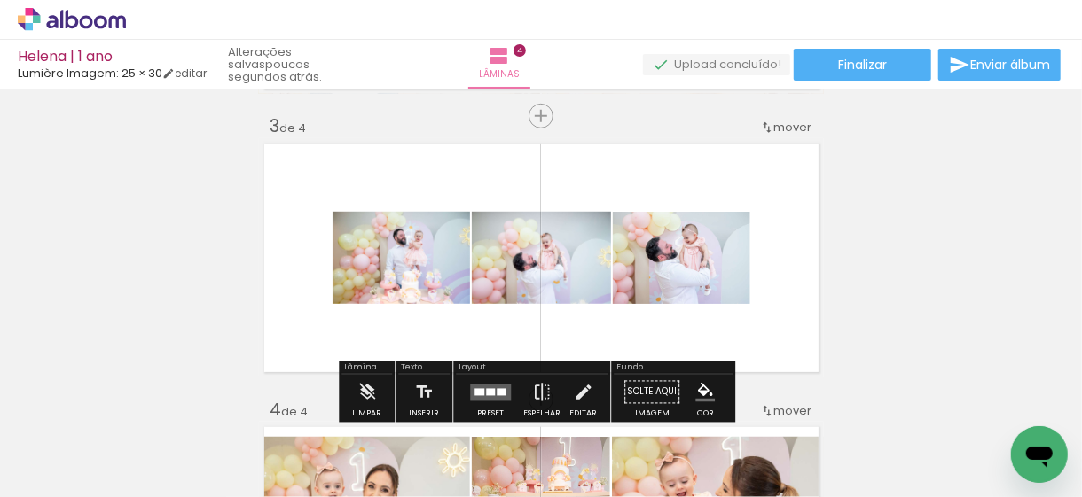
scroll to position [607, 0]
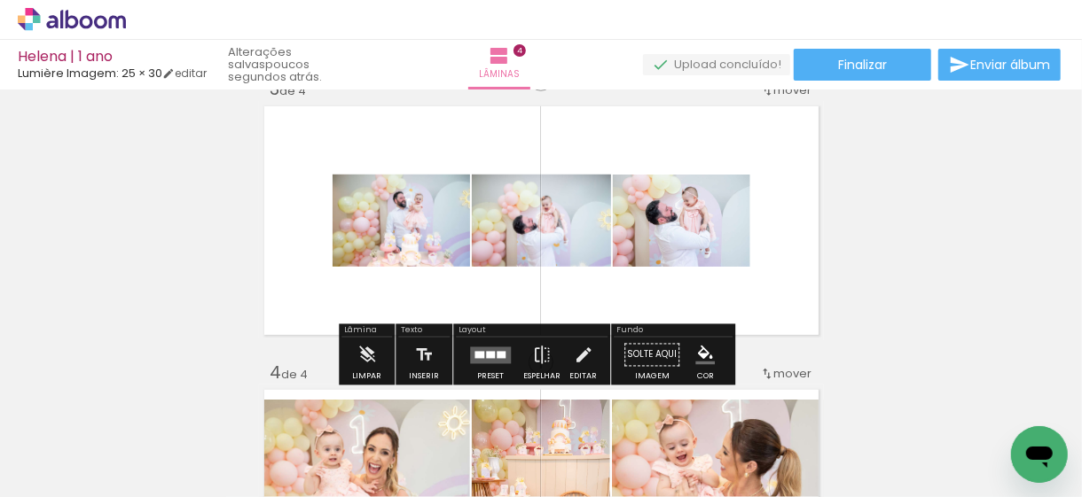
click at [490, 354] on div at bounding box center [490, 354] width 9 height 7
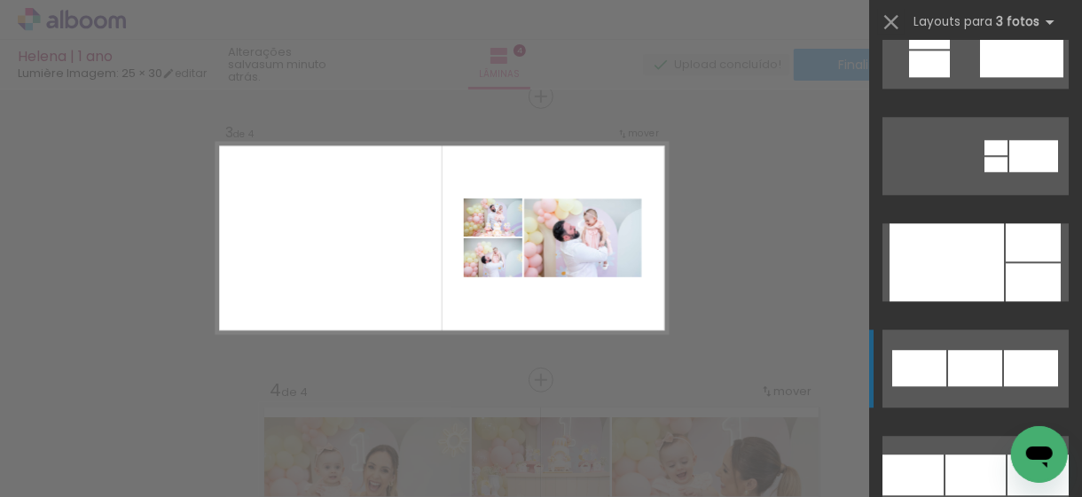
scroll to position [2394, 0]
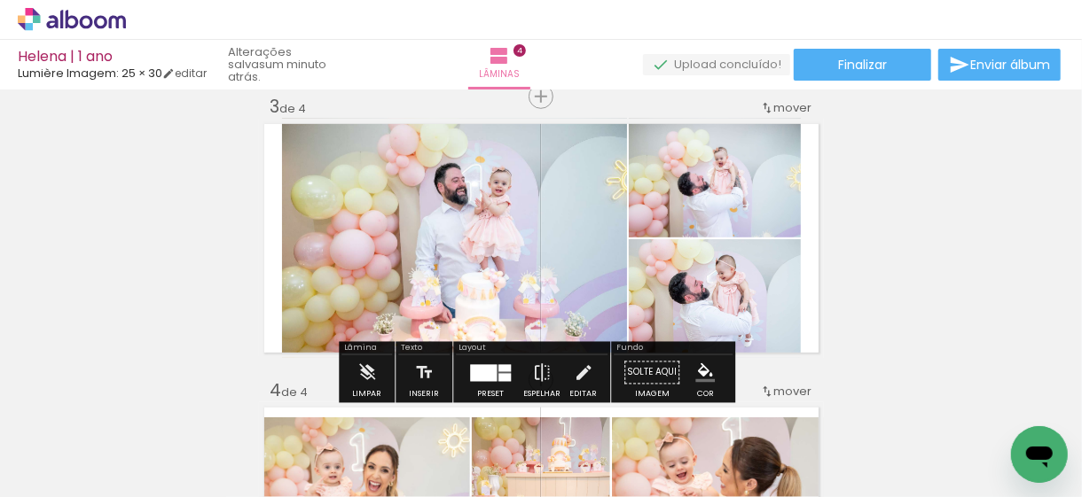
click at [685, 303] on quentale-photo at bounding box center [715, 298] width 172 height 119
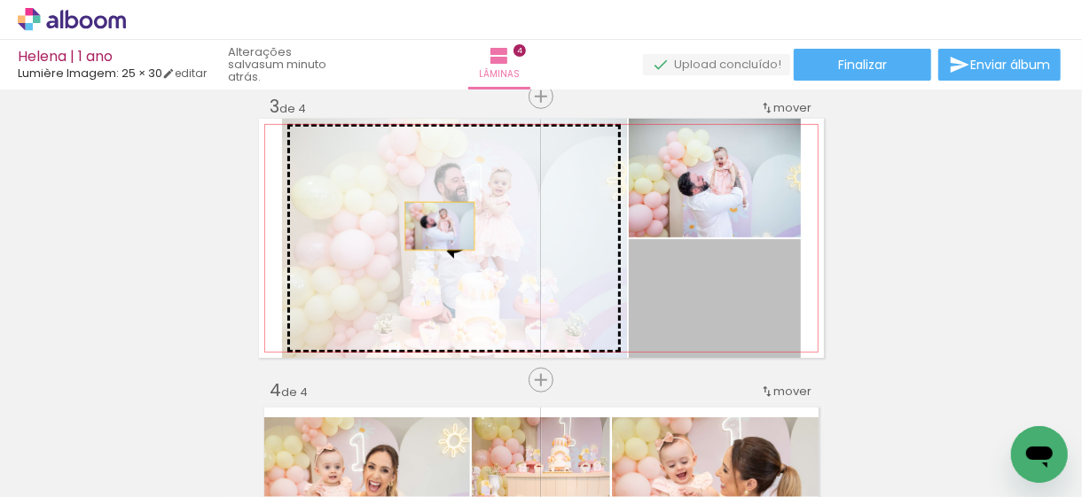
drag, startPoint x: 718, startPoint y: 295, endPoint x: 433, endPoint y: 226, distance: 293.8
click at [0, 0] on slot at bounding box center [0, 0] width 0 height 0
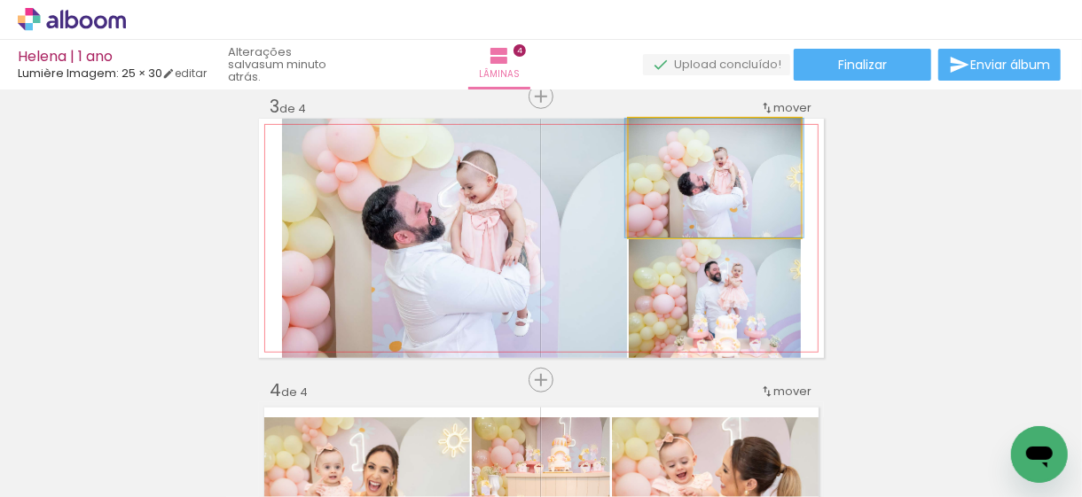
click at [733, 200] on quentale-photo at bounding box center [715, 178] width 172 height 119
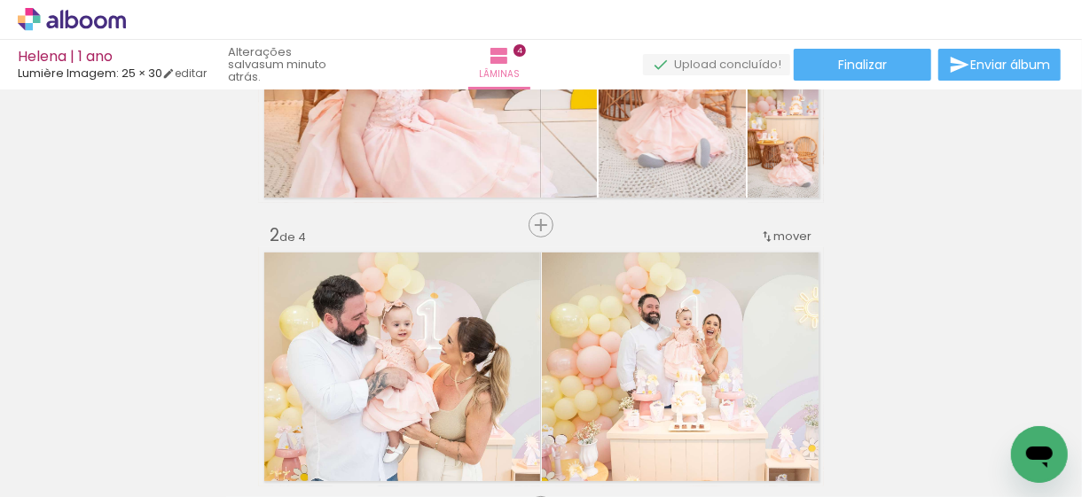
scroll to position [0, 0]
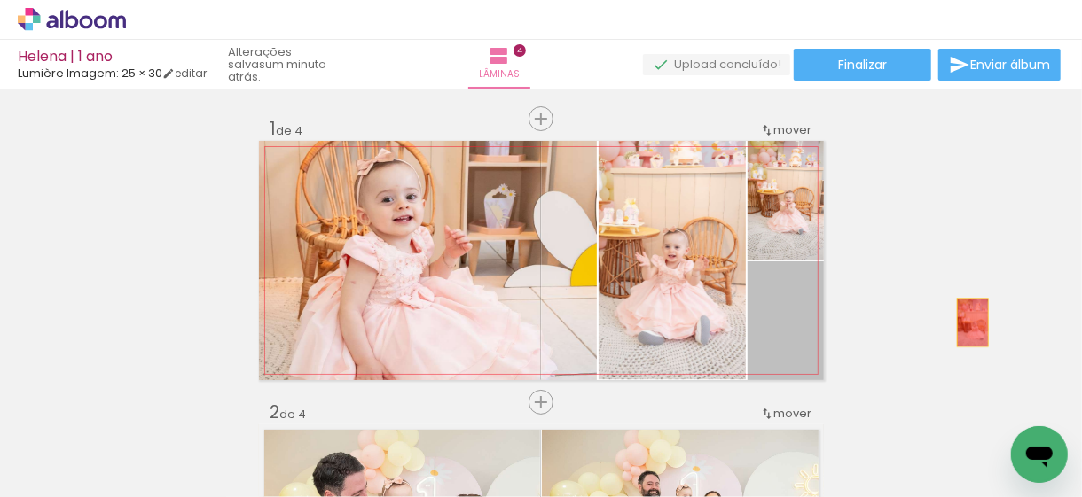
drag, startPoint x: 778, startPoint y: 340, endPoint x: 985, endPoint y: 317, distance: 208.8
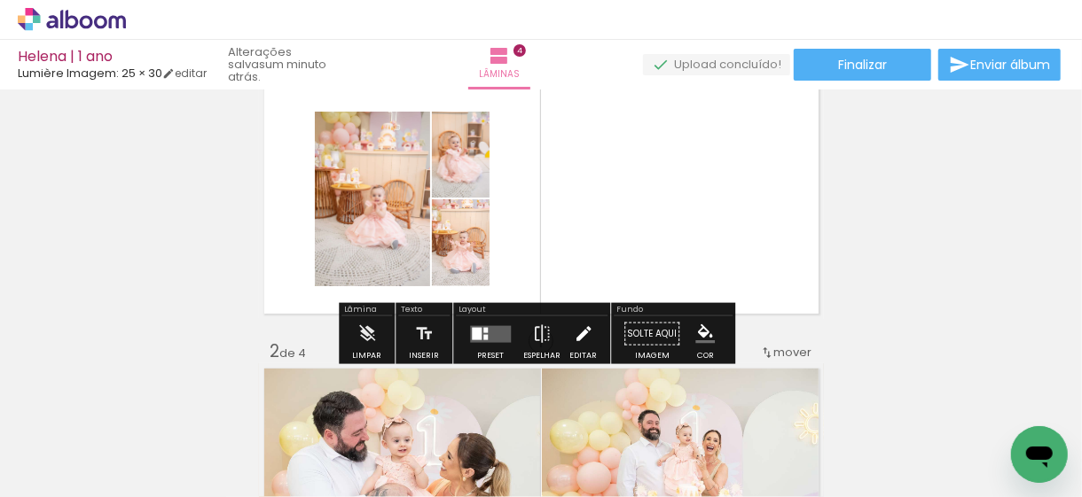
scroll to position [89, 0]
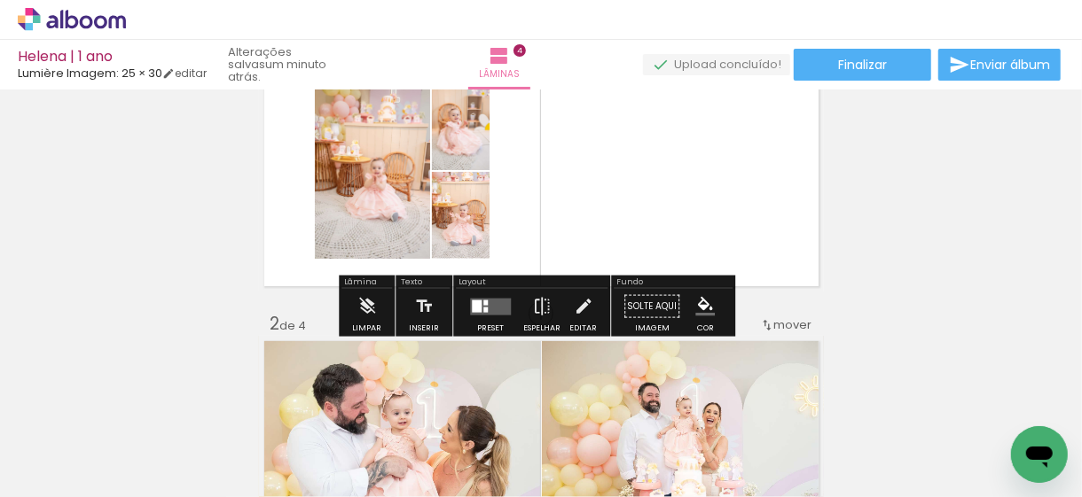
click at [483, 309] on div at bounding box center [485, 309] width 4 height 5
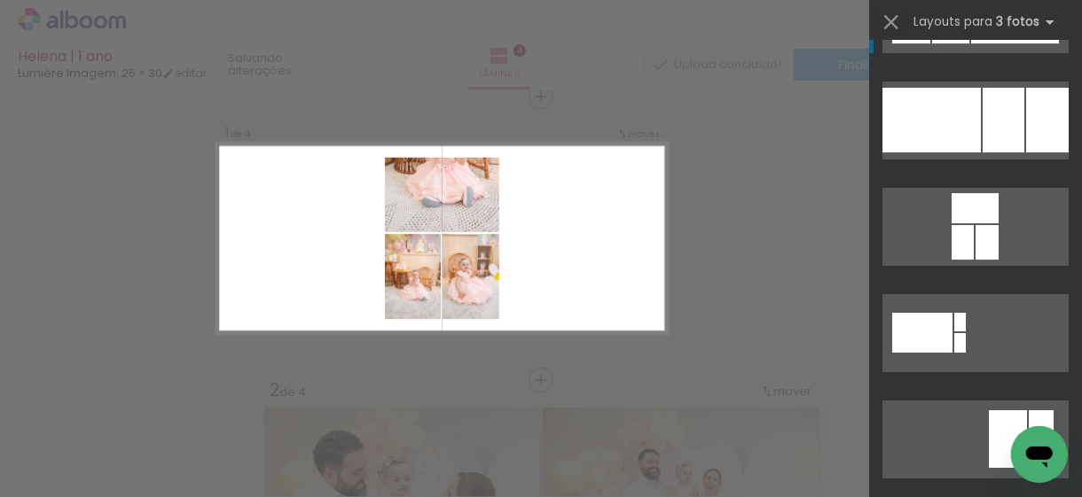
scroll to position [3192, 0]
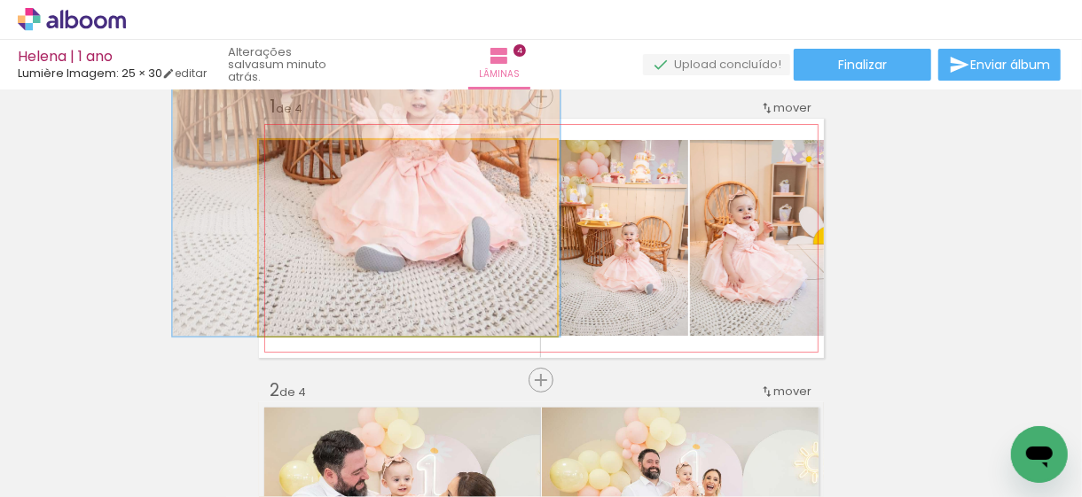
click at [450, 250] on quentale-photo at bounding box center [408, 238] width 298 height 196
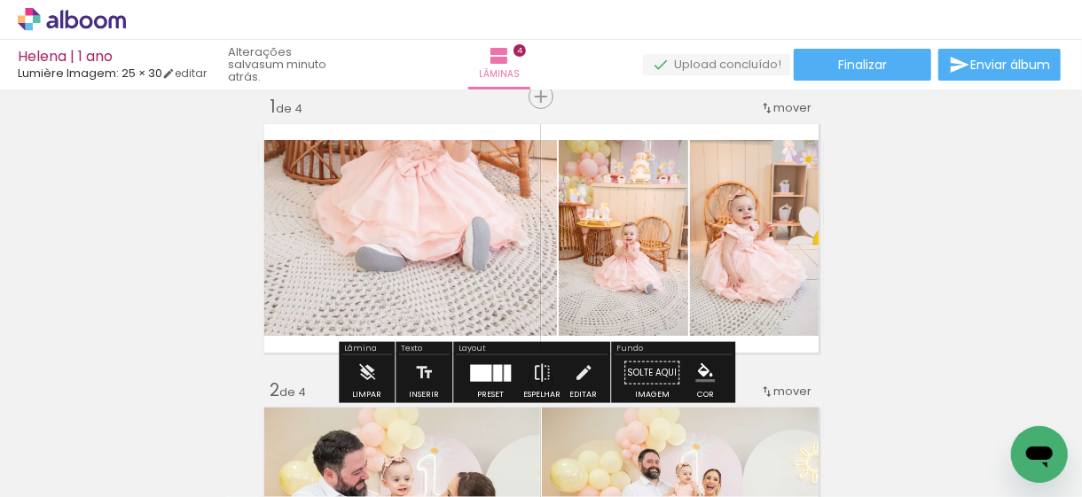
click at [454, 228] on quentale-photo at bounding box center [408, 238] width 298 height 196
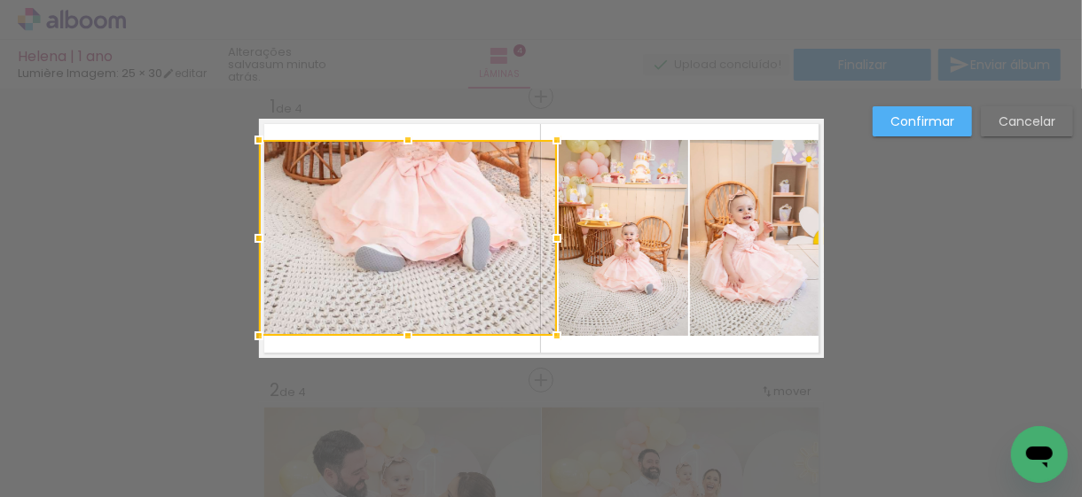
click at [454, 228] on div at bounding box center [408, 238] width 298 height 196
click at [454, 231] on div at bounding box center [408, 238] width 298 height 196
click at [879, 121] on paper-button "Confirmar" at bounding box center [922, 121] width 99 height 30
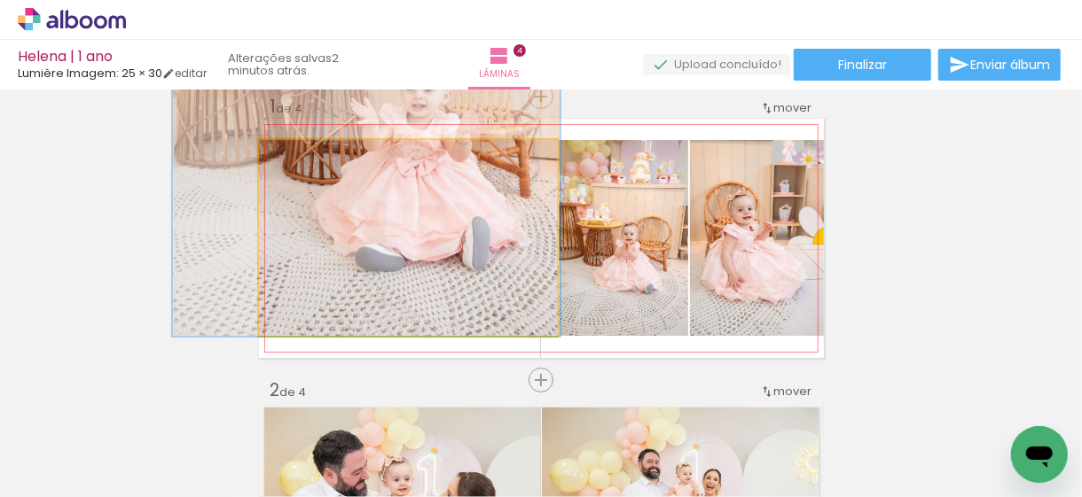
click at [325, 215] on quentale-photo at bounding box center [408, 238] width 298 height 196
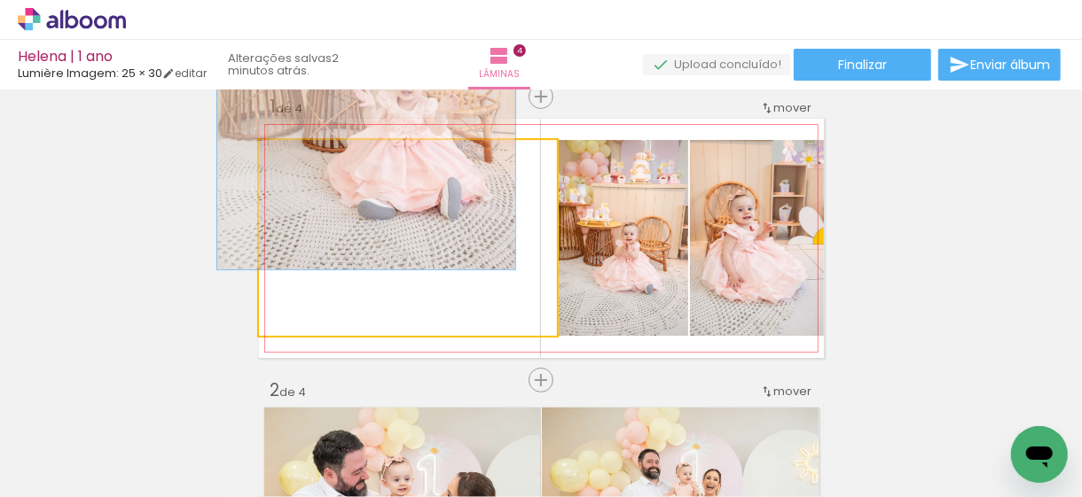
drag, startPoint x: 313, startPoint y: 155, endPoint x: 260, endPoint y: 160, distance: 53.4
type paper-slider "100"
click at [264, 160] on div at bounding box center [325, 158] width 123 height 27
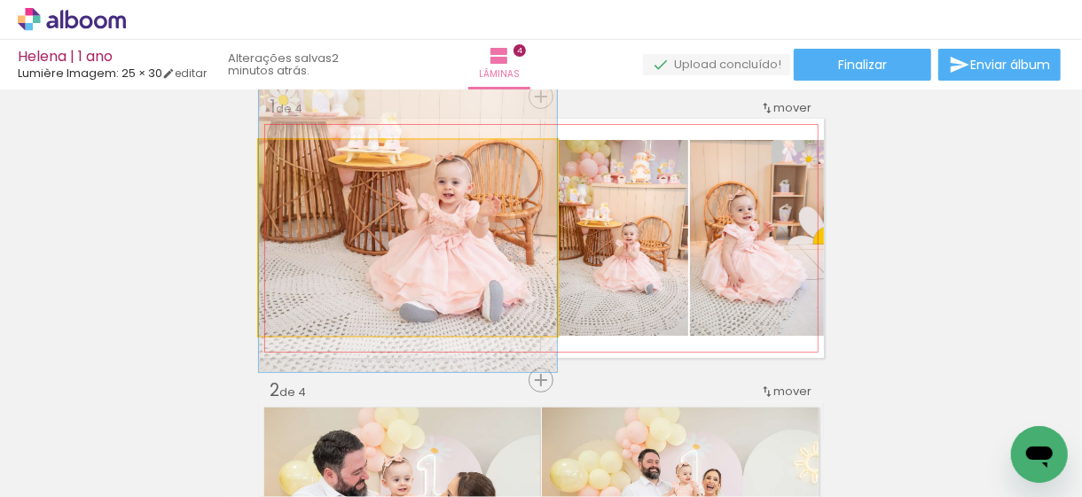
drag, startPoint x: 390, startPoint y: 212, endPoint x: 425, endPoint y: 314, distance: 107.7
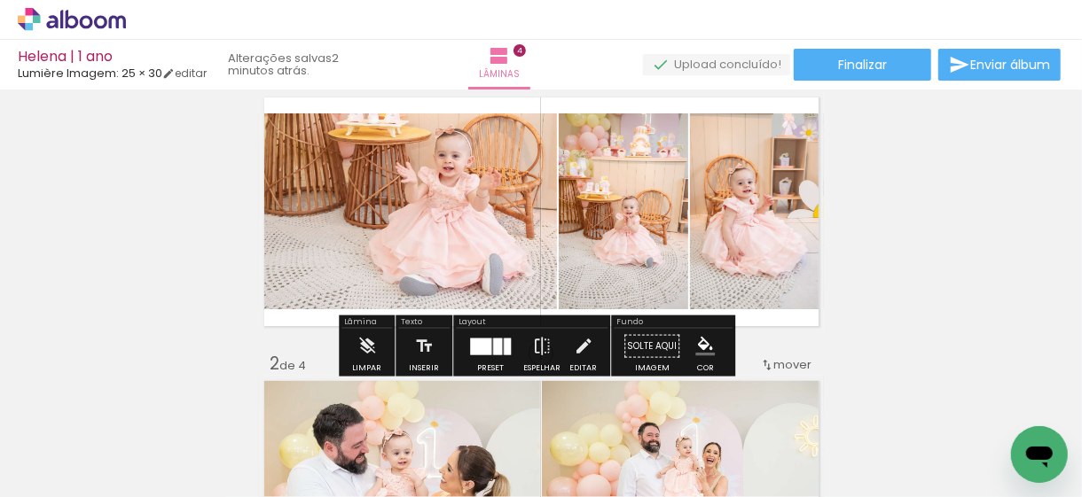
scroll to position [22, 0]
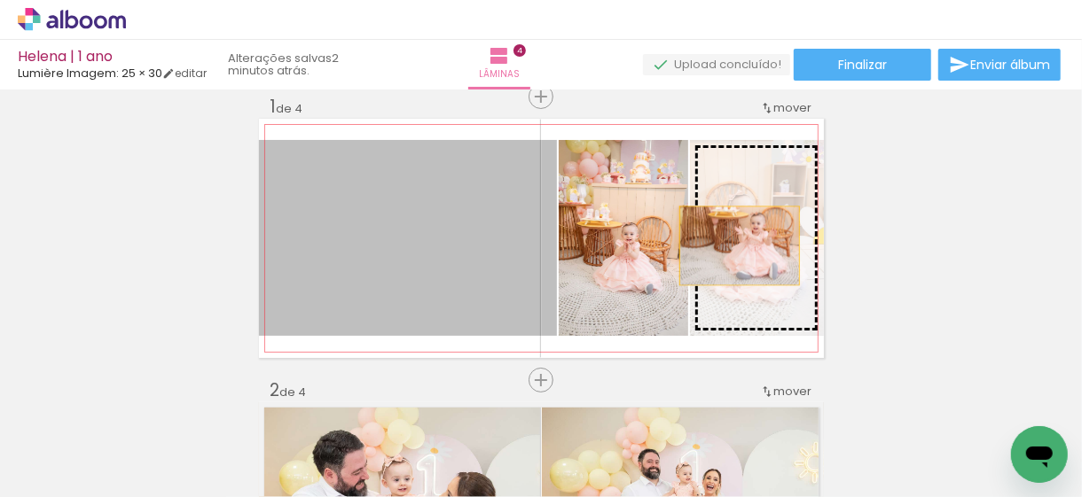
drag, startPoint x: 418, startPoint y: 231, endPoint x: 732, endPoint y: 246, distance: 315.1
click at [0, 0] on slot at bounding box center [0, 0] width 0 height 0
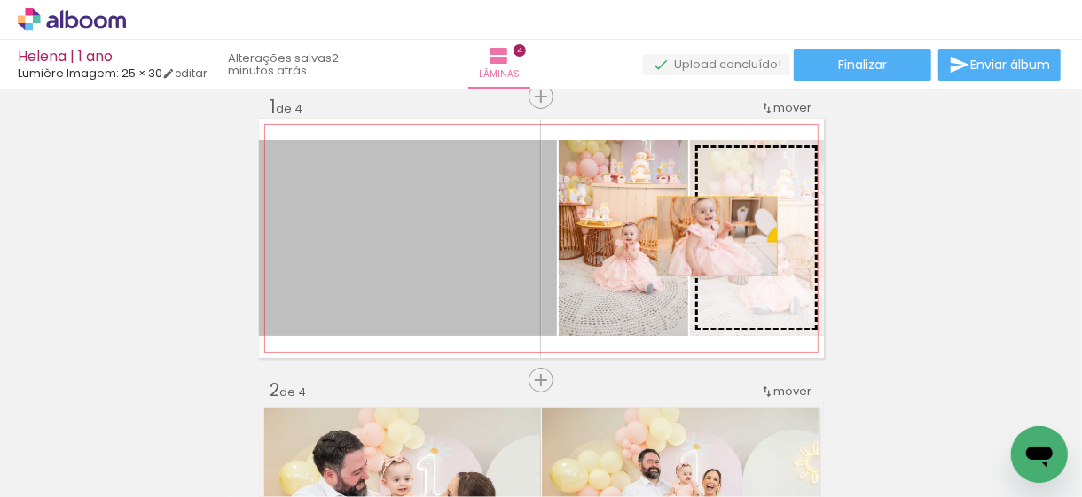
drag, startPoint x: 428, startPoint y: 236, endPoint x: 710, endPoint y: 236, distance: 282.0
click at [0, 0] on slot at bounding box center [0, 0] width 0 height 0
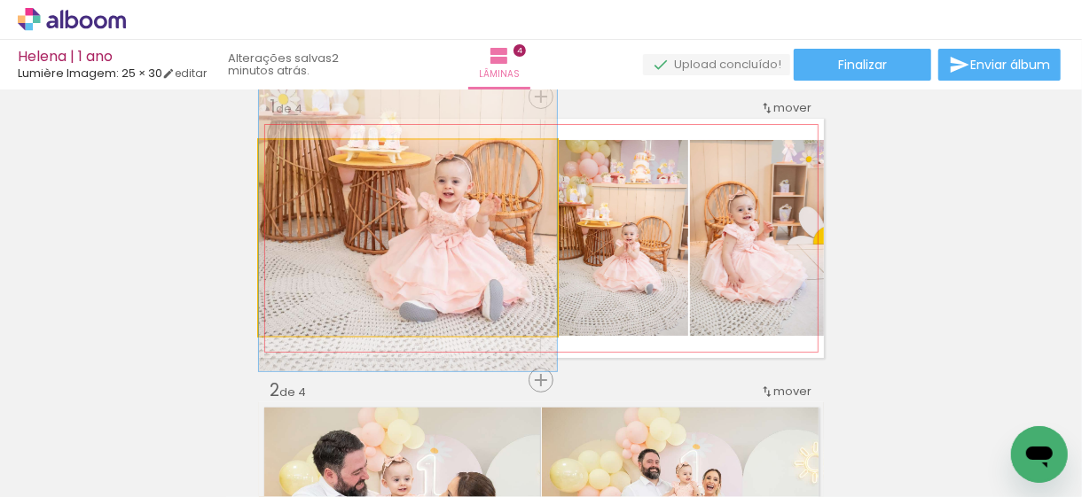
drag, startPoint x: 443, startPoint y: 277, endPoint x: 443, endPoint y: 187, distance: 89.6
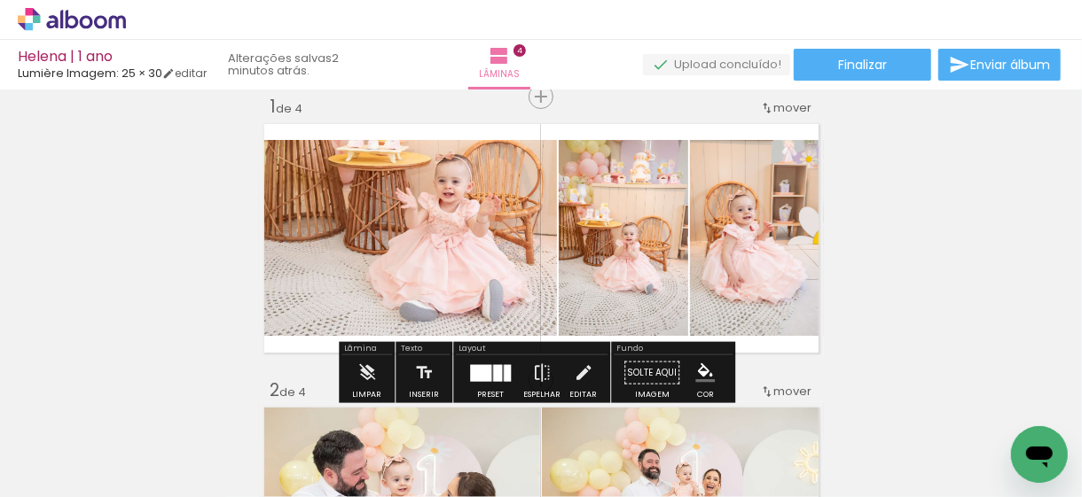
click at [616, 254] on quentale-photo at bounding box center [623, 238] width 129 height 196
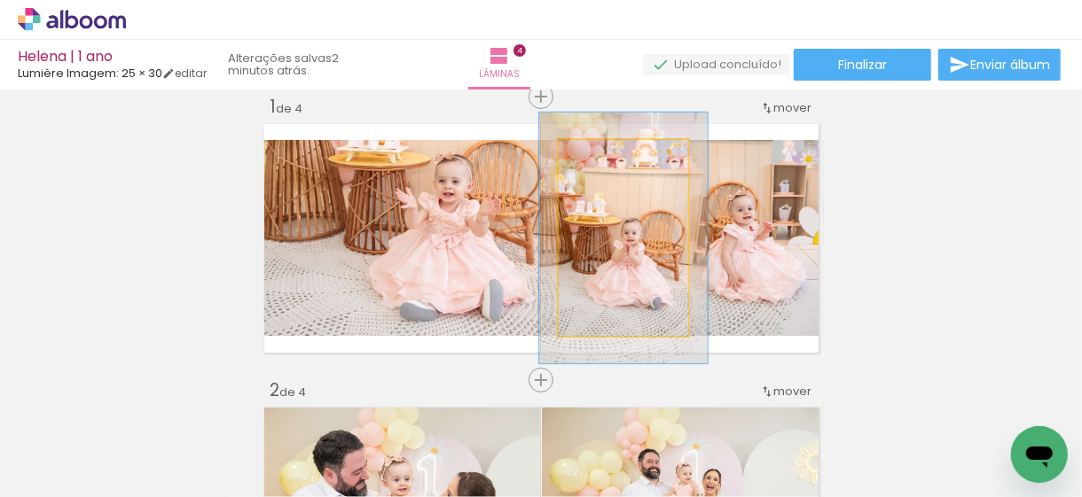
drag, startPoint x: 597, startPoint y: 158, endPoint x: 614, endPoint y: 155, distance: 17.9
type paper-slider "130"
click at [614, 155] on div at bounding box center [616, 159] width 16 height 16
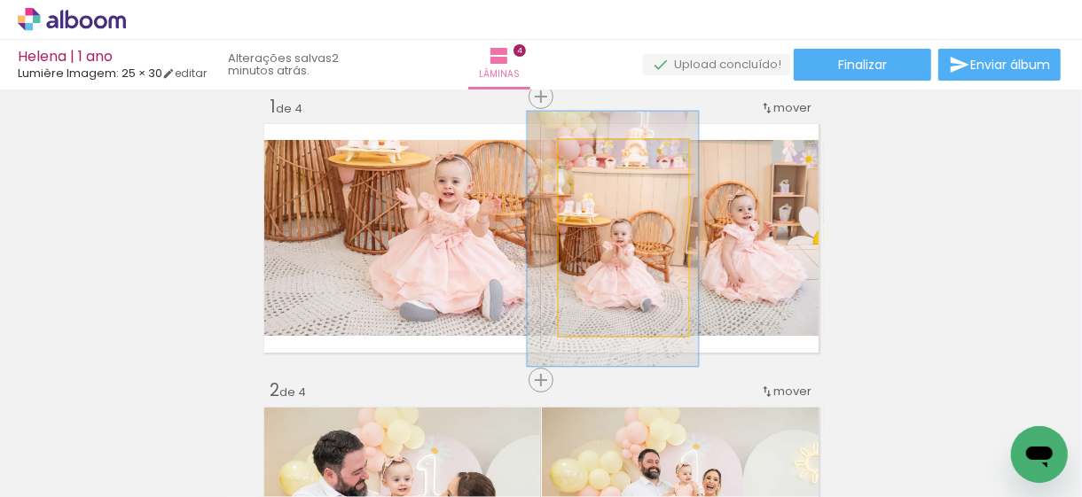
drag, startPoint x: 649, startPoint y: 280, endPoint x: 639, endPoint y: 280, distance: 9.8
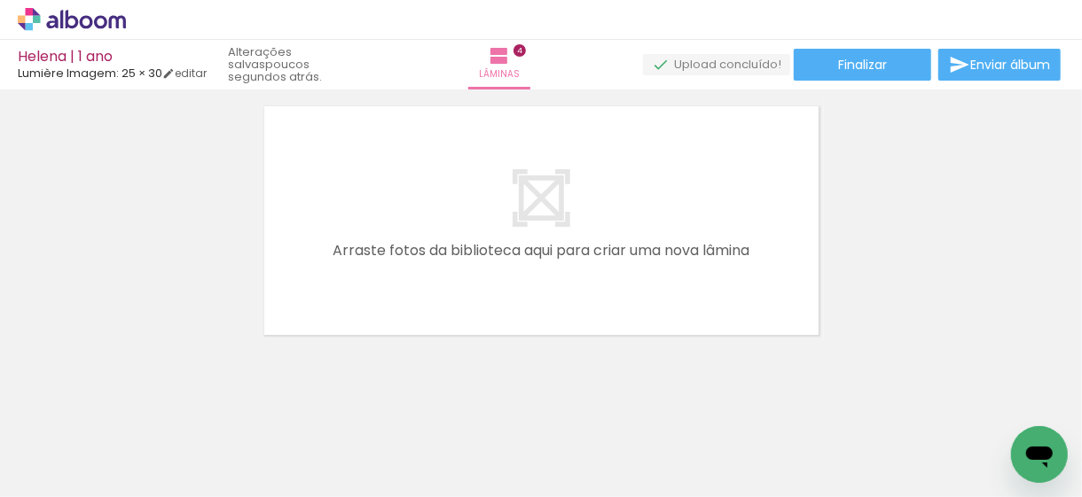
scroll to position [0, 0]
click at [303, 453] on div at bounding box center [276, 438] width 53 height 80
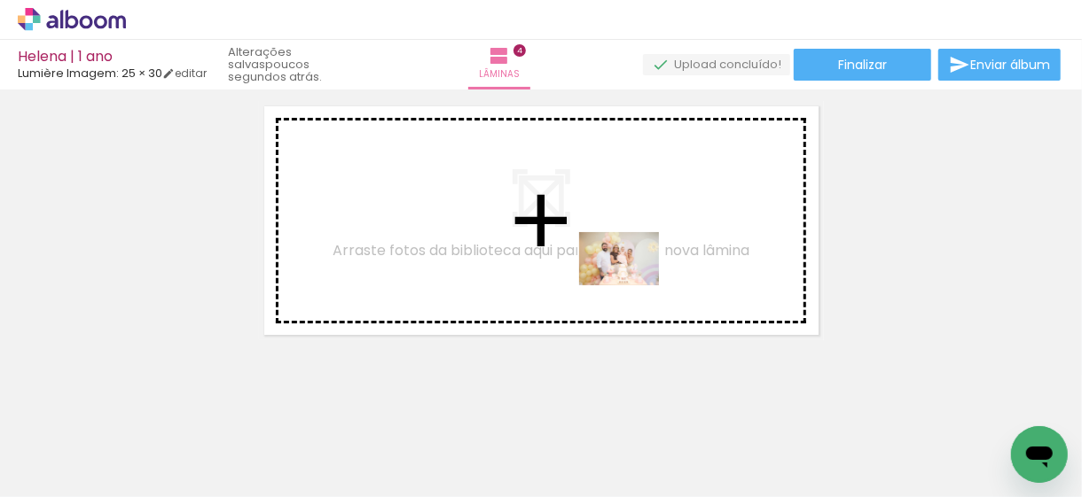
drag, startPoint x: 775, startPoint y: 453, endPoint x: 627, endPoint y: 272, distance: 233.8
click at [627, 272] on quentale-workspace at bounding box center [541, 248] width 1082 height 497
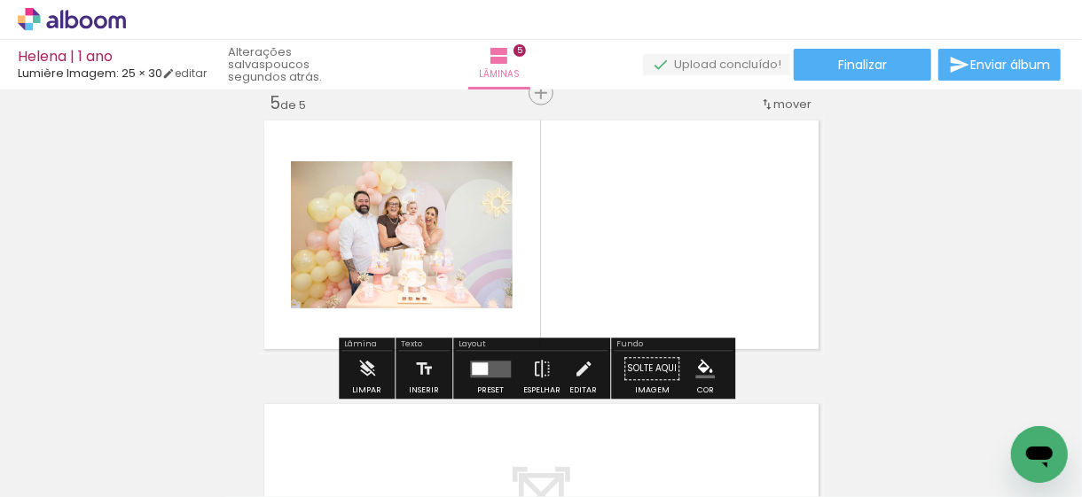
scroll to position [1157, 0]
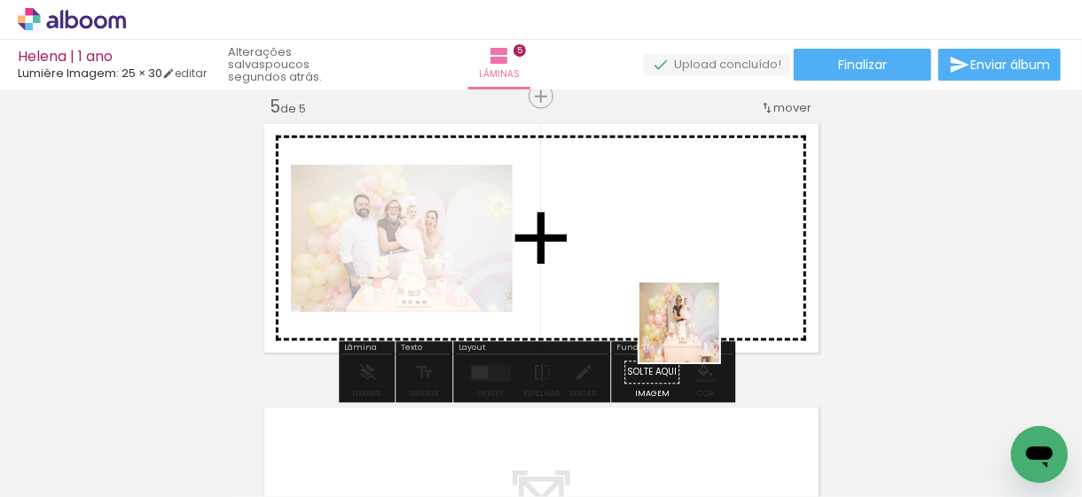
drag, startPoint x: 689, startPoint y: 442, endPoint x: 689, endPoint y: 259, distance: 183.5
click at [689, 259] on quentale-workspace at bounding box center [541, 248] width 1082 height 497
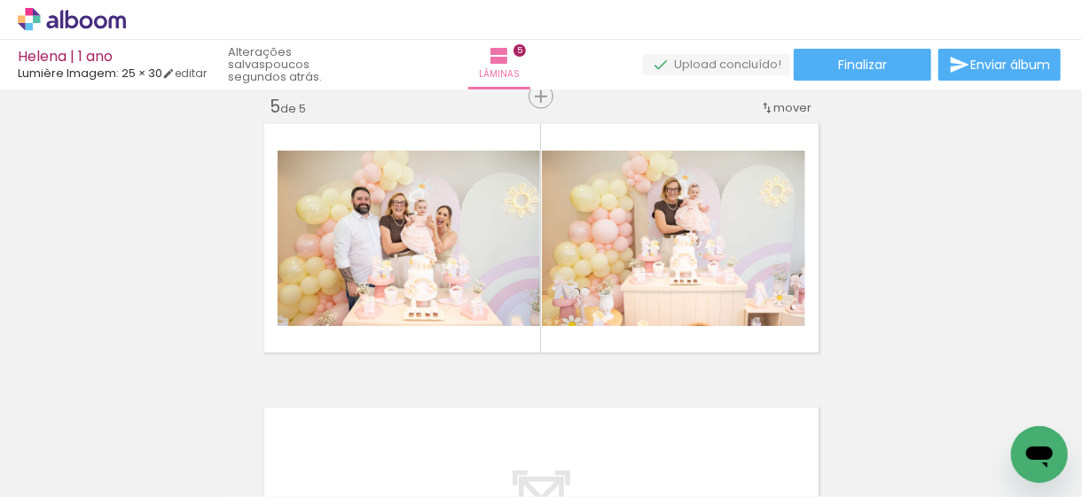
scroll to position [0, 506]
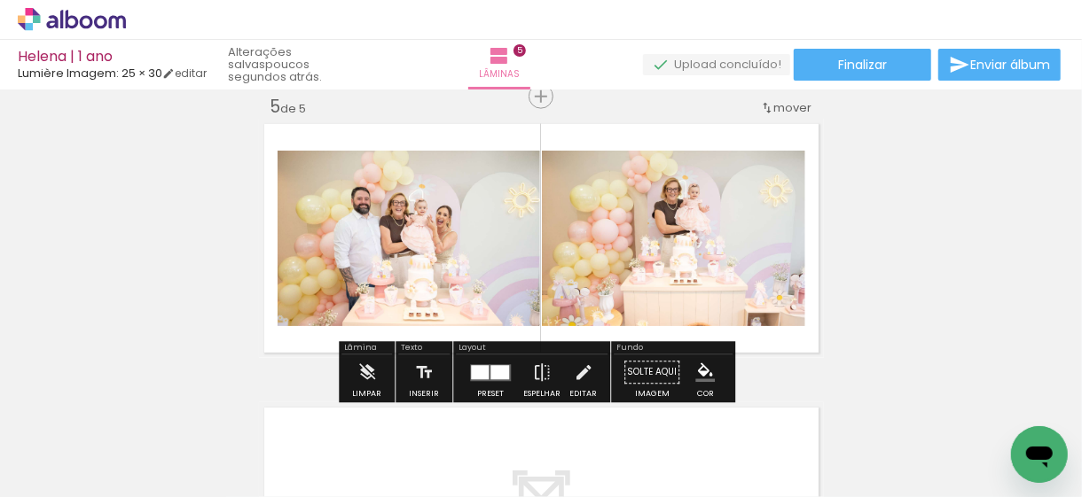
click at [499, 376] on div at bounding box center [499, 372] width 19 height 14
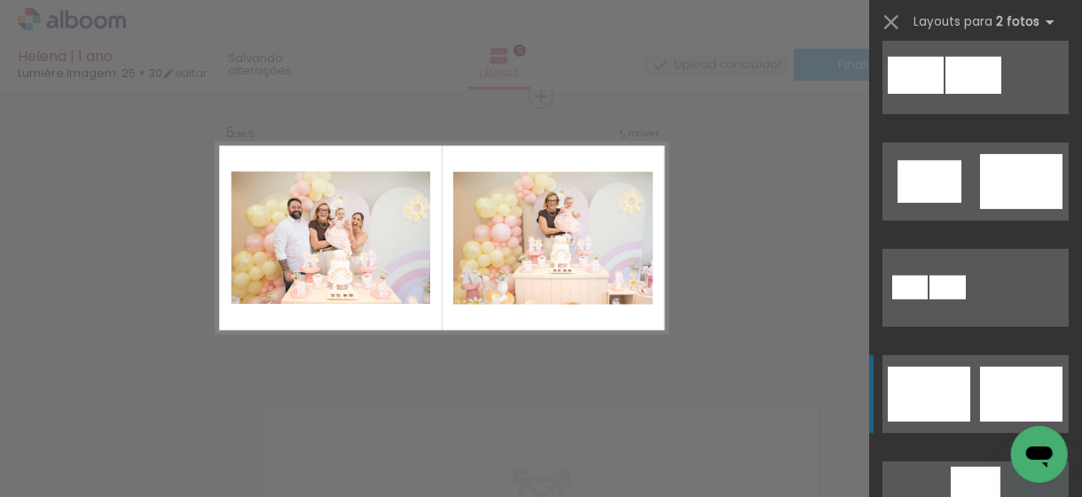
scroll to position [520, 0]
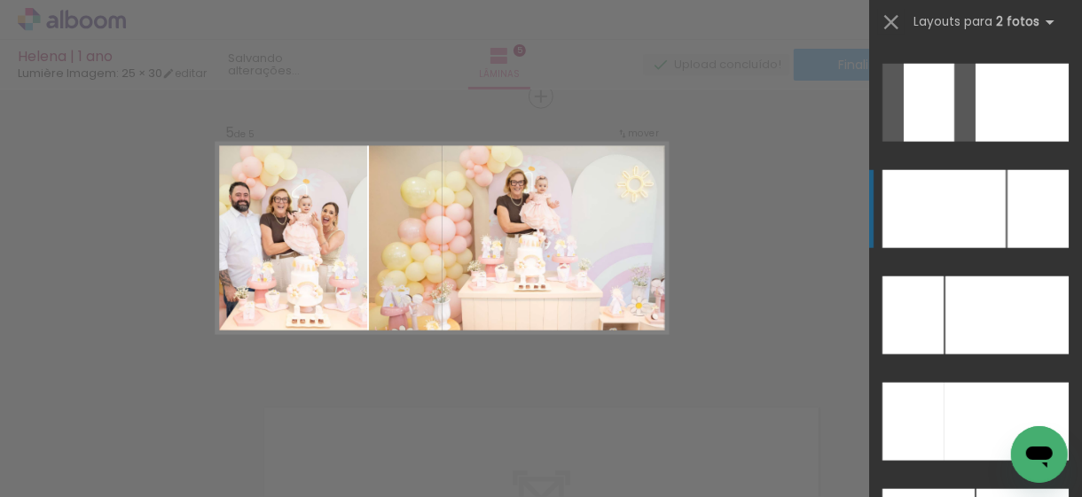
scroll to position [7626, 0]
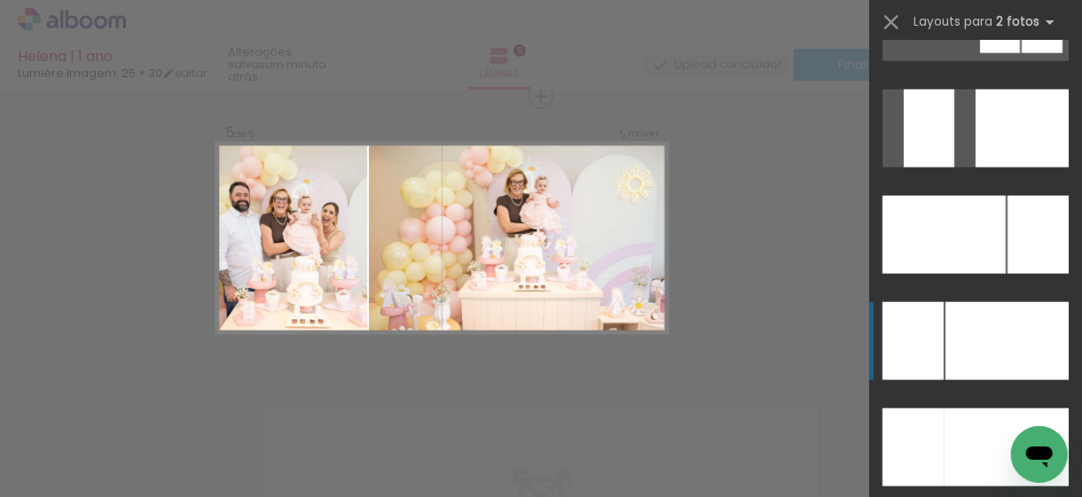
click at [966, 331] on div at bounding box center [1006, 341] width 123 height 78
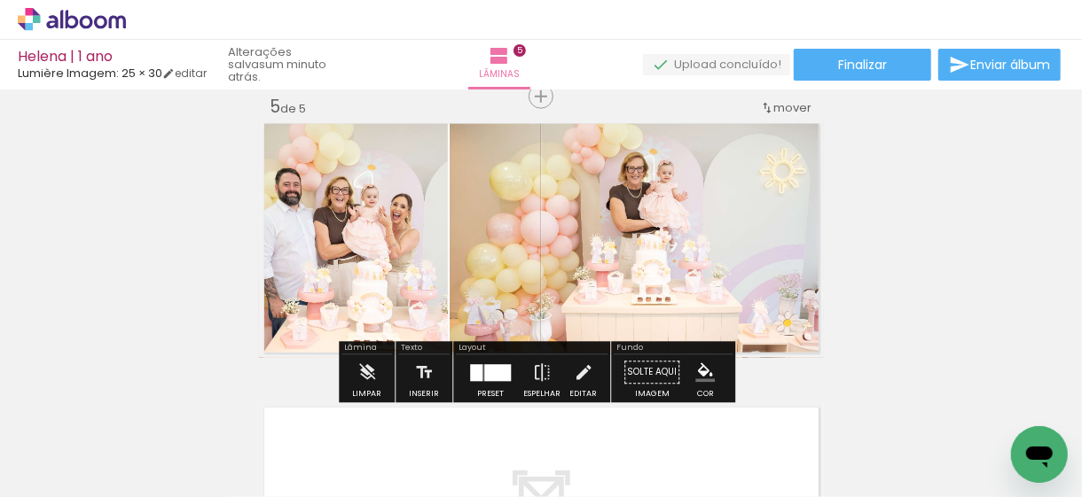
click at [343, 226] on quentale-photo at bounding box center [353, 238] width 189 height 239
click at [348, 232] on quentale-photo at bounding box center [353, 238] width 189 height 239
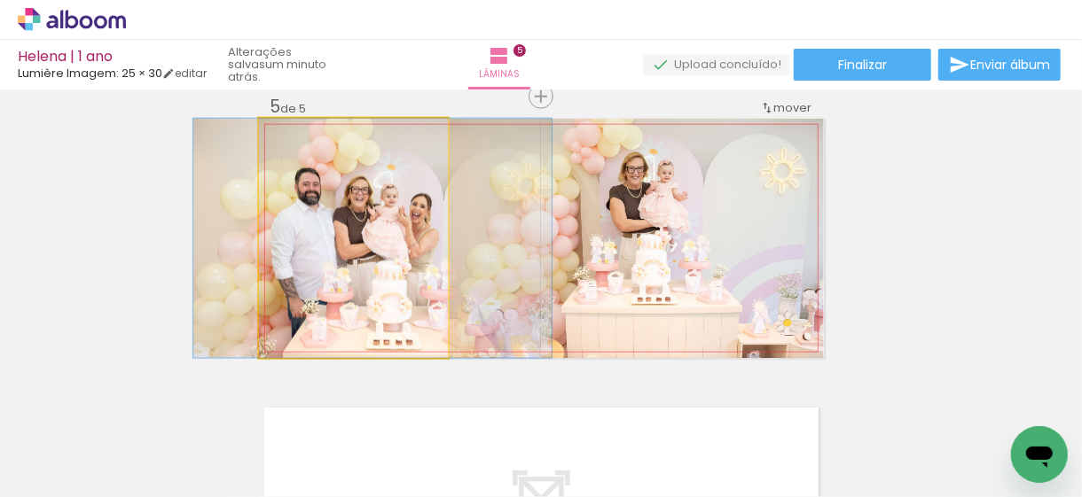
drag, startPoint x: 348, startPoint y: 232, endPoint x: 368, endPoint y: 231, distance: 19.5
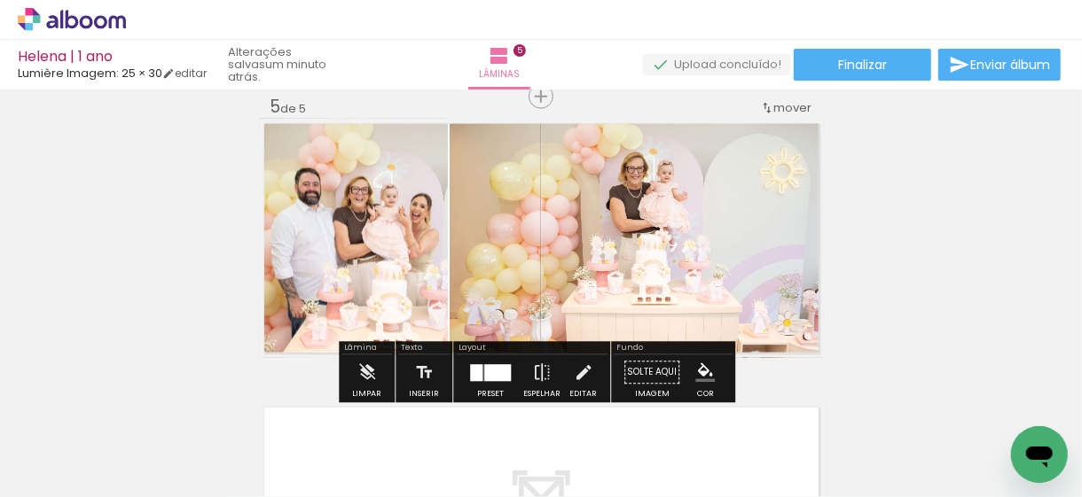
click at [643, 268] on quentale-photo at bounding box center [637, 238] width 374 height 239
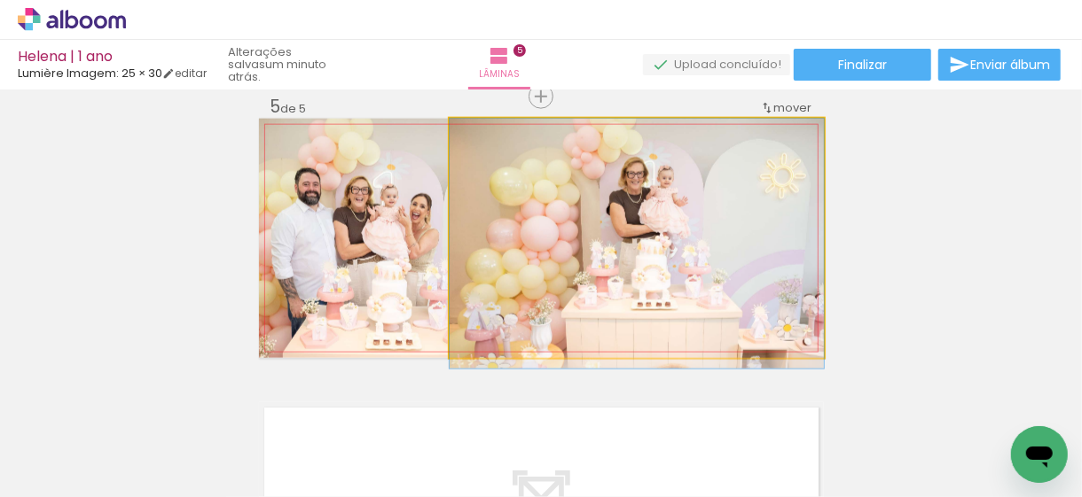
drag, startPoint x: 680, startPoint y: 265, endPoint x: 643, endPoint y: 317, distance: 64.2
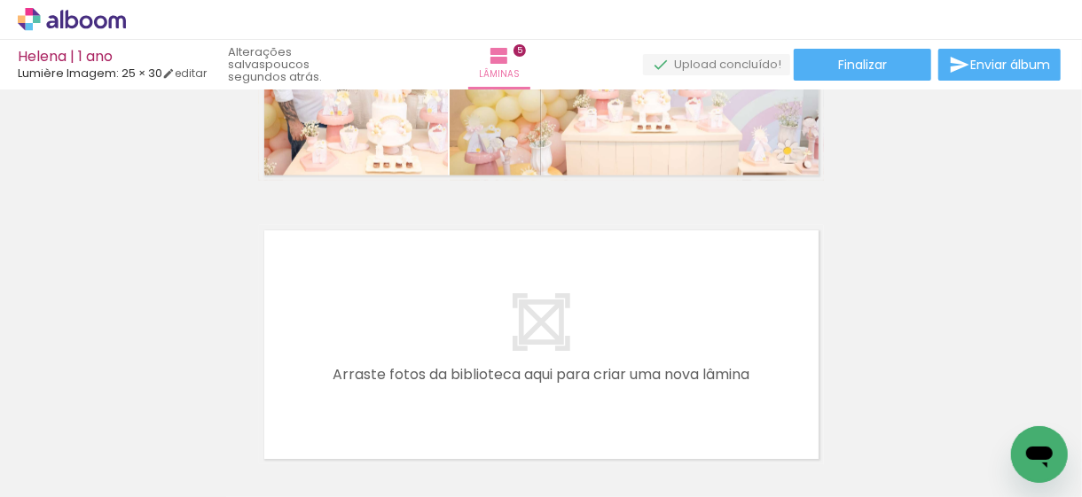
scroll to position [0, 1863]
click at [956, 448] on div at bounding box center [996, 437] width 80 height 53
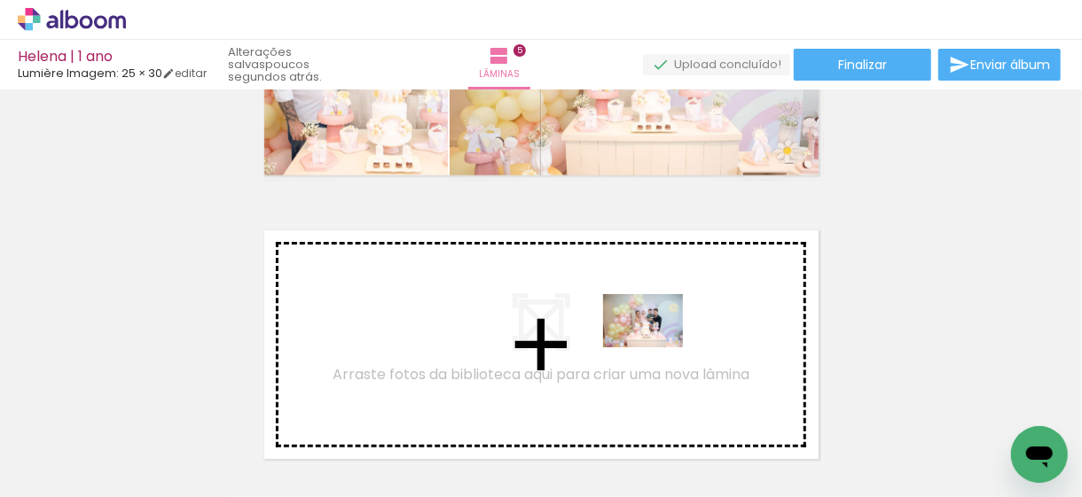
drag, startPoint x: 714, startPoint y: 448, endPoint x: 656, endPoint y: 348, distance: 115.6
click at [656, 348] on quentale-workspace at bounding box center [541, 248] width 1082 height 497
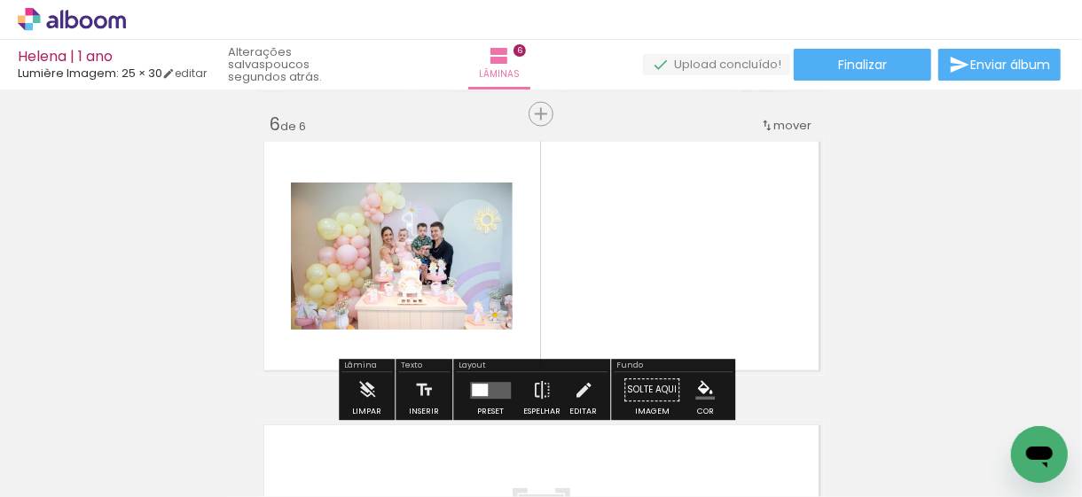
scroll to position [1441, 0]
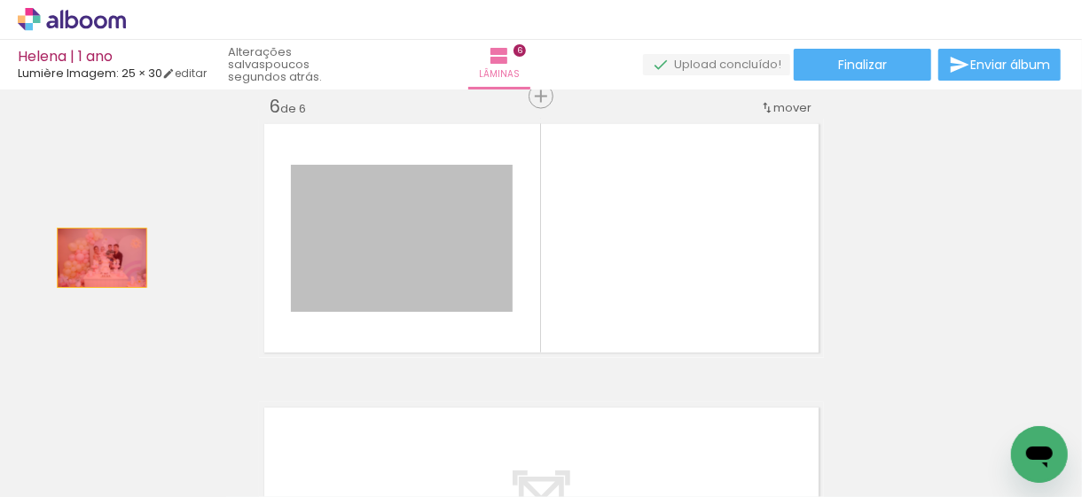
drag, startPoint x: 467, startPoint y: 258, endPoint x: 90, endPoint y: 258, distance: 376.8
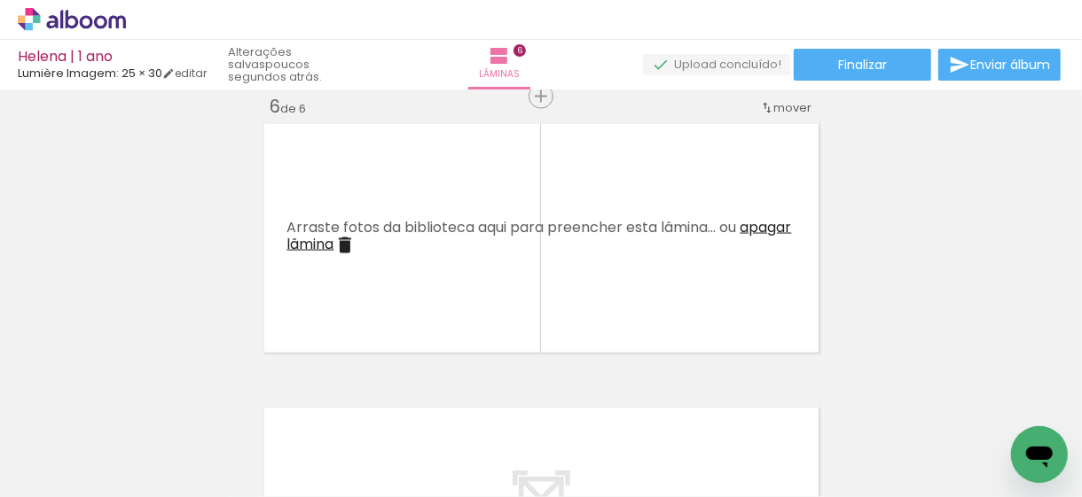
scroll to position [0, 951]
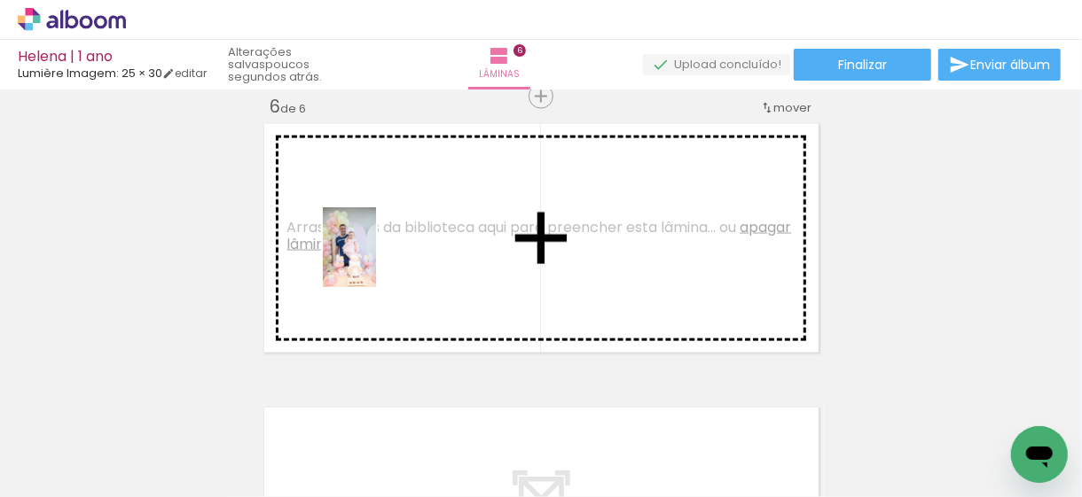
drag, startPoint x: 326, startPoint y: 448, endPoint x: 376, endPoint y: 261, distance: 193.6
click at [376, 261] on quentale-workspace at bounding box center [541, 248] width 1082 height 497
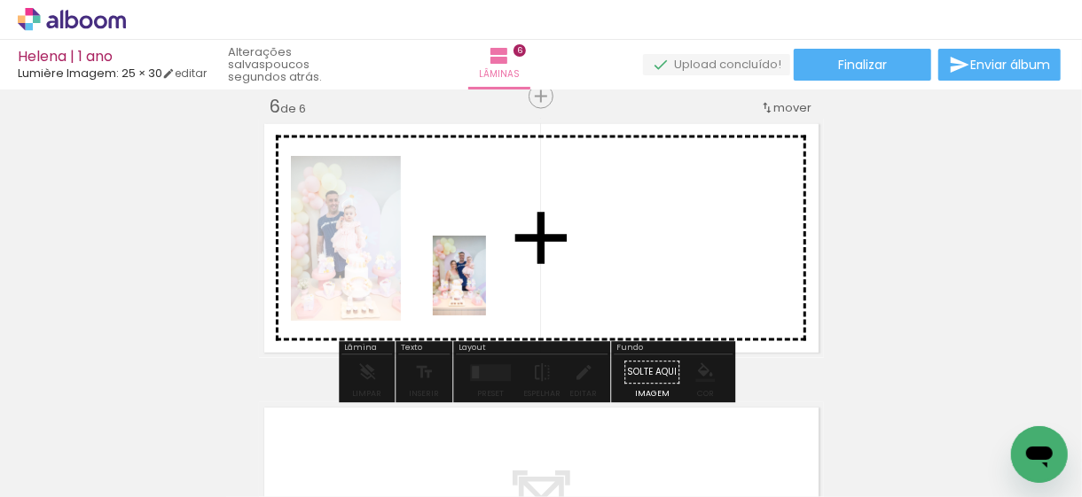
drag, startPoint x: 420, startPoint y: 451, endPoint x: 489, endPoint y: 274, distance: 190.0
click at [489, 274] on quentale-workspace at bounding box center [541, 248] width 1082 height 497
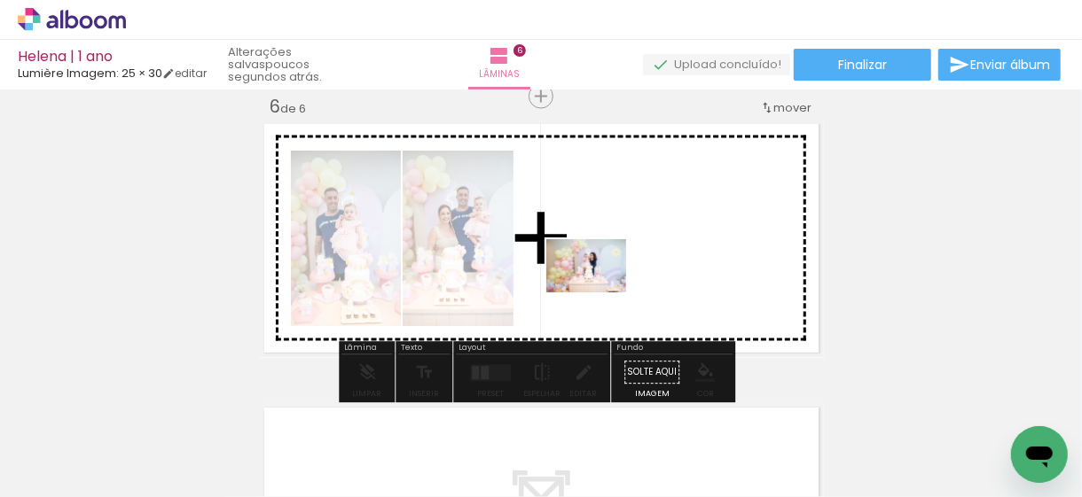
drag, startPoint x: 528, startPoint y: 447, endPoint x: 602, endPoint y: 286, distance: 176.6
click at [602, 286] on quentale-workspace at bounding box center [541, 248] width 1082 height 497
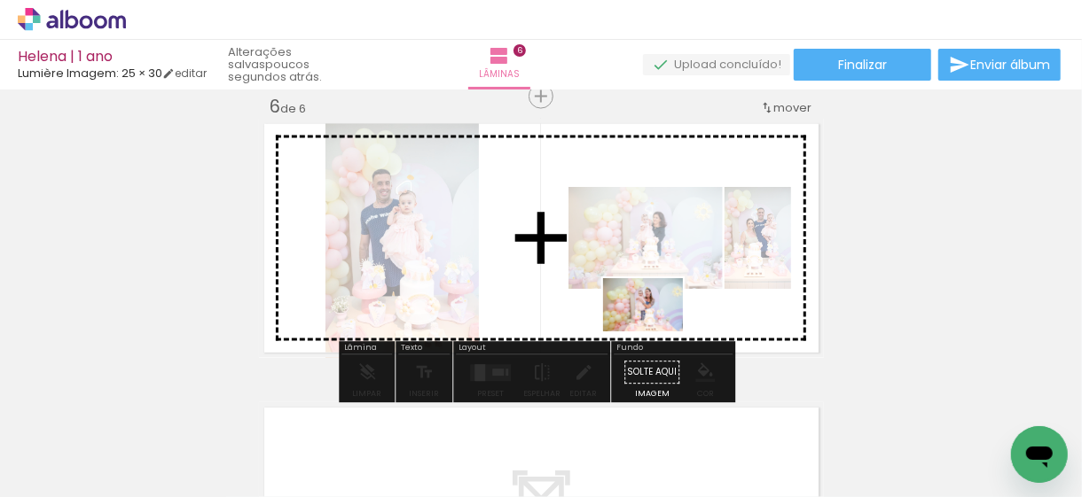
drag, startPoint x: 638, startPoint y: 458, endPoint x: 658, endPoint y: 329, distance: 131.1
click at [658, 329] on quentale-workspace at bounding box center [541, 248] width 1082 height 497
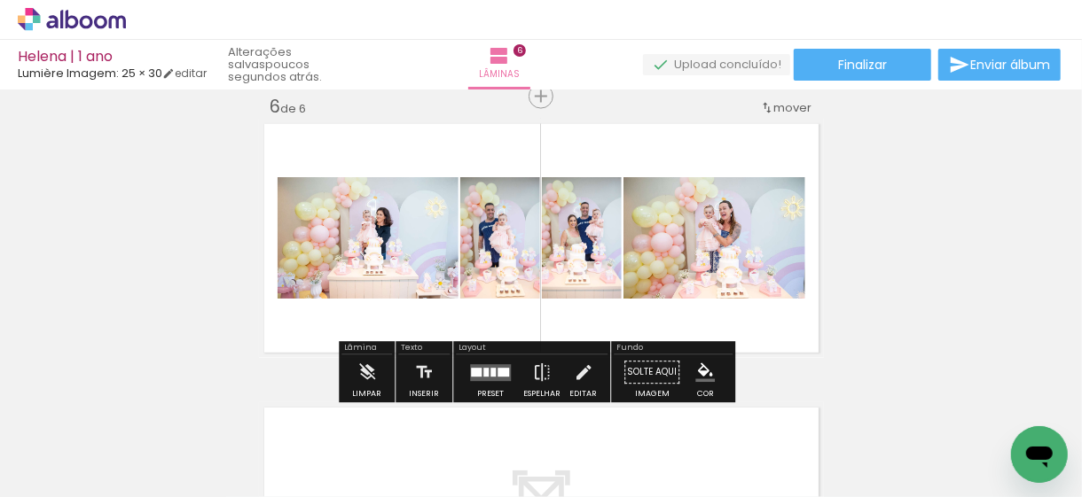
click at [481, 379] on quentale-layouter at bounding box center [490, 372] width 41 height 17
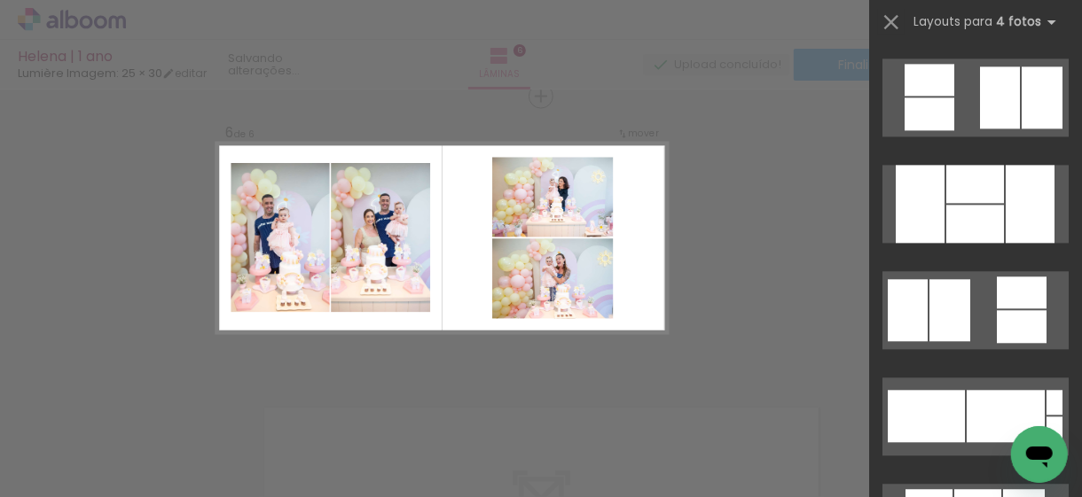
scroll to position [2128, 0]
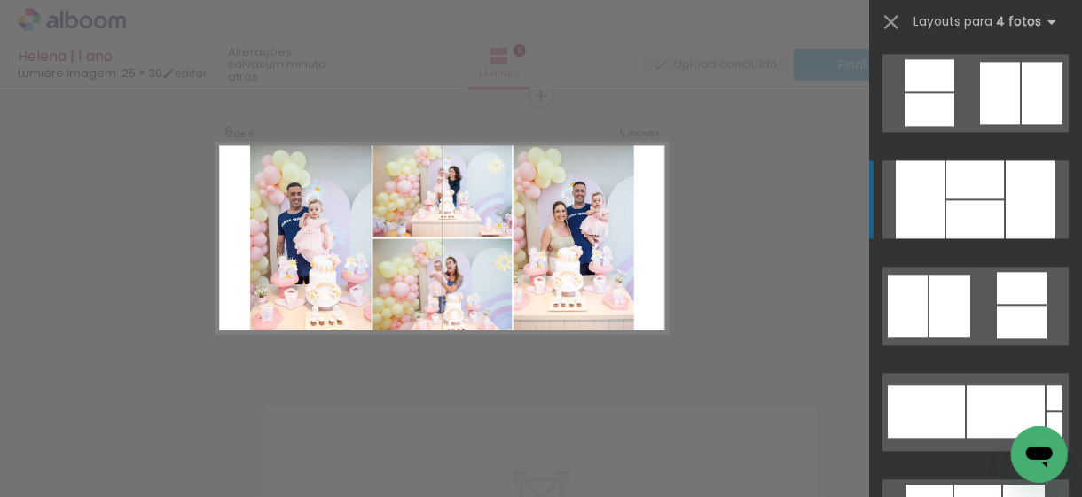
click at [972, 211] on div at bounding box center [975, 219] width 58 height 38
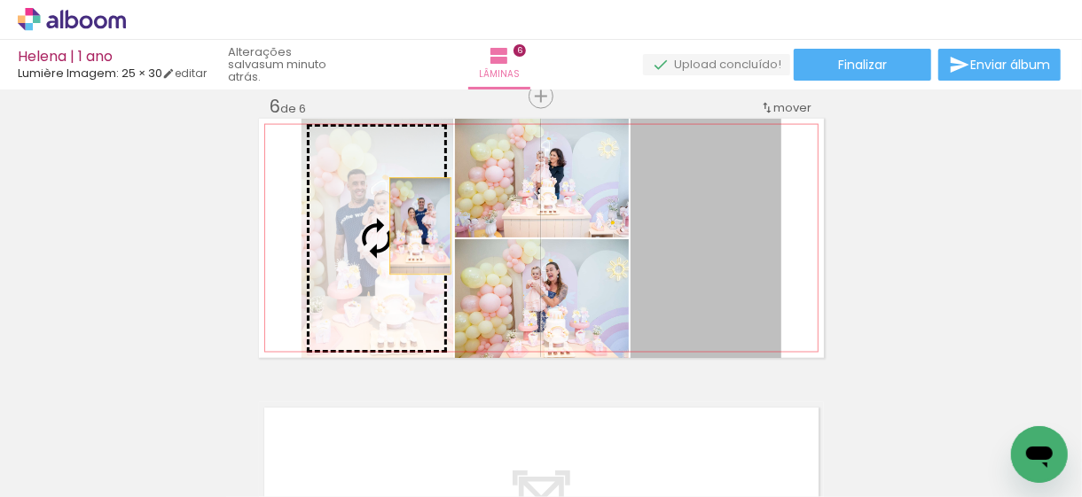
drag, startPoint x: 749, startPoint y: 245, endPoint x: 372, endPoint y: 222, distance: 377.6
click at [0, 0] on slot at bounding box center [0, 0] width 0 height 0
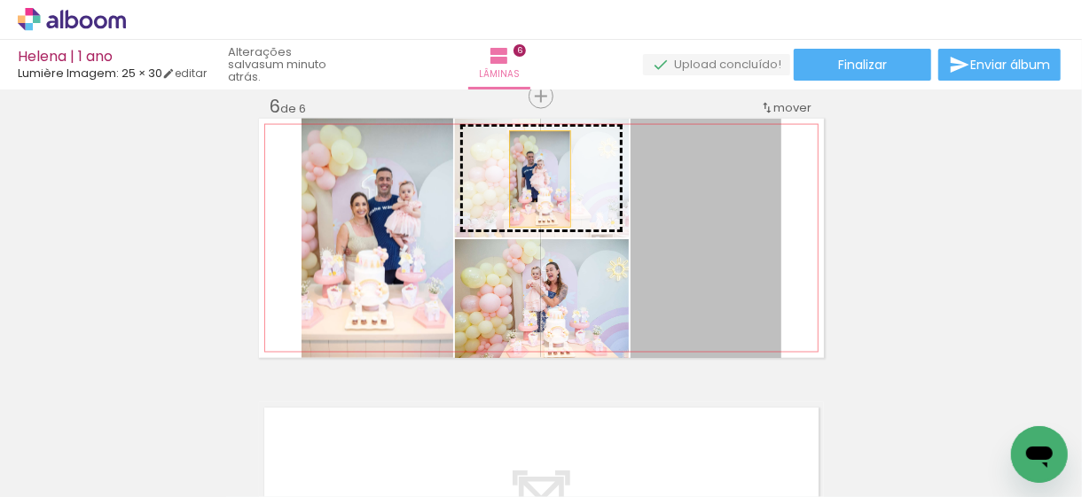
drag, startPoint x: 693, startPoint y: 226, endPoint x: 532, endPoint y: 179, distance: 167.2
click at [0, 0] on slot at bounding box center [0, 0] width 0 height 0
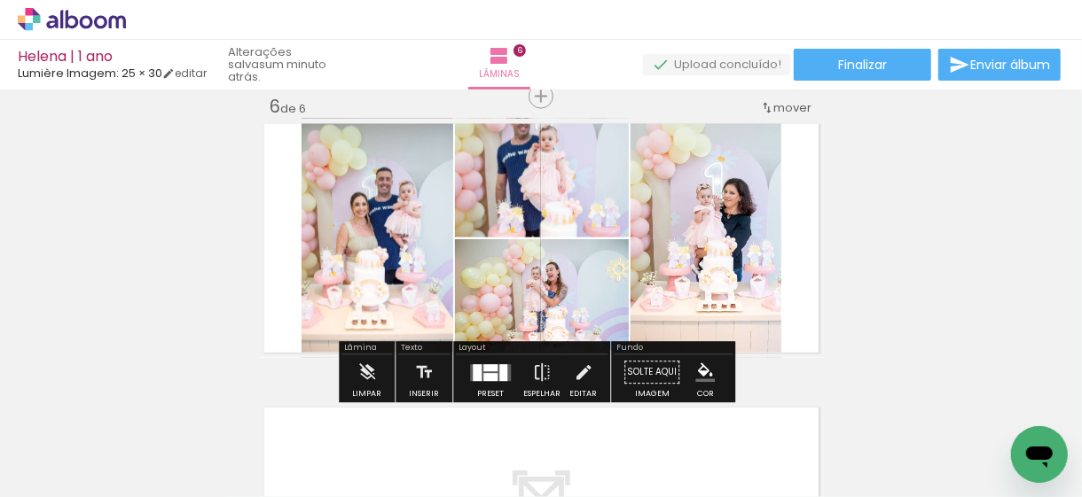
click at [499, 374] on div at bounding box center [503, 372] width 8 height 17
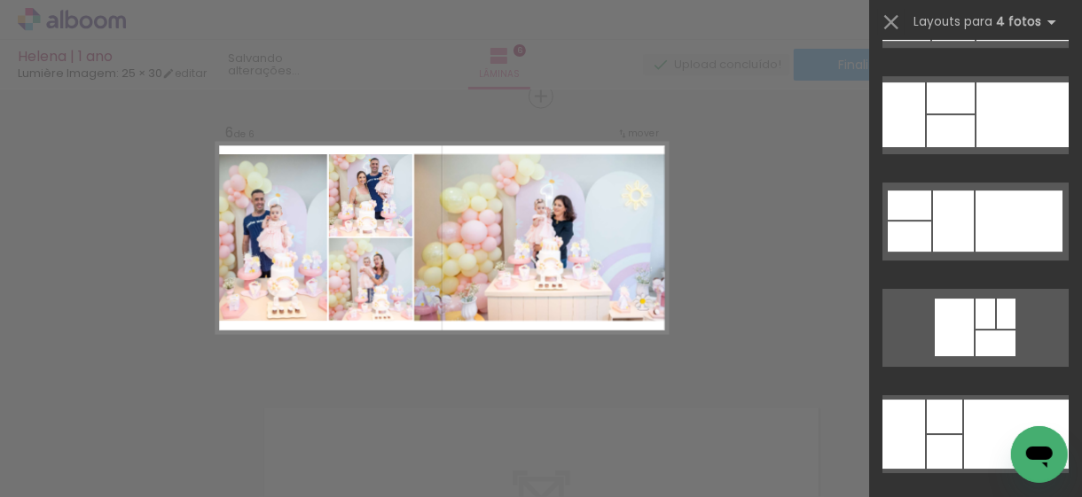
scroll to position [6401, 0]
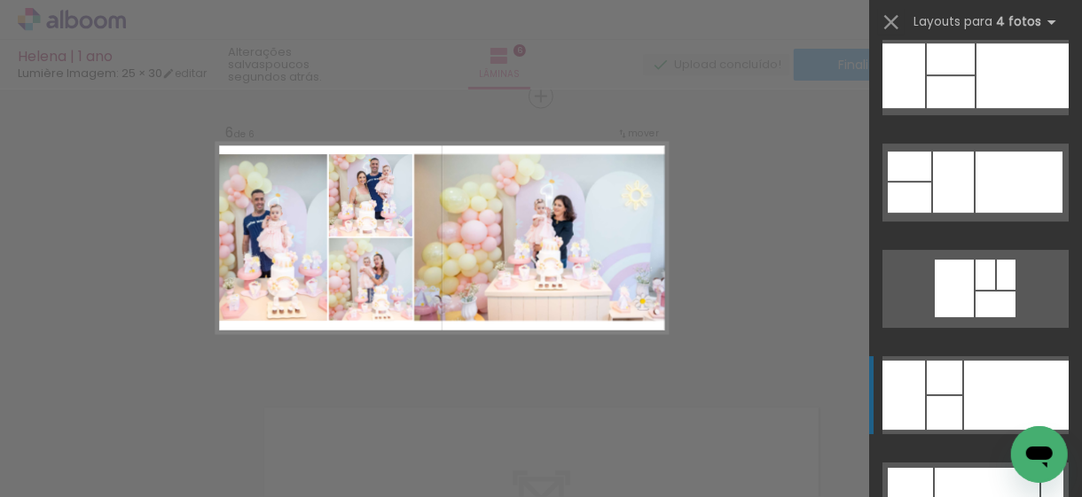
click at [933, 213] on div at bounding box center [953, 182] width 41 height 61
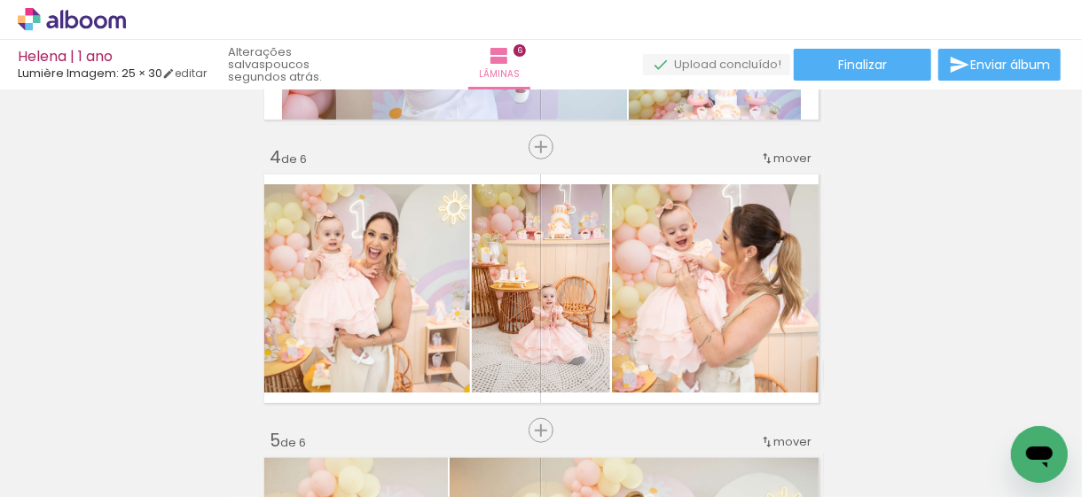
scroll to position [798, 0]
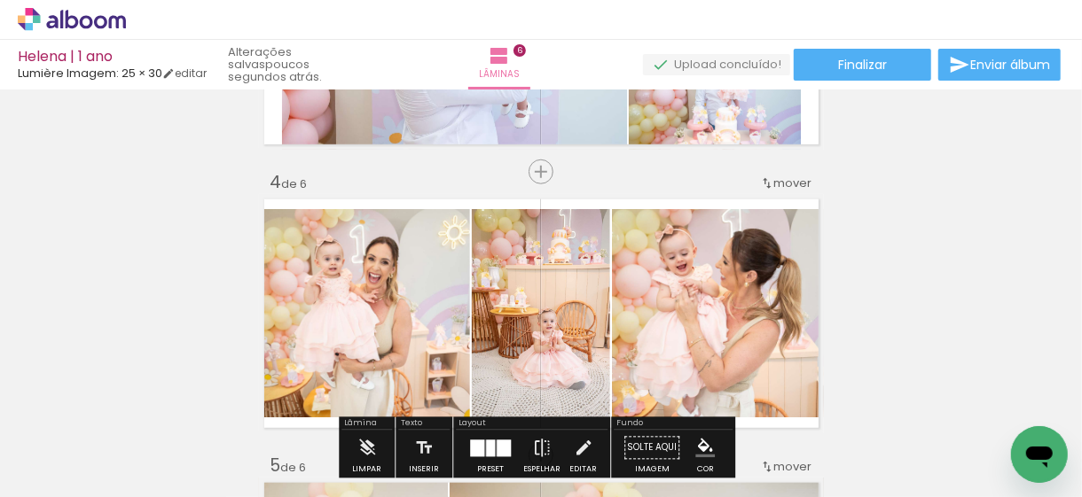
click at [782, 178] on span "mover" at bounding box center [793, 183] width 38 height 17
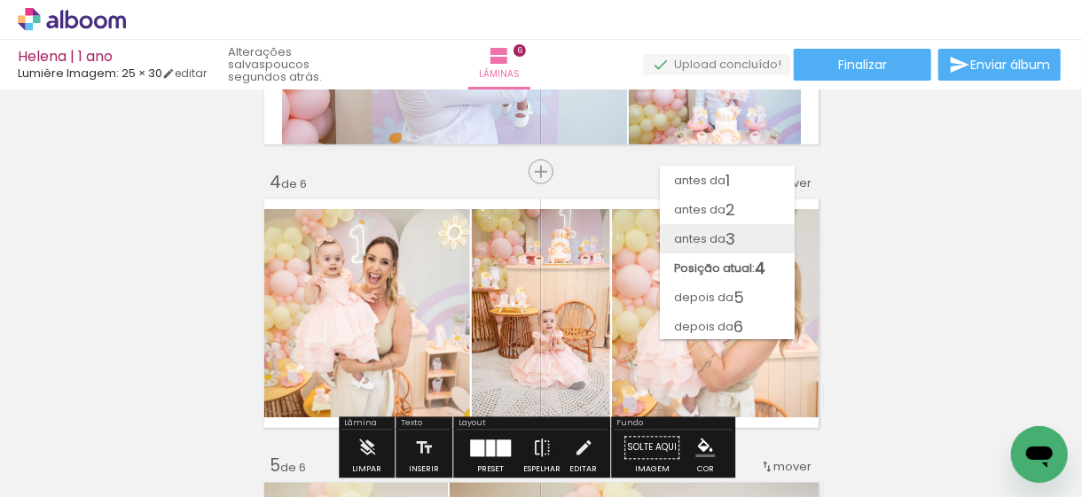
click at [749, 237] on paper-item "antes da 3" at bounding box center [727, 238] width 135 height 29
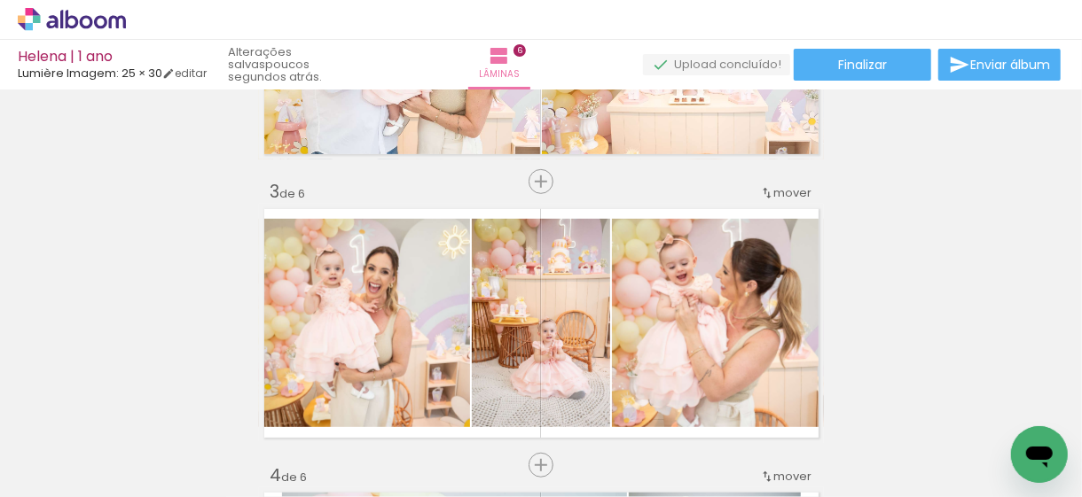
scroll to position [590, 0]
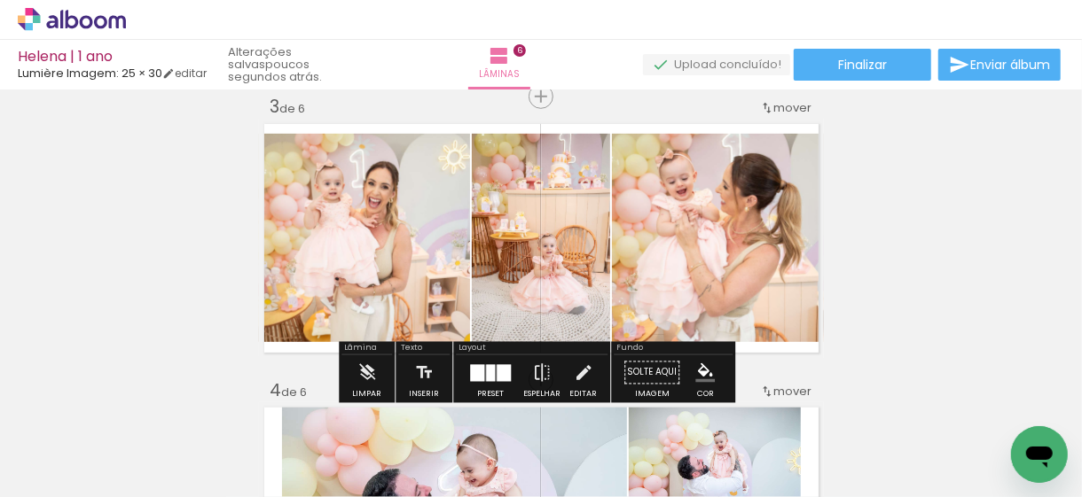
click at [489, 372] on div at bounding box center [490, 372] width 9 height 17
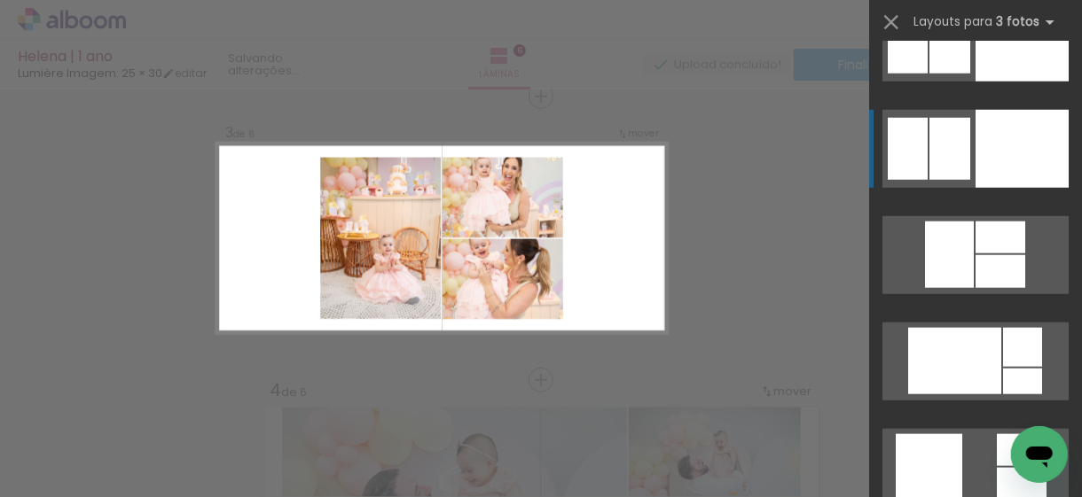
scroll to position [11048, 0]
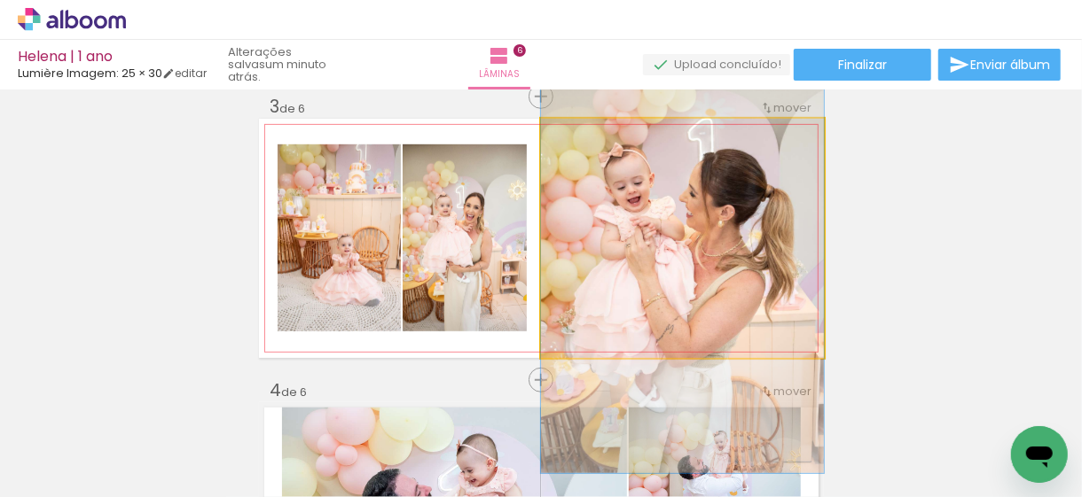
drag, startPoint x: 658, startPoint y: 212, endPoint x: 657, endPoint y: 235, distance: 23.1
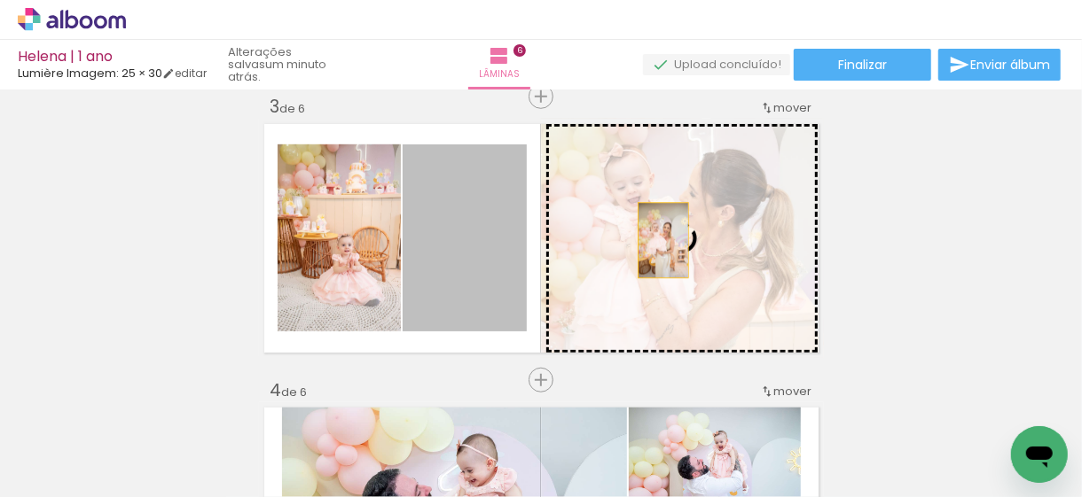
drag, startPoint x: 466, startPoint y: 254, endPoint x: 661, endPoint y: 244, distance: 195.3
click at [0, 0] on slot at bounding box center [0, 0] width 0 height 0
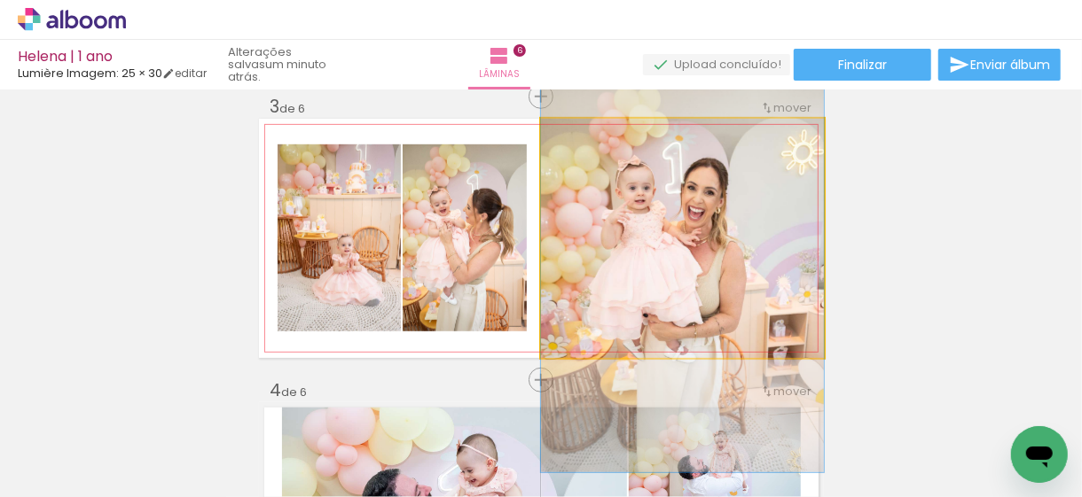
drag, startPoint x: 687, startPoint y: 231, endPoint x: 685, endPoint y: 253, distance: 22.2
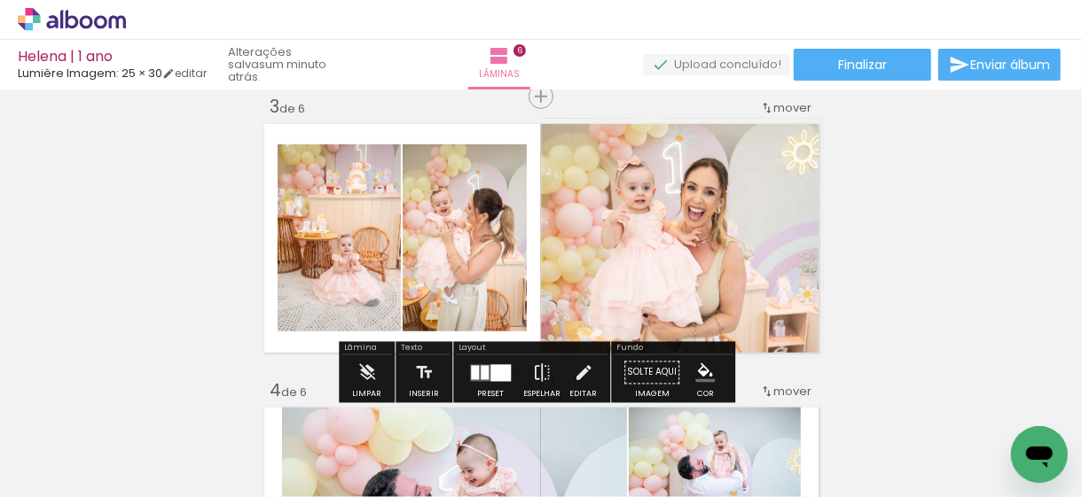
click at [351, 265] on quentale-photo at bounding box center [339, 238] width 123 height 187
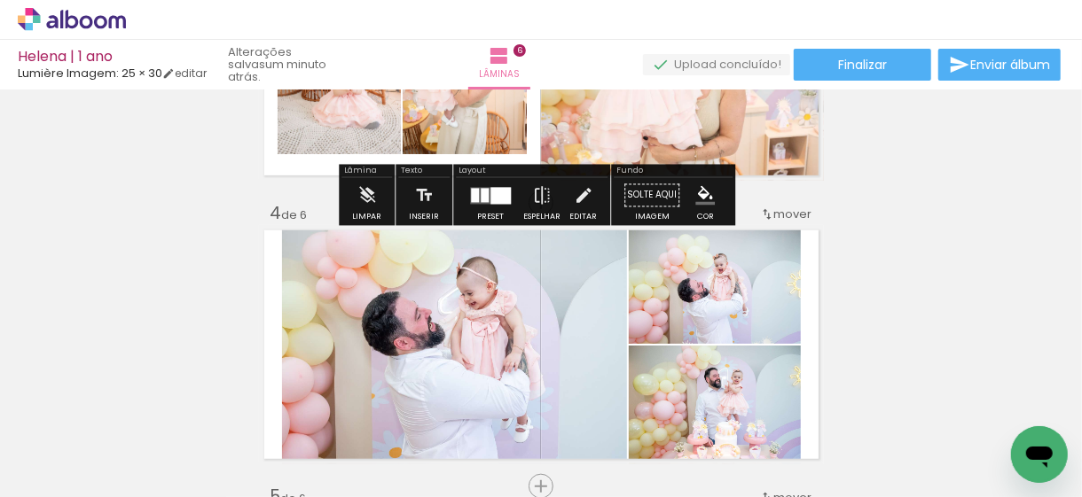
scroll to position [856, 0]
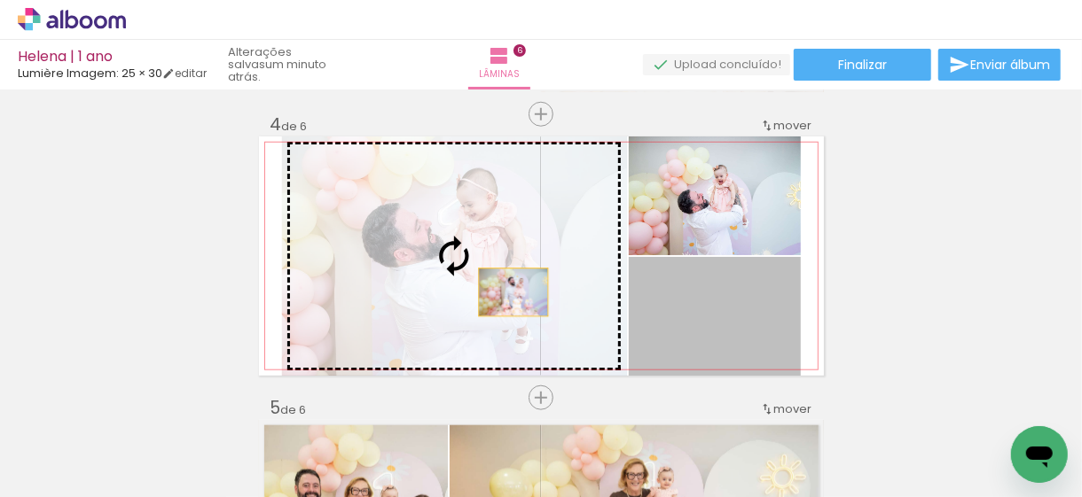
drag, startPoint x: 731, startPoint y: 324, endPoint x: 487, endPoint y: 288, distance: 246.4
click at [0, 0] on slot at bounding box center [0, 0] width 0 height 0
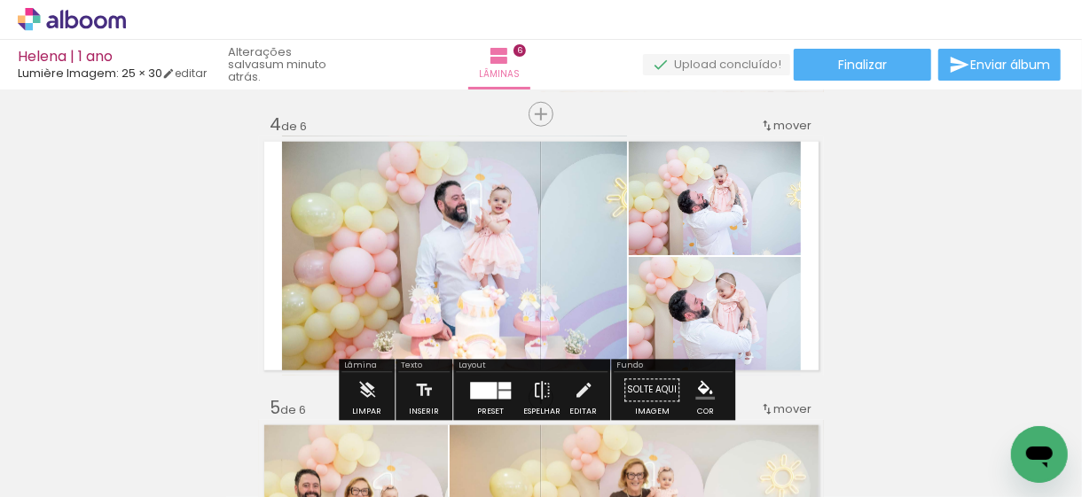
click at [486, 386] on div at bounding box center [483, 390] width 27 height 17
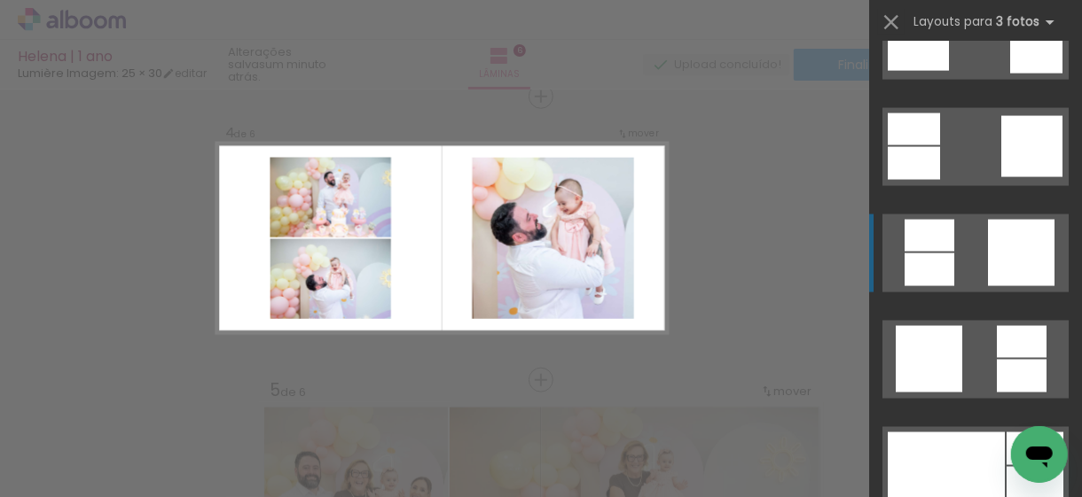
scroll to position [4575, 0]
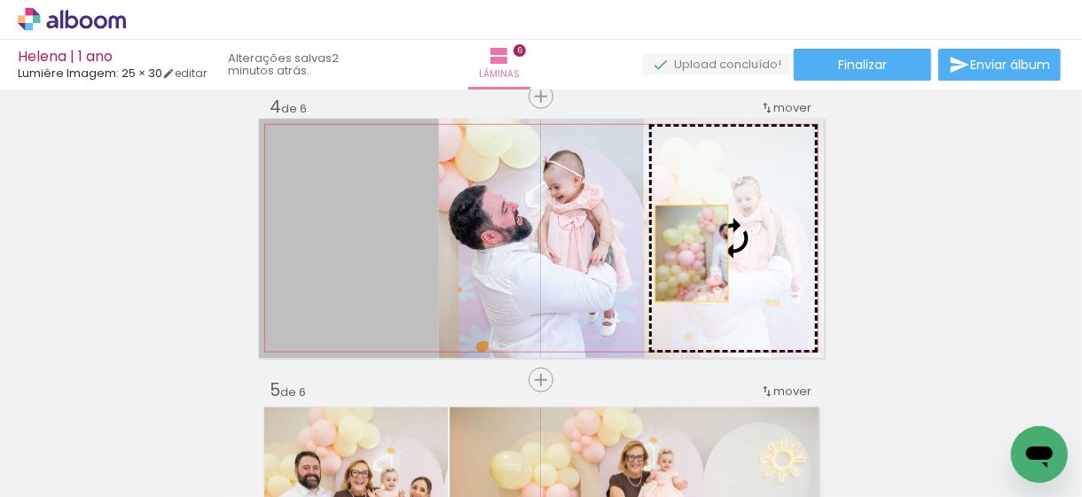
drag, startPoint x: 341, startPoint y: 253, endPoint x: 688, endPoint y: 254, distance: 346.7
click at [0, 0] on slot at bounding box center [0, 0] width 0 height 0
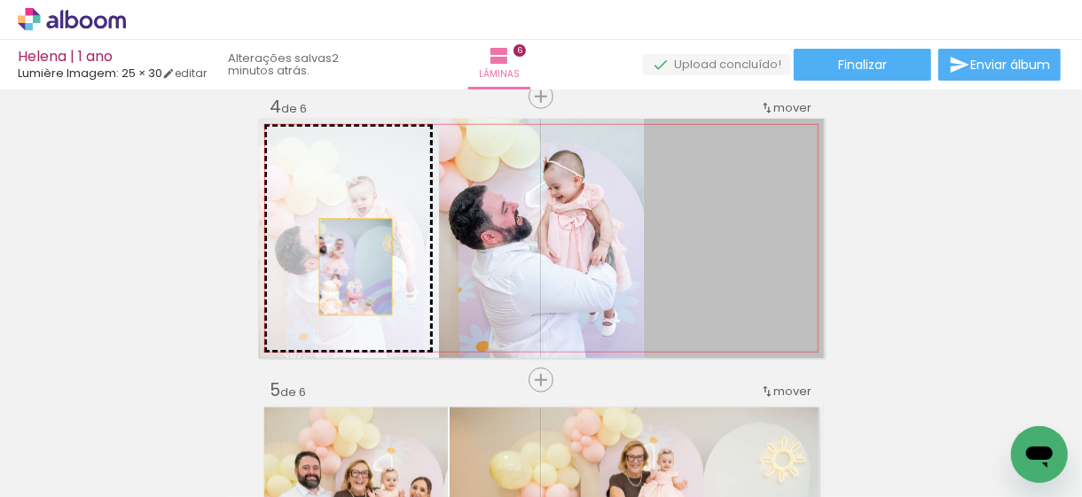
drag, startPoint x: 729, startPoint y: 265, endPoint x: 347, endPoint y: 267, distance: 382.2
click at [0, 0] on slot at bounding box center [0, 0] width 0 height 0
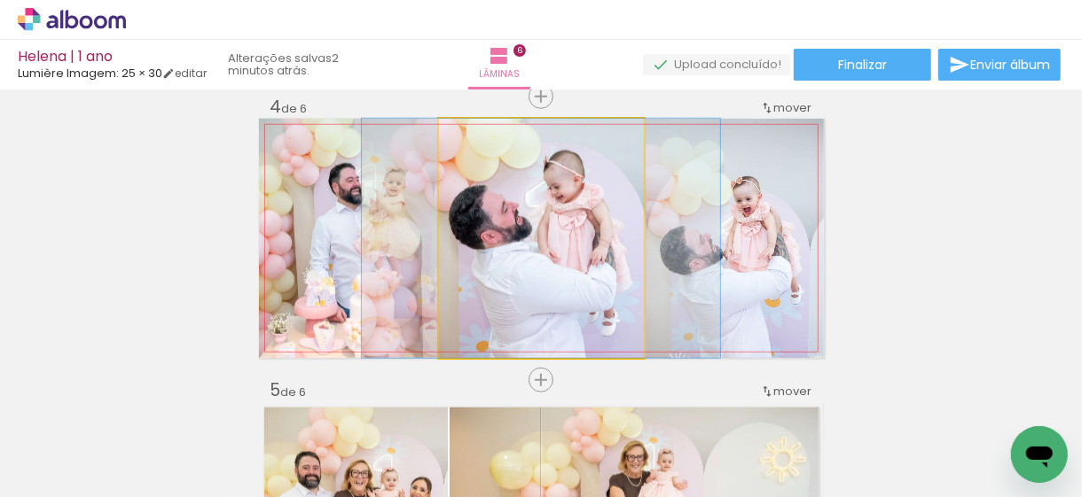
click at [501, 245] on quentale-photo at bounding box center [541, 238] width 205 height 239
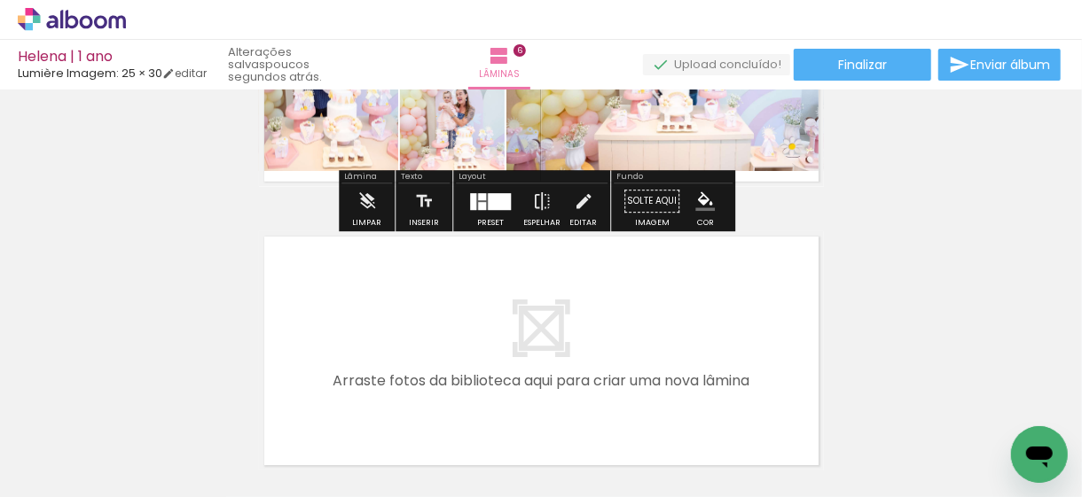
scroll to position [1757, 0]
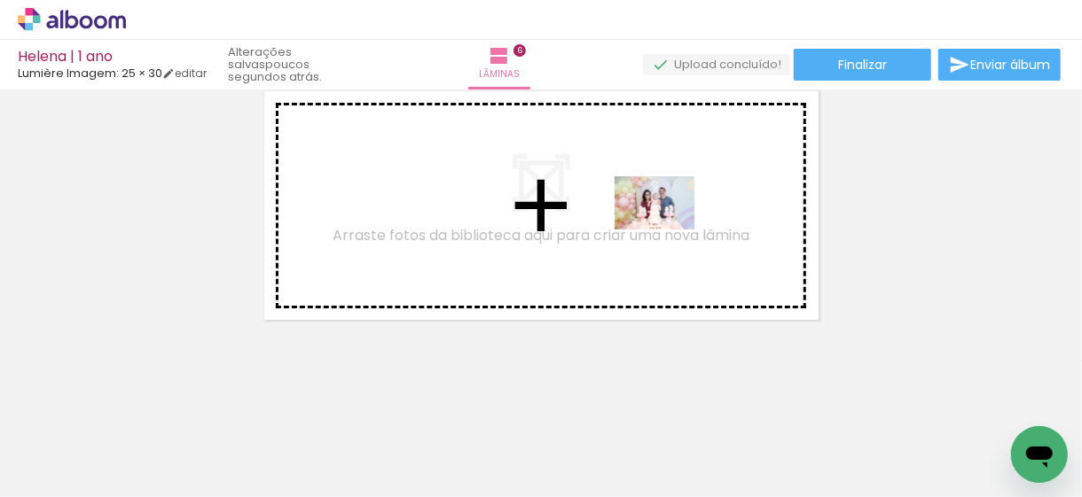
drag, startPoint x: 740, startPoint y: 454, endPoint x: 724, endPoint y: 349, distance: 105.8
click at [668, 230] on quentale-workspace at bounding box center [541, 248] width 1082 height 497
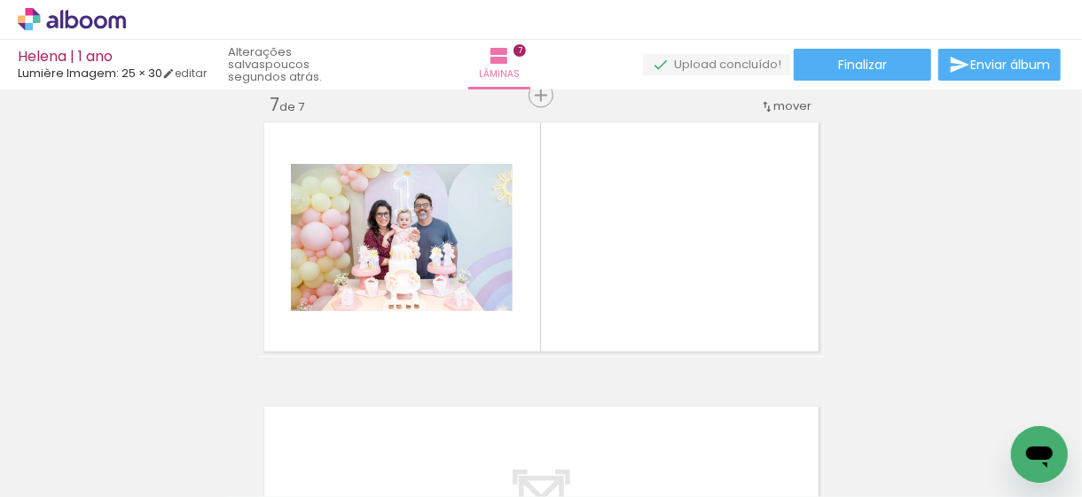
scroll to position [1725, 0]
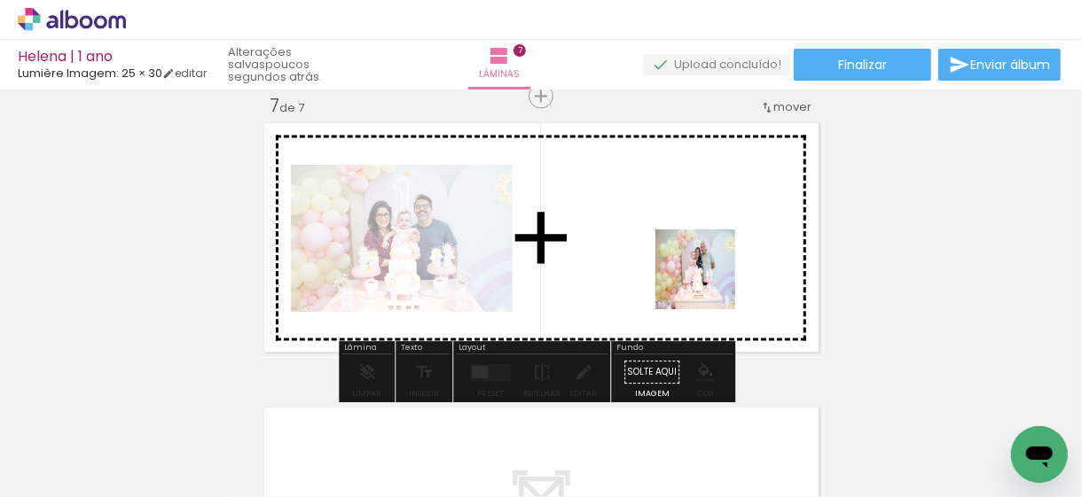
drag, startPoint x: 823, startPoint y: 450, endPoint x: 747, endPoint y: 347, distance: 128.8
click at [695, 270] on quentale-workspace at bounding box center [541, 248] width 1082 height 497
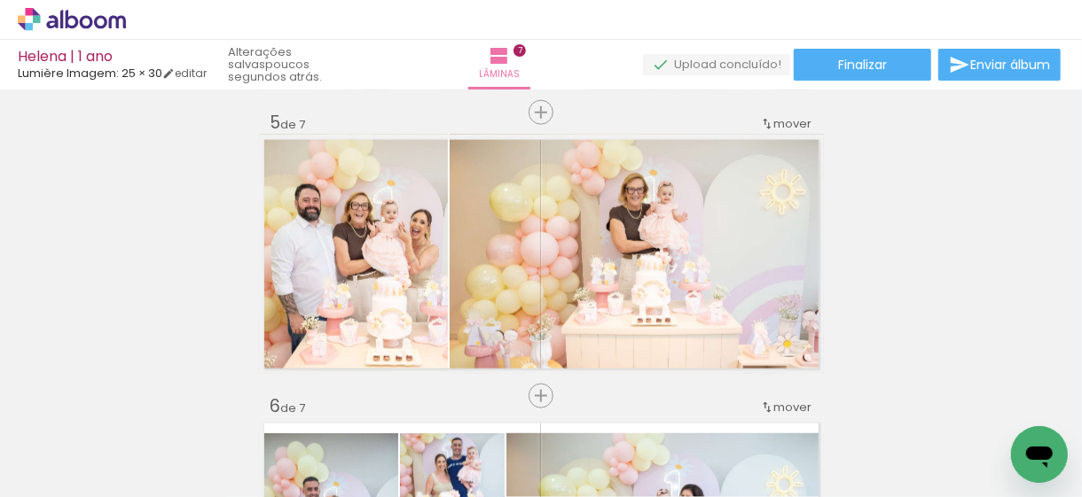
scroll to position [1104, 0]
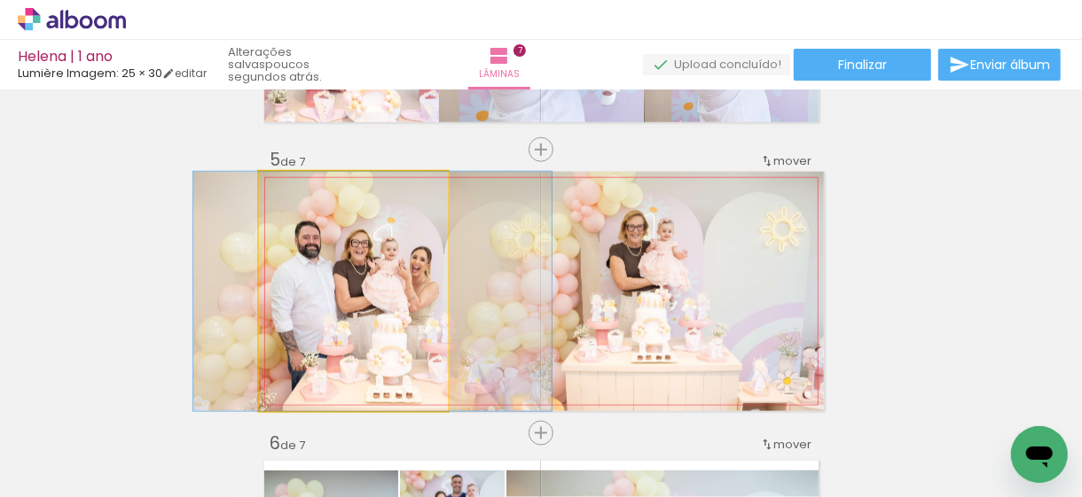
drag, startPoint x: 309, startPoint y: 269, endPoint x: 111, endPoint y: 274, distance: 198.7
click at [94, 266] on div "Inserir lâmina 1 de 7 Inserir lâmina 2 de 7 Inserir lâmina 3 de 7 Inserir lâmin…" at bounding box center [541, 127] width 1082 height 2271
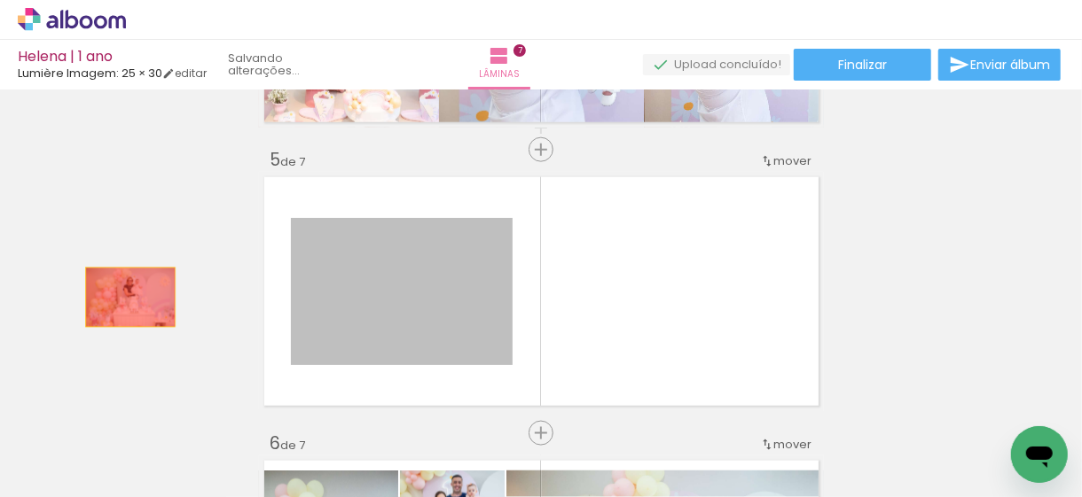
drag, startPoint x: 418, startPoint y: 291, endPoint x: 97, endPoint y: 297, distance: 321.0
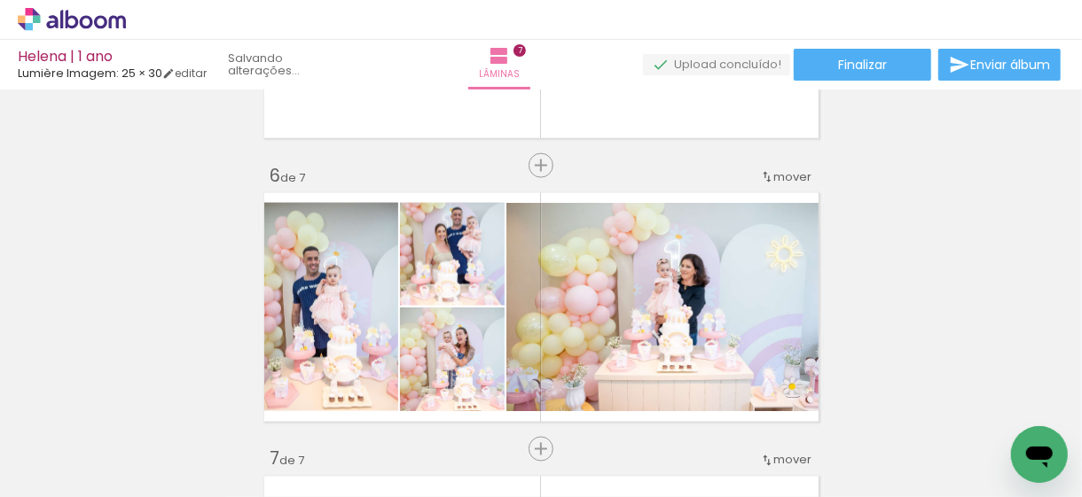
scroll to position [1370, 0]
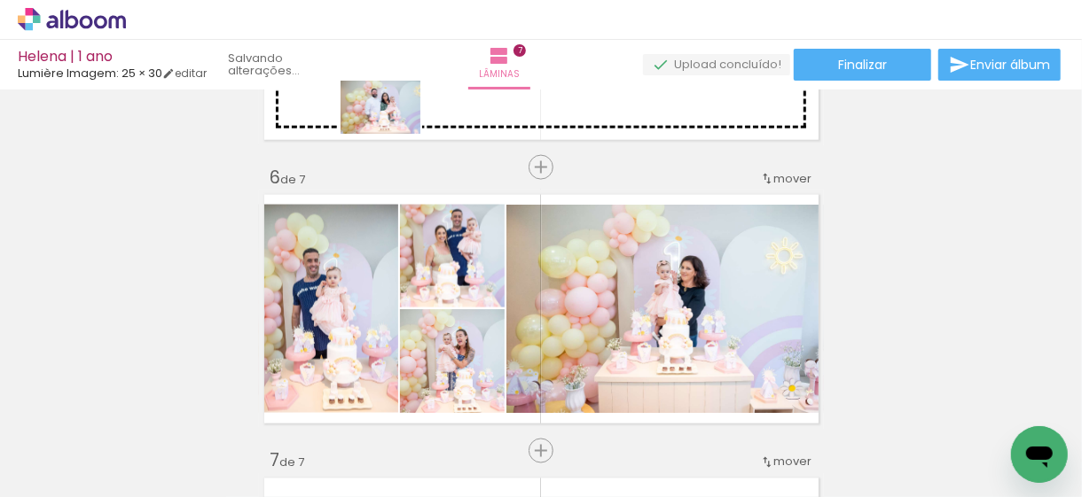
drag, startPoint x: 913, startPoint y: 451, endPoint x: 393, endPoint y: 135, distance: 609.2
click at [392, 132] on quentale-workspace at bounding box center [541, 248] width 1082 height 497
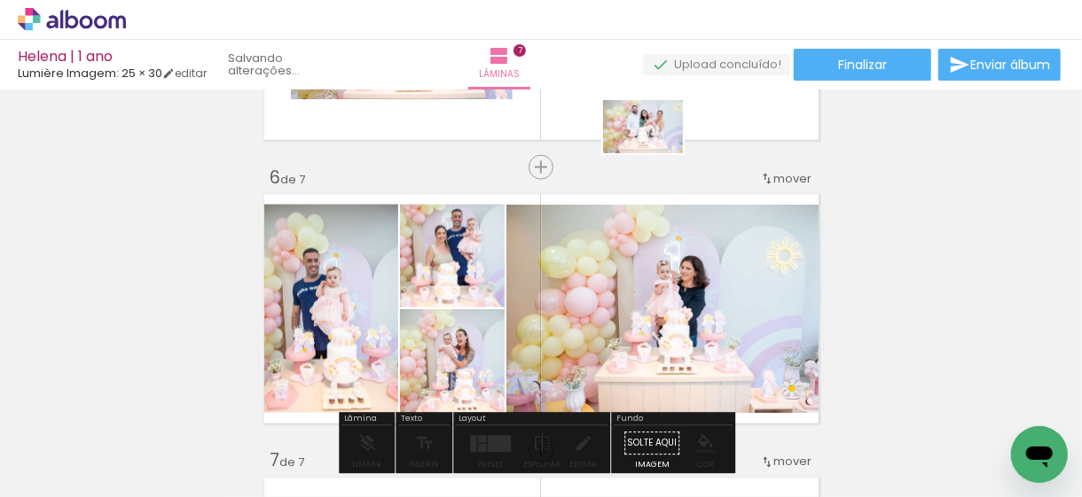
drag, startPoint x: 1007, startPoint y: 422, endPoint x: 655, endPoint y: 153, distance: 442.8
click at [655, 149] on quentale-workspace at bounding box center [541, 248] width 1082 height 497
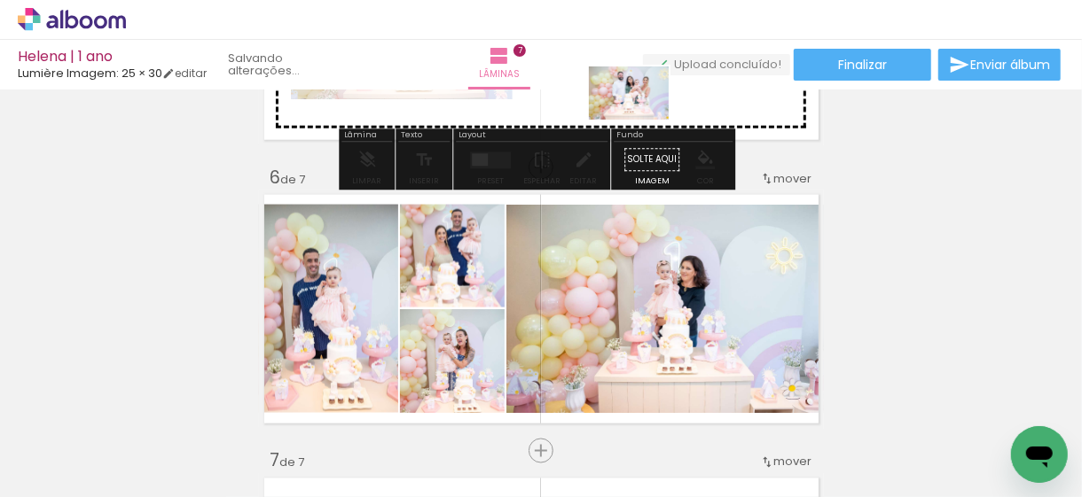
drag, startPoint x: 998, startPoint y: 431, endPoint x: 642, endPoint y: 120, distance: 472.5
click at [642, 120] on quentale-workspace at bounding box center [541, 248] width 1082 height 497
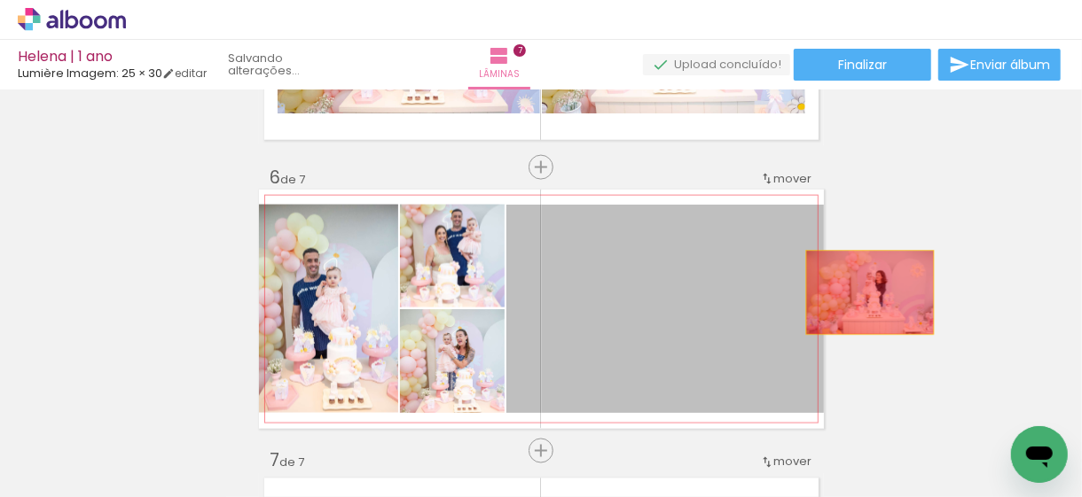
drag, startPoint x: 638, startPoint y: 318, endPoint x: 907, endPoint y: 281, distance: 271.2
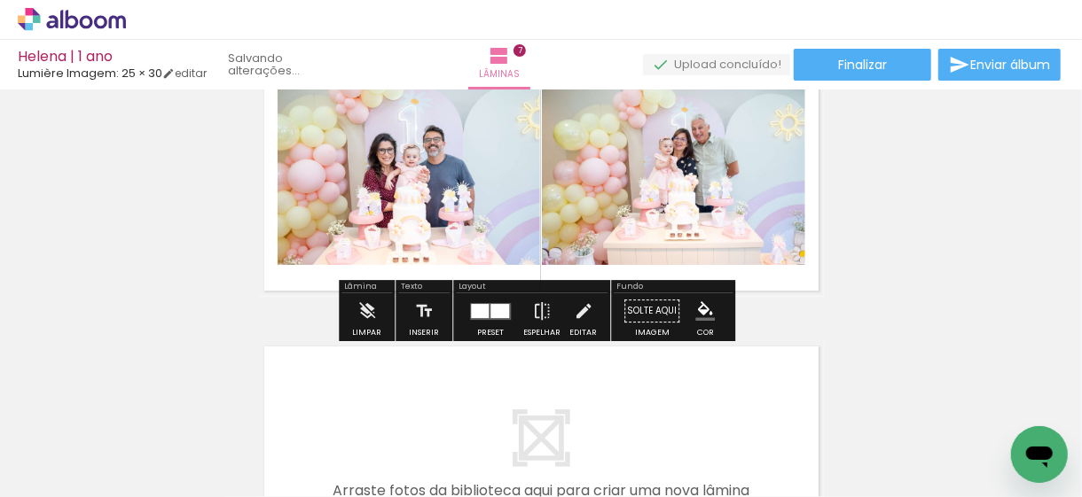
scroll to position [1813, 0]
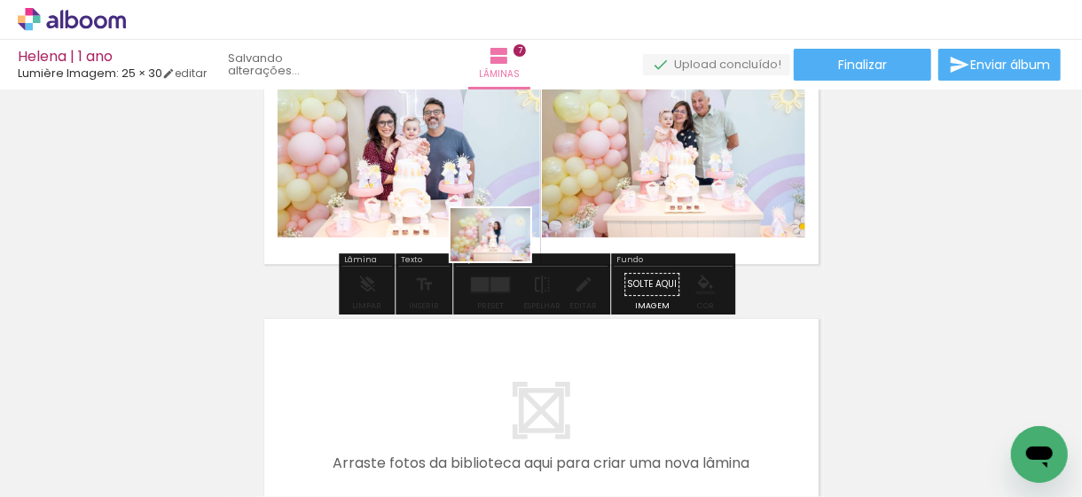
drag, startPoint x: 535, startPoint y: 443, endPoint x: 500, endPoint y: 251, distance: 195.5
click at [500, 246] on quentale-workspace at bounding box center [541, 248] width 1082 height 497
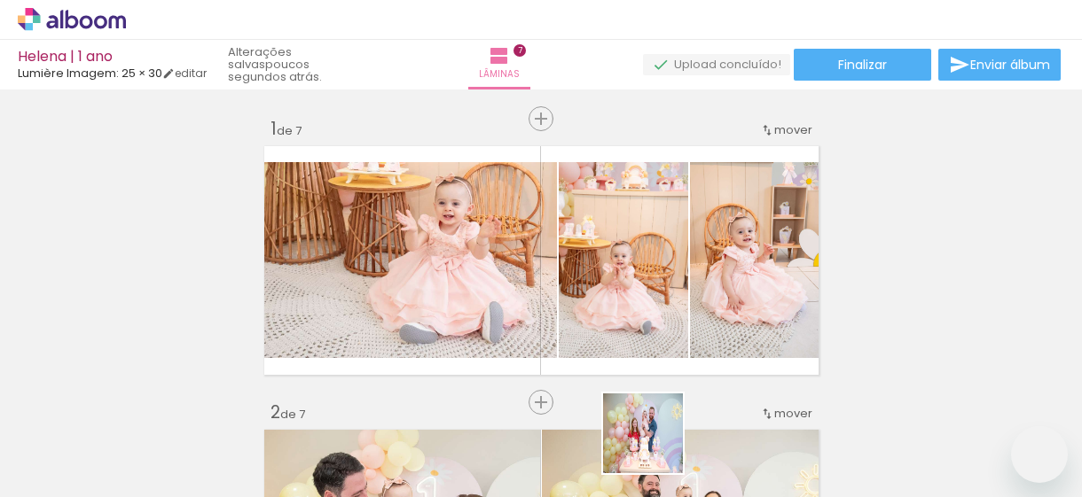
click at [674, 226] on quentale-workspace at bounding box center [541, 248] width 1082 height 497
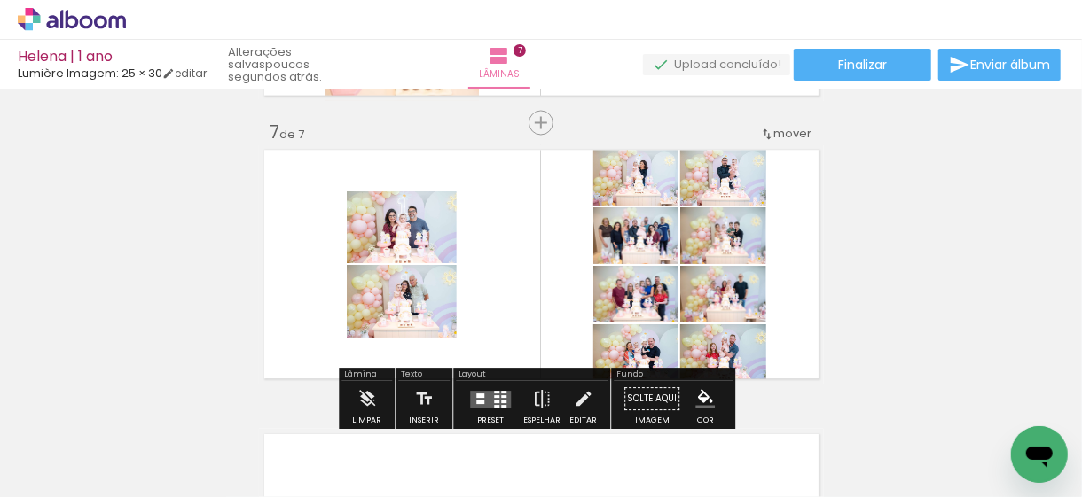
scroll to position [1725, 0]
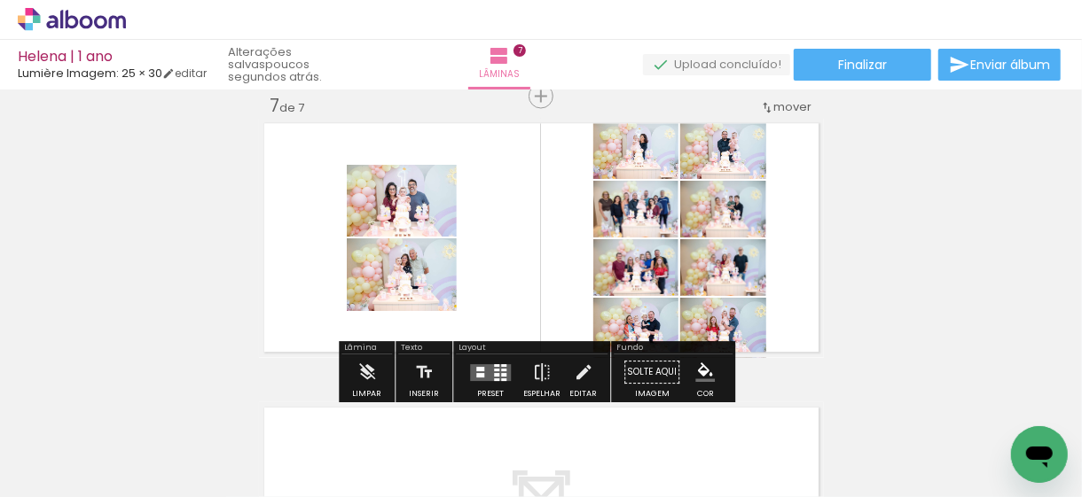
click at [501, 370] on div at bounding box center [503, 370] width 5 height 3
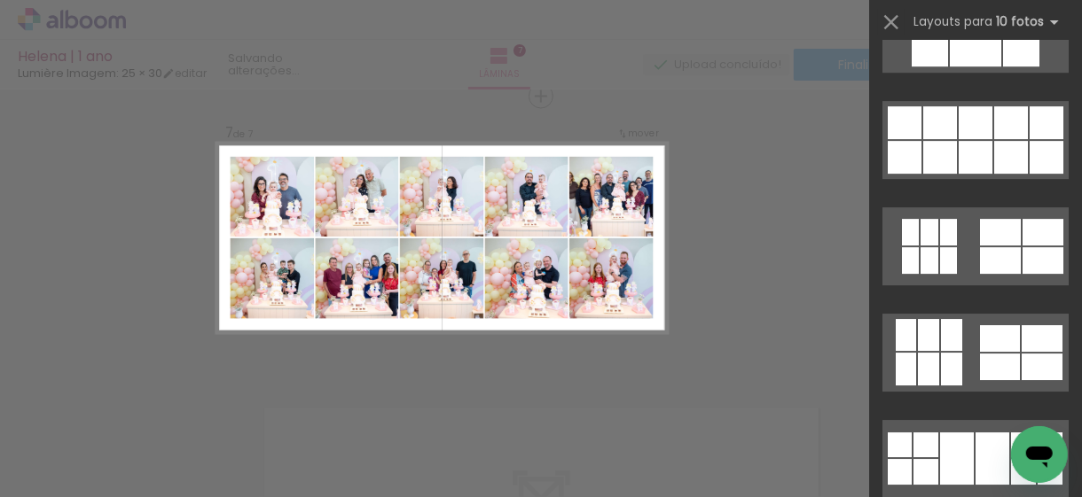
scroll to position [2926, 0]
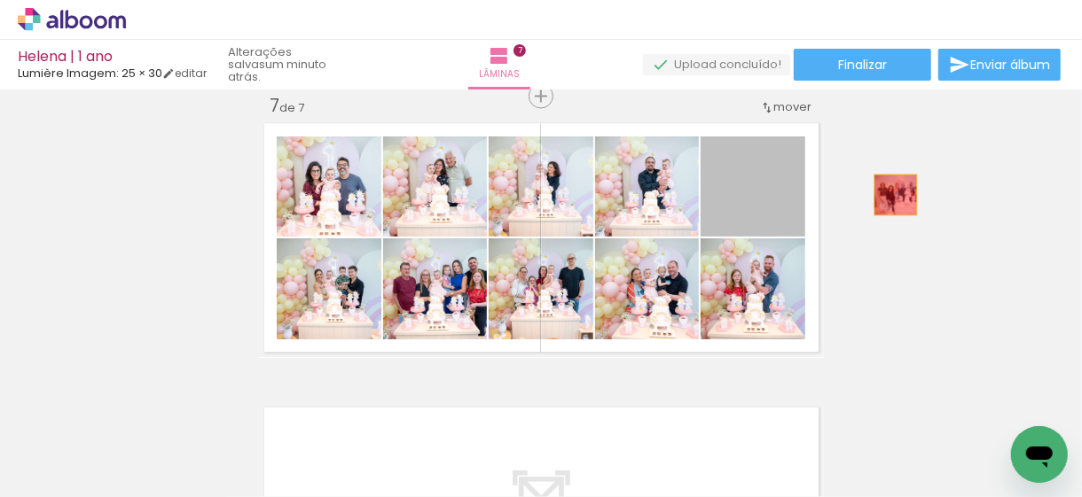
drag, startPoint x: 777, startPoint y: 201, endPoint x: 813, endPoint y: 301, distance: 105.8
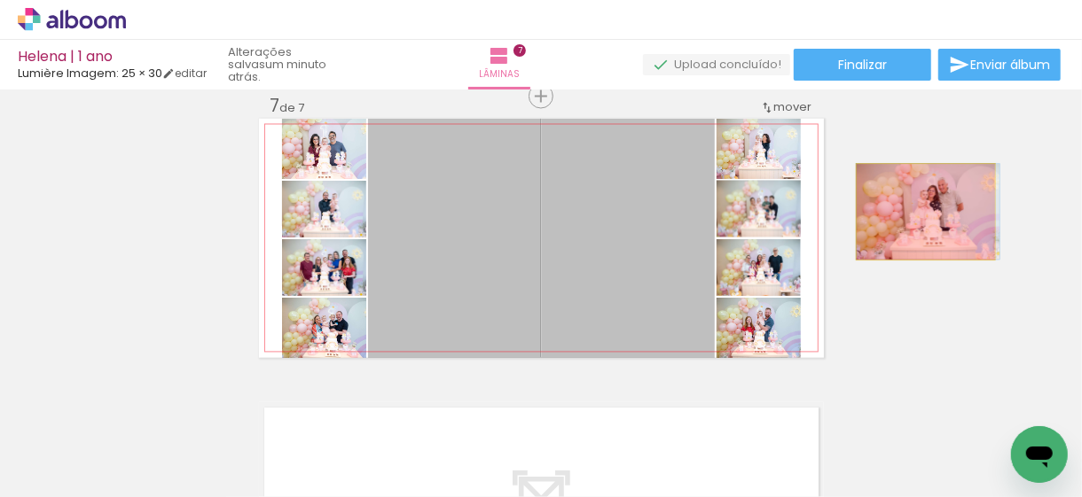
drag, startPoint x: 639, startPoint y: 220, endPoint x: 919, endPoint y: 212, distance: 279.4
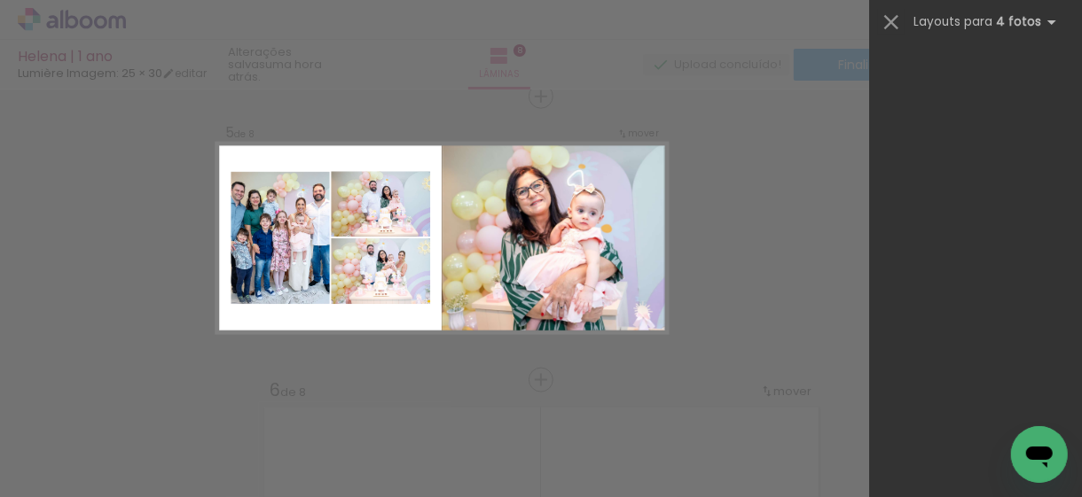
scroll to position [0, 3041]
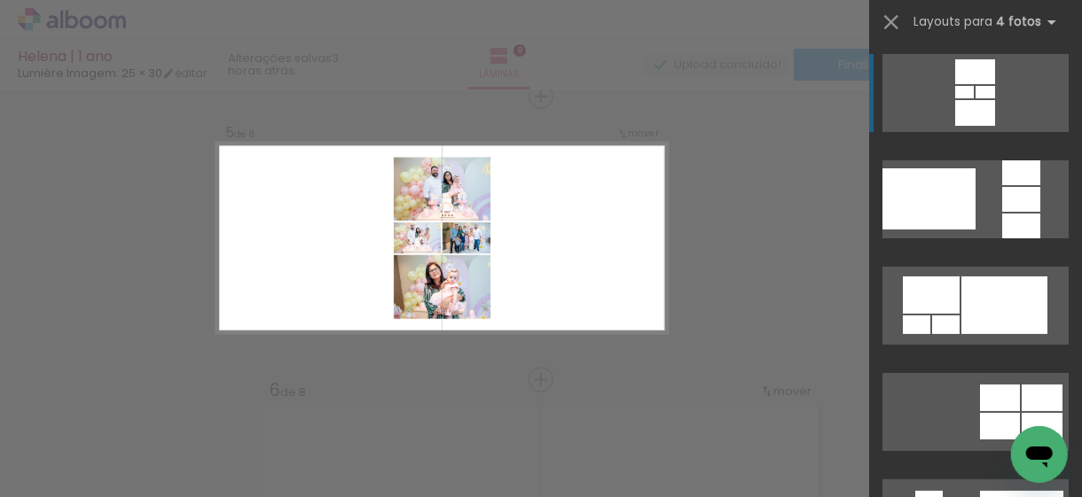
scroll to position [0, 3041]
